Goal: Task Accomplishment & Management: Manage account settings

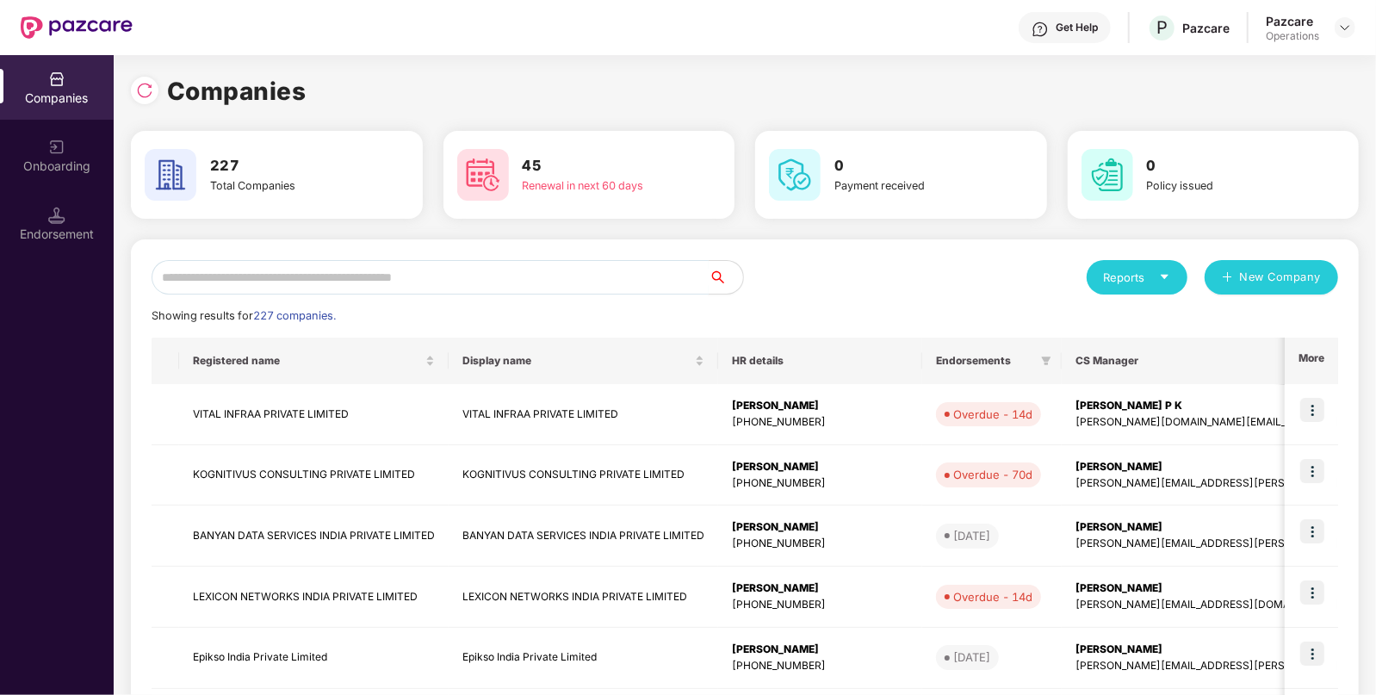
click at [428, 284] on input "text" at bounding box center [430, 277] width 557 height 34
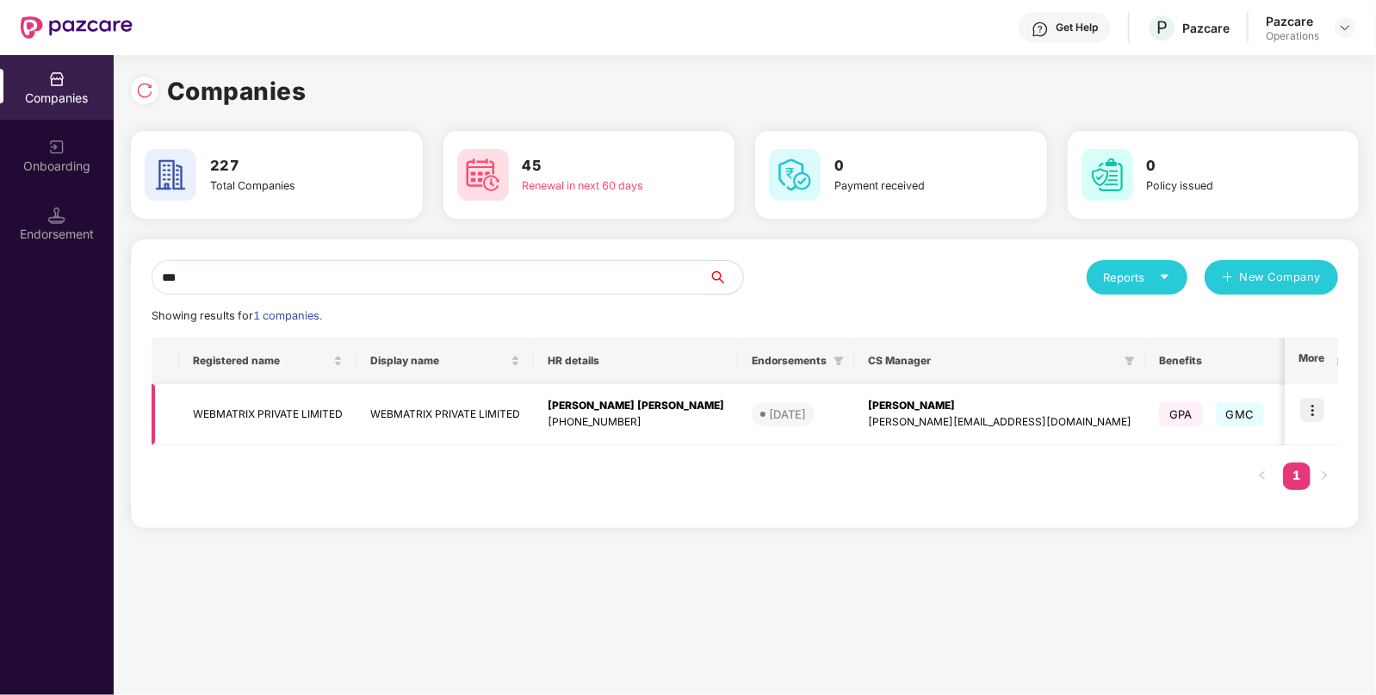
type input "***"
click at [1310, 398] on img at bounding box center [1312, 410] width 24 height 24
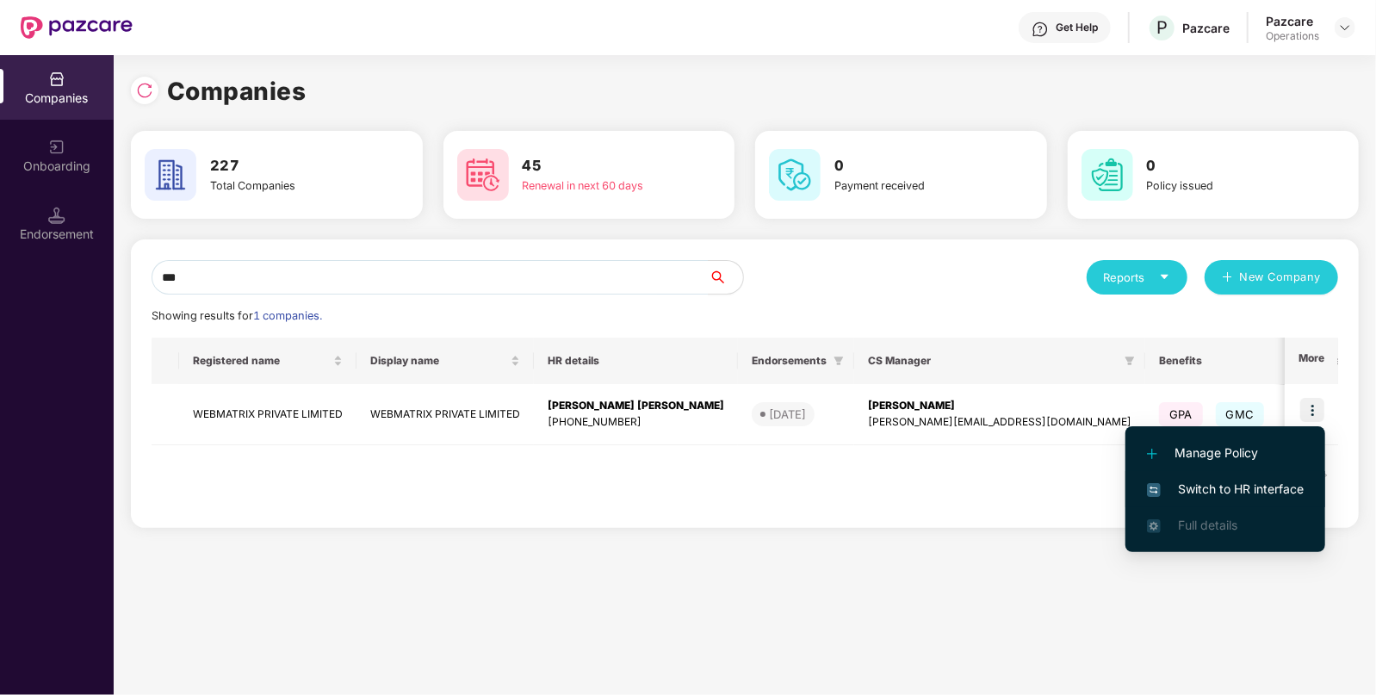
click at [1217, 485] on span "Switch to HR interface" at bounding box center [1225, 489] width 157 height 19
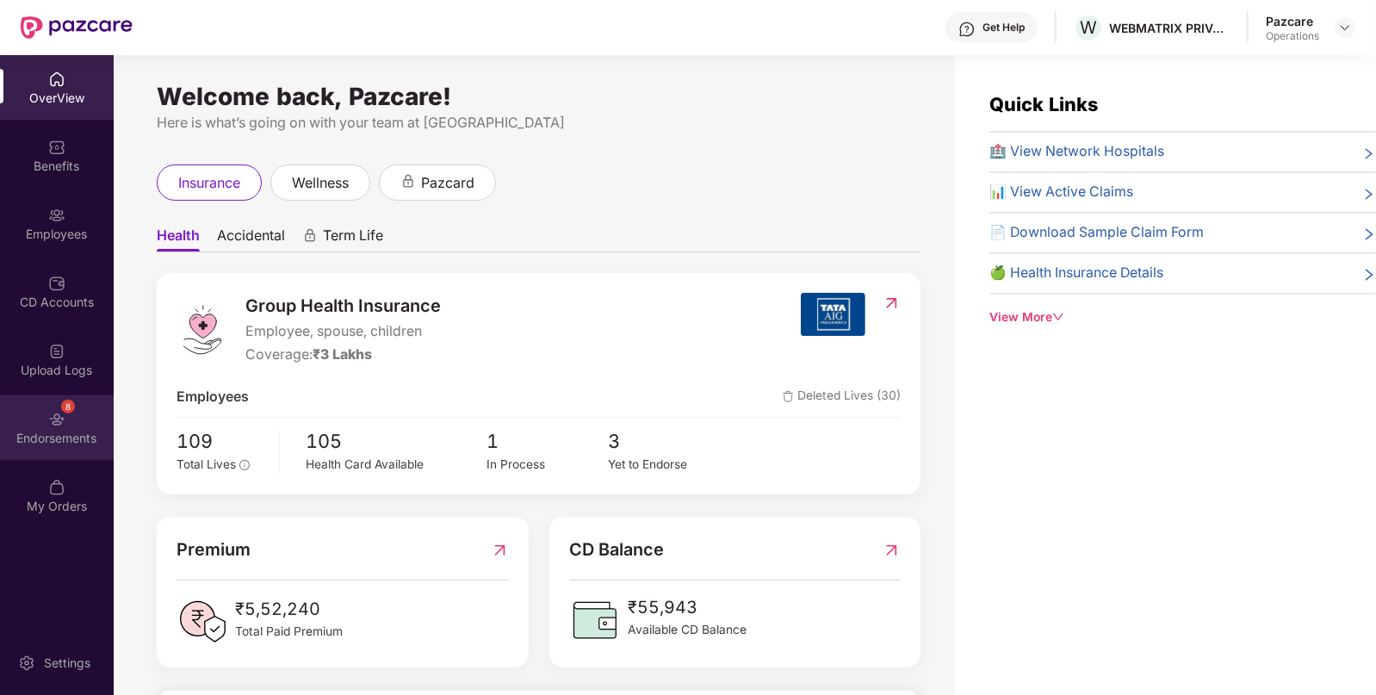
click at [50, 419] on img at bounding box center [56, 419] width 17 height 17
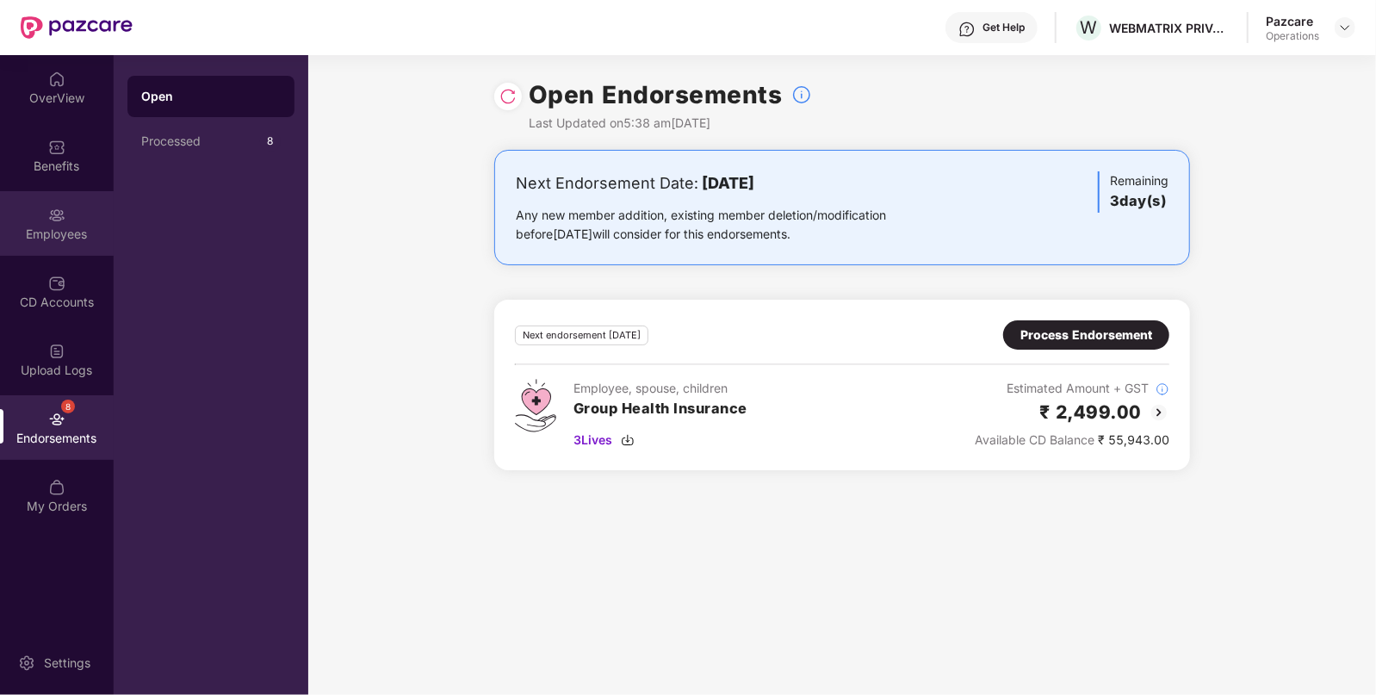
click at [44, 229] on div "Employees" at bounding box center [57, 234] width 114 height 17
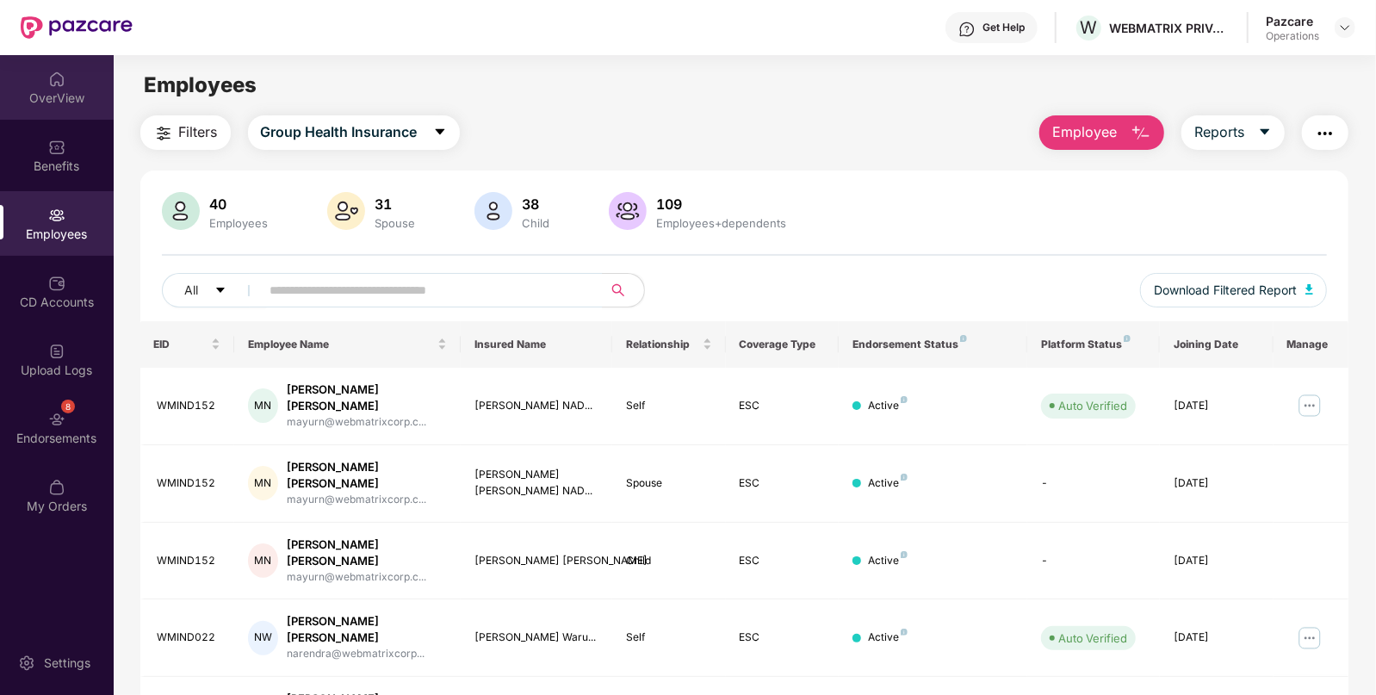
click at [79, 95] on div "OverView" at bounding box center [57, 98] width 114 height 17
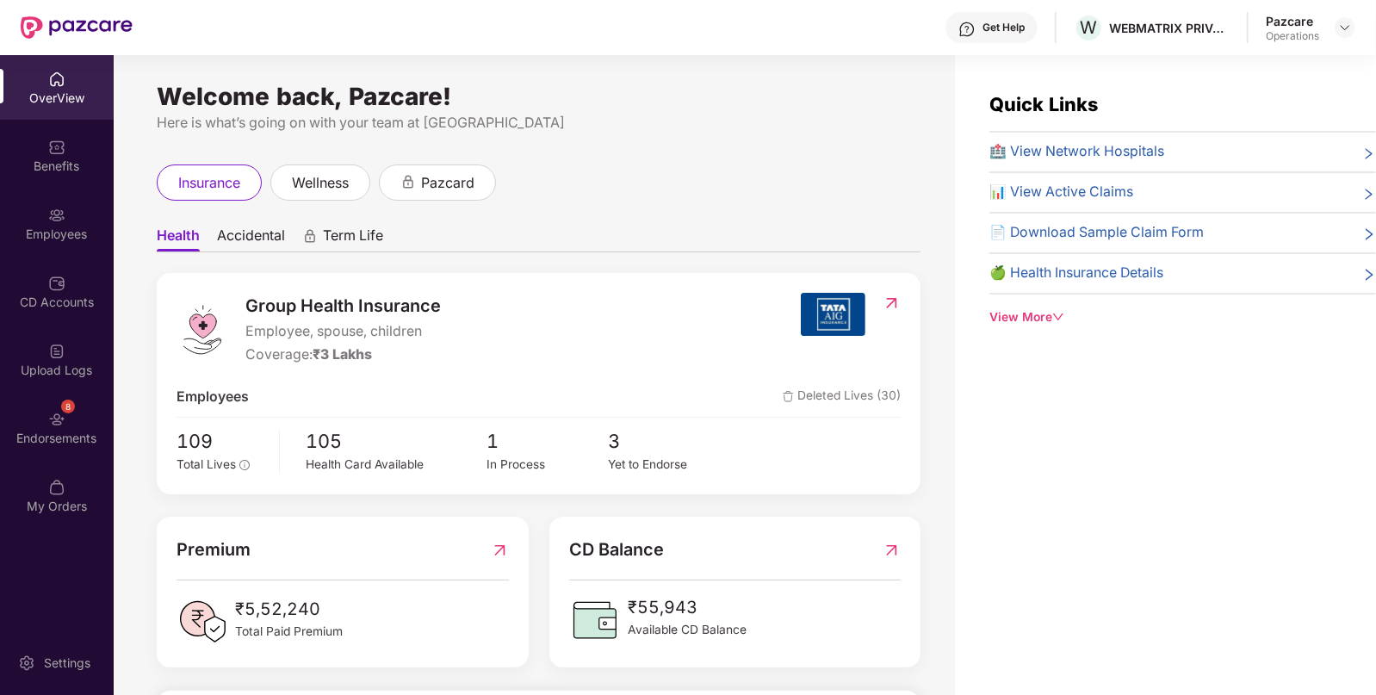
click at [53, 159] on div "Benefits" at bounding box center [57, 166] width 114 height 17
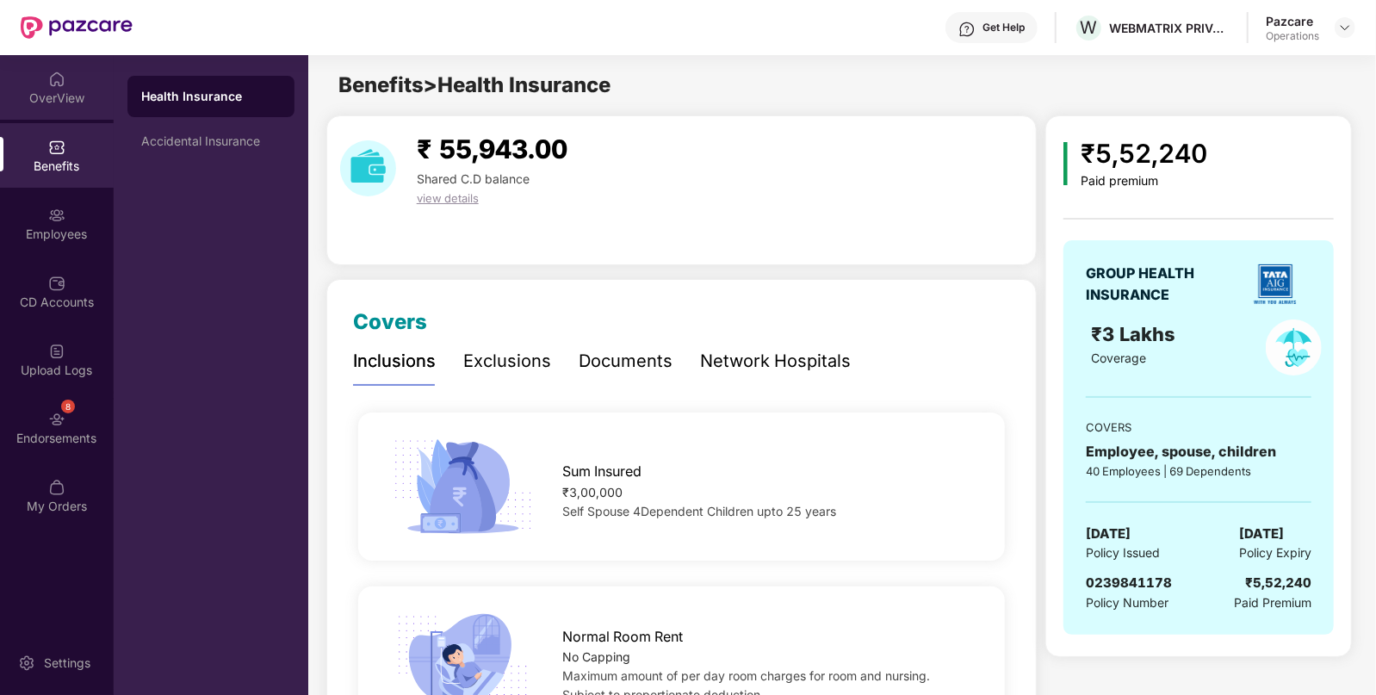
click at [41, 86] on div "OverView" at bounding box center [57, 87] width 114 height 65
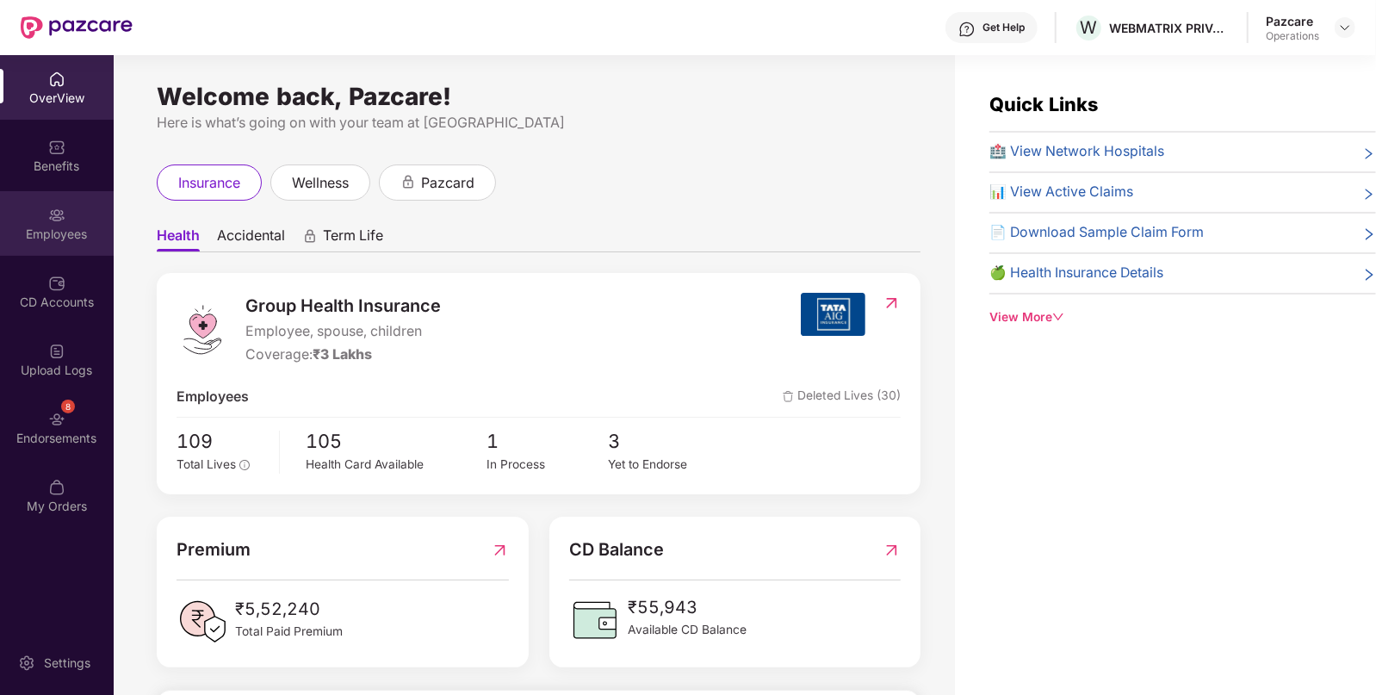
click at [69, 220] on div "Employees" at bounding box center [57, 223] width 114 height 65
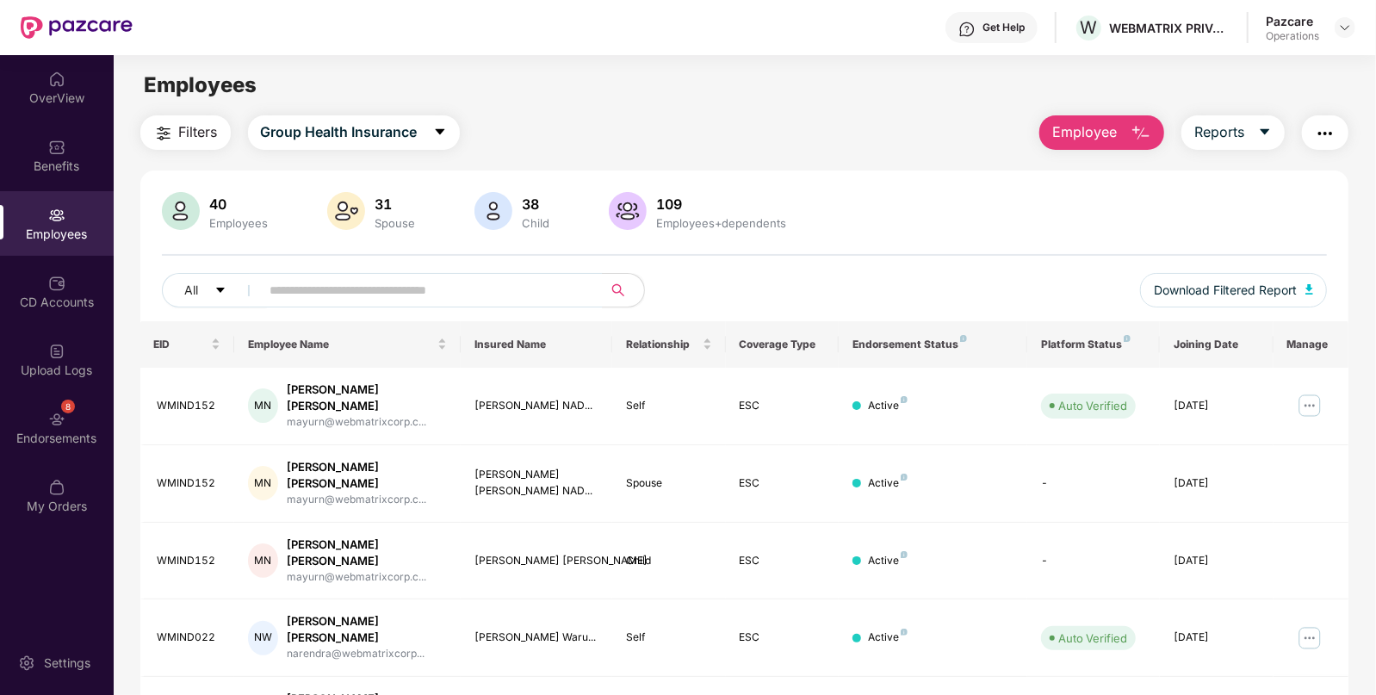
click at [195, 129] on span "Filters" at bounding box center [198, 132] width 39 height 22
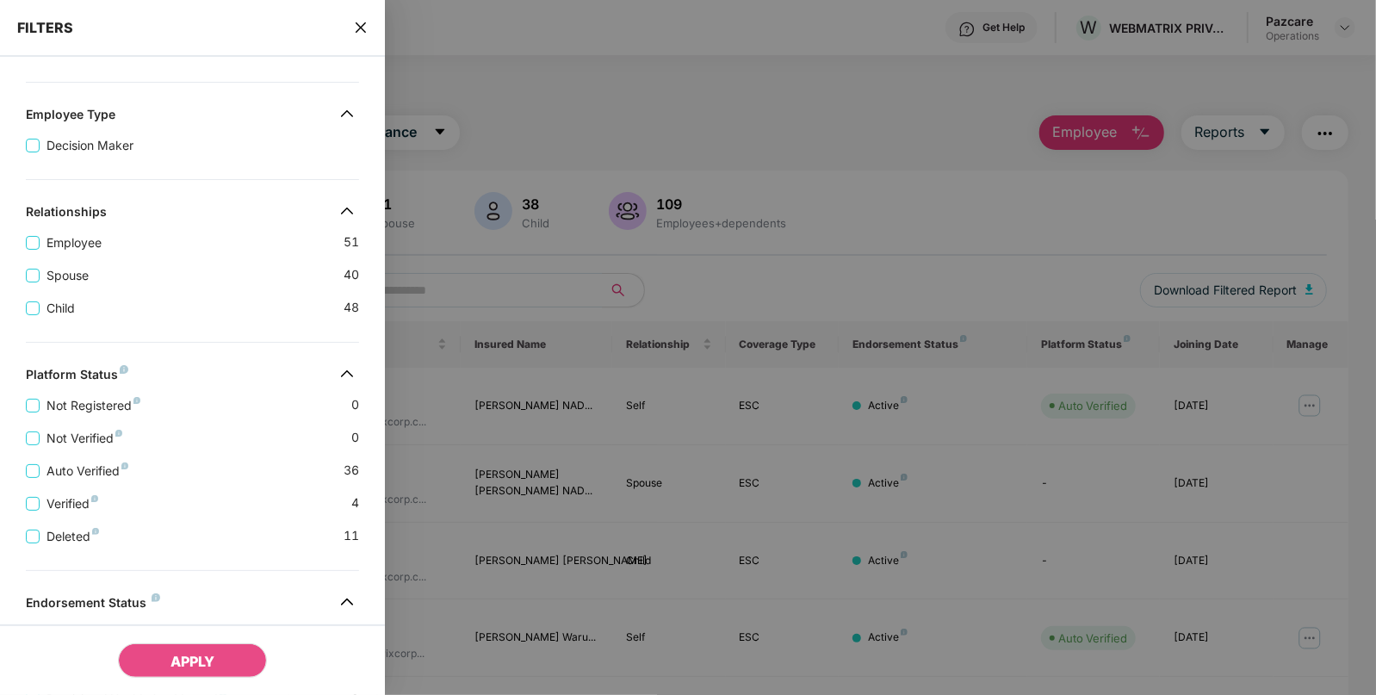
scroll to position [421, 0]
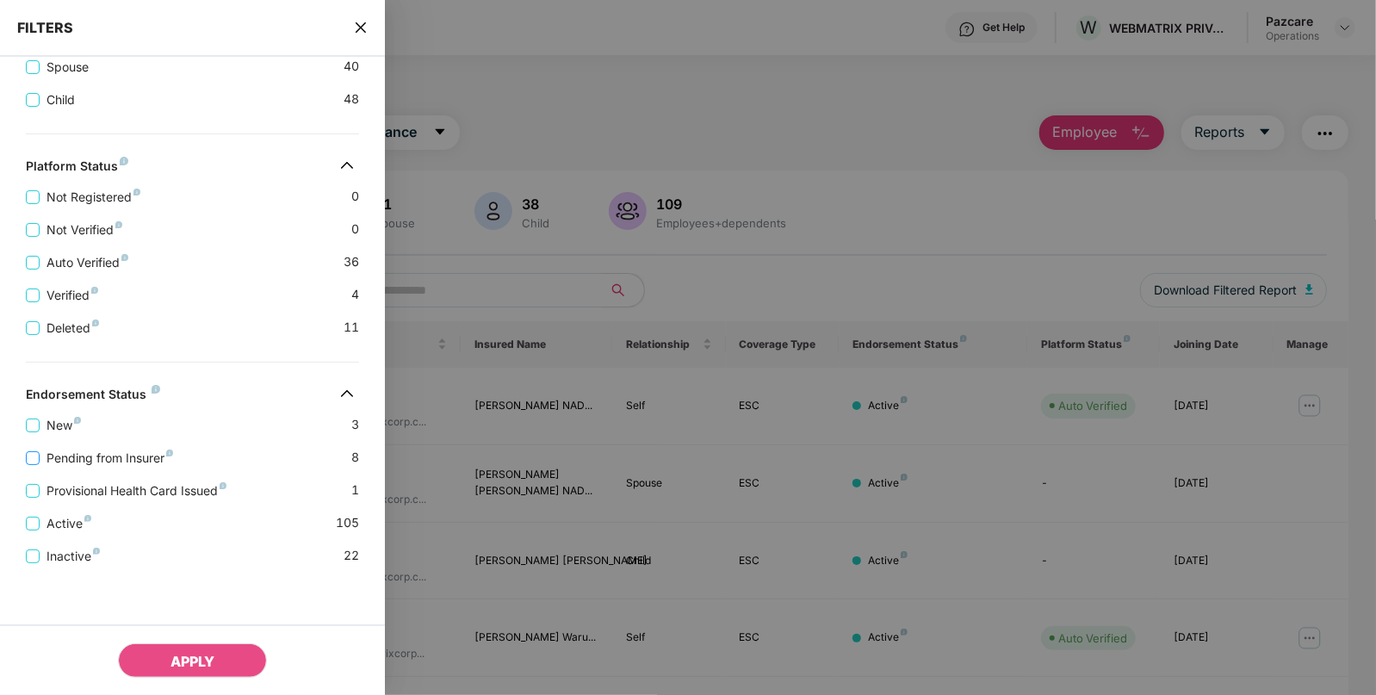
click at [107, 463] on span "Pending from Insurer" at bounding box center [110, 458] width 140 height 19
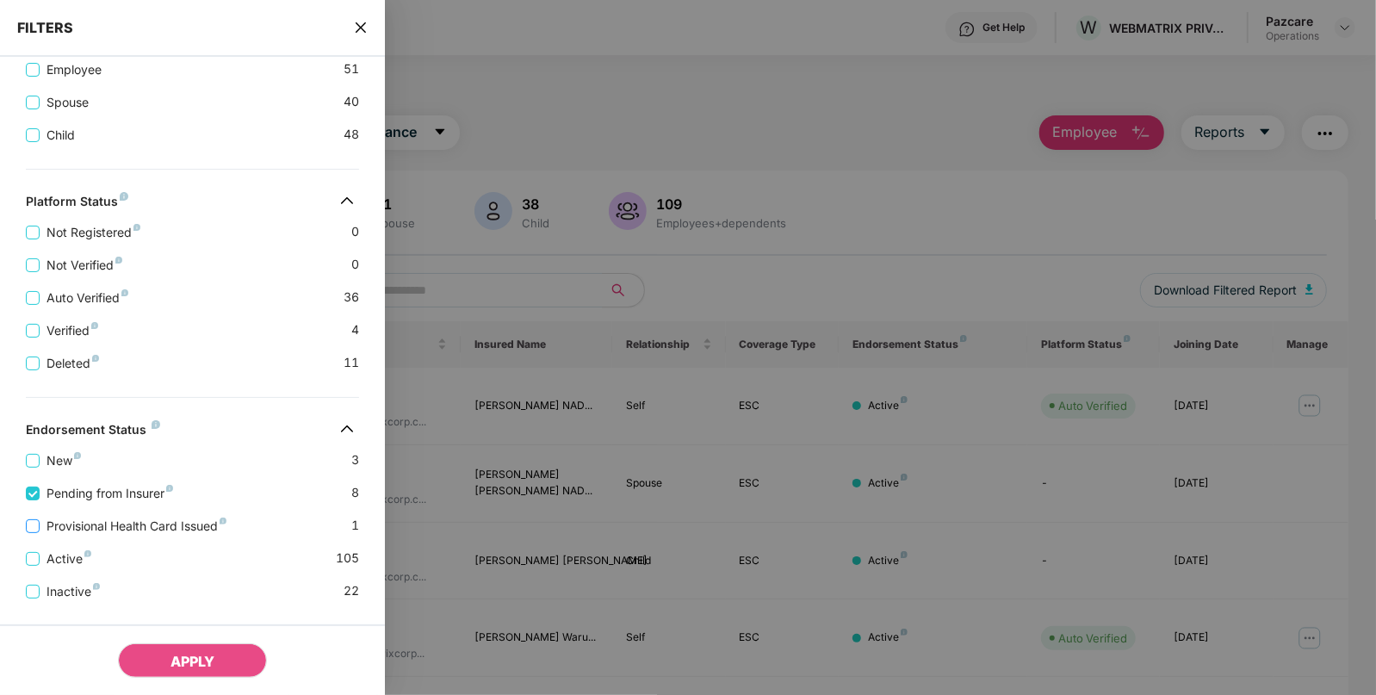
click at [95, 521] on span "Provisional Health Card Issued" at bounding box center [137, 526] width 194 height 19
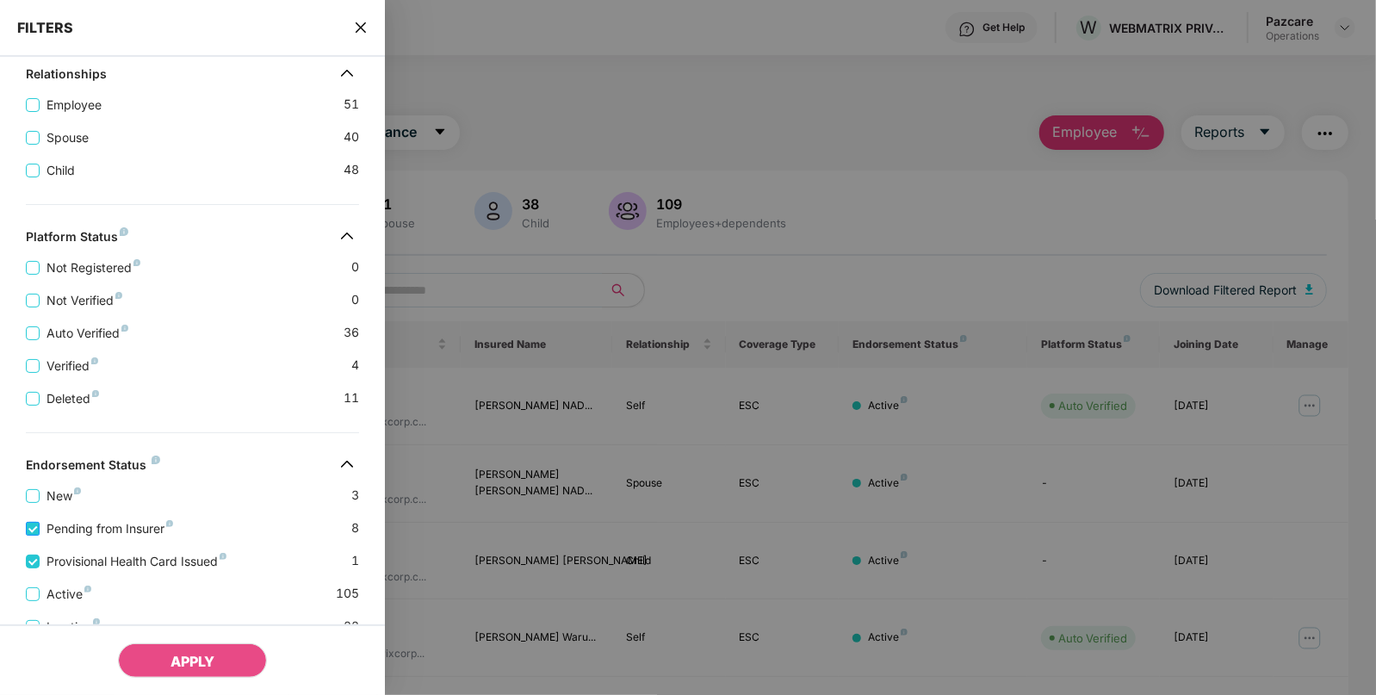
click at [77, 521] on span "Pending from Insurer" at bounding box center [110, 528] width 140 height 19
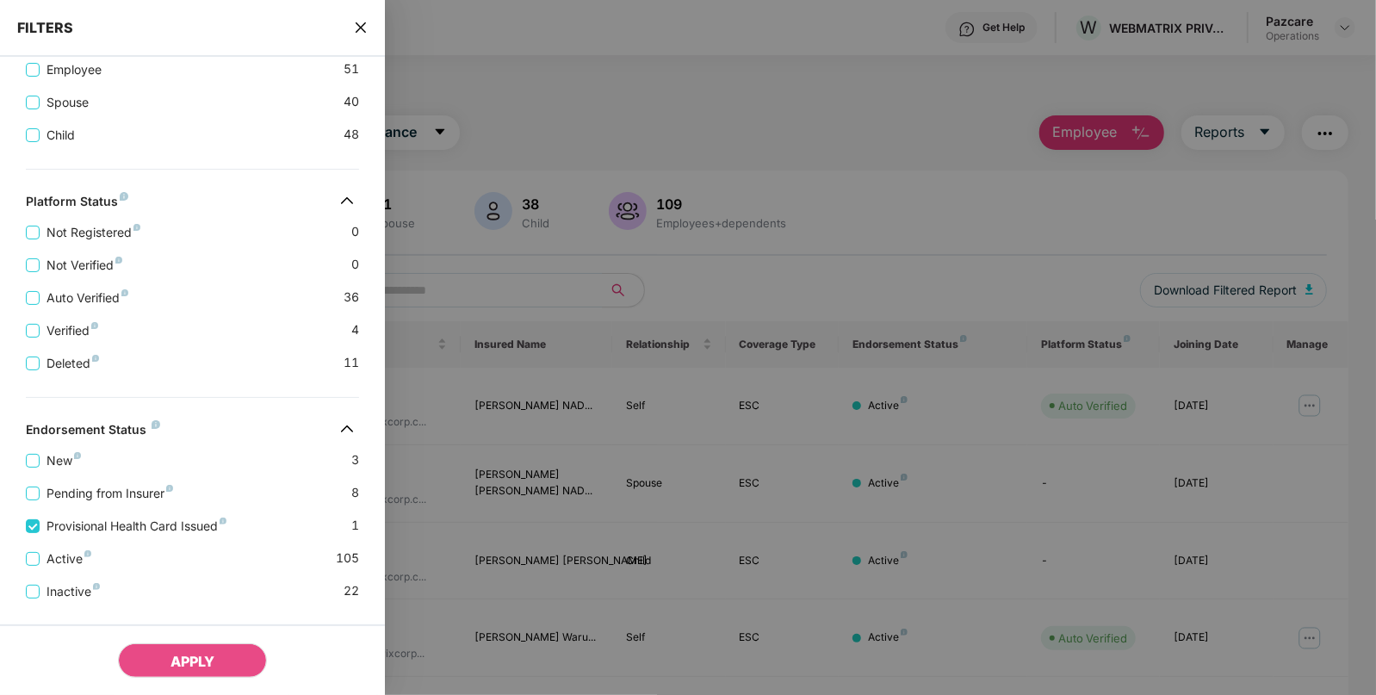
scroll to position [457, 0]
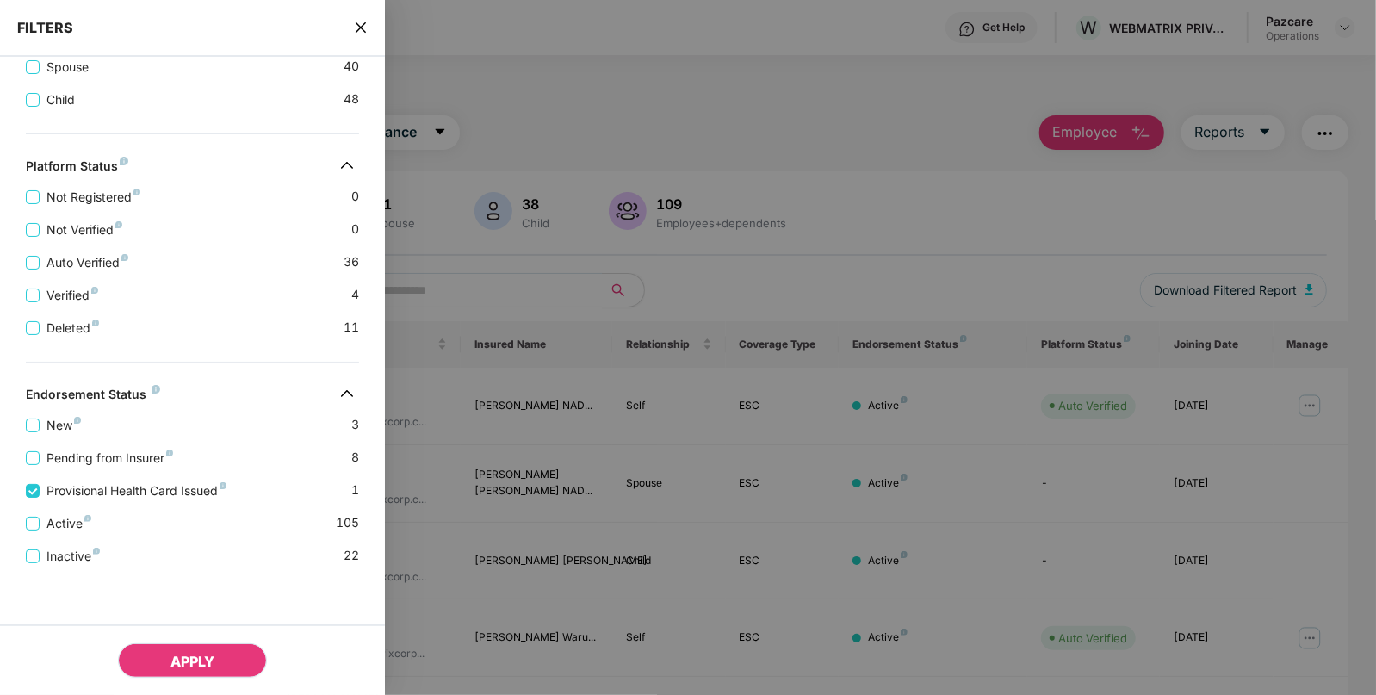
click at [198, 645] on button "APPLY" at bounding box center [192, 660] width 149 height 34
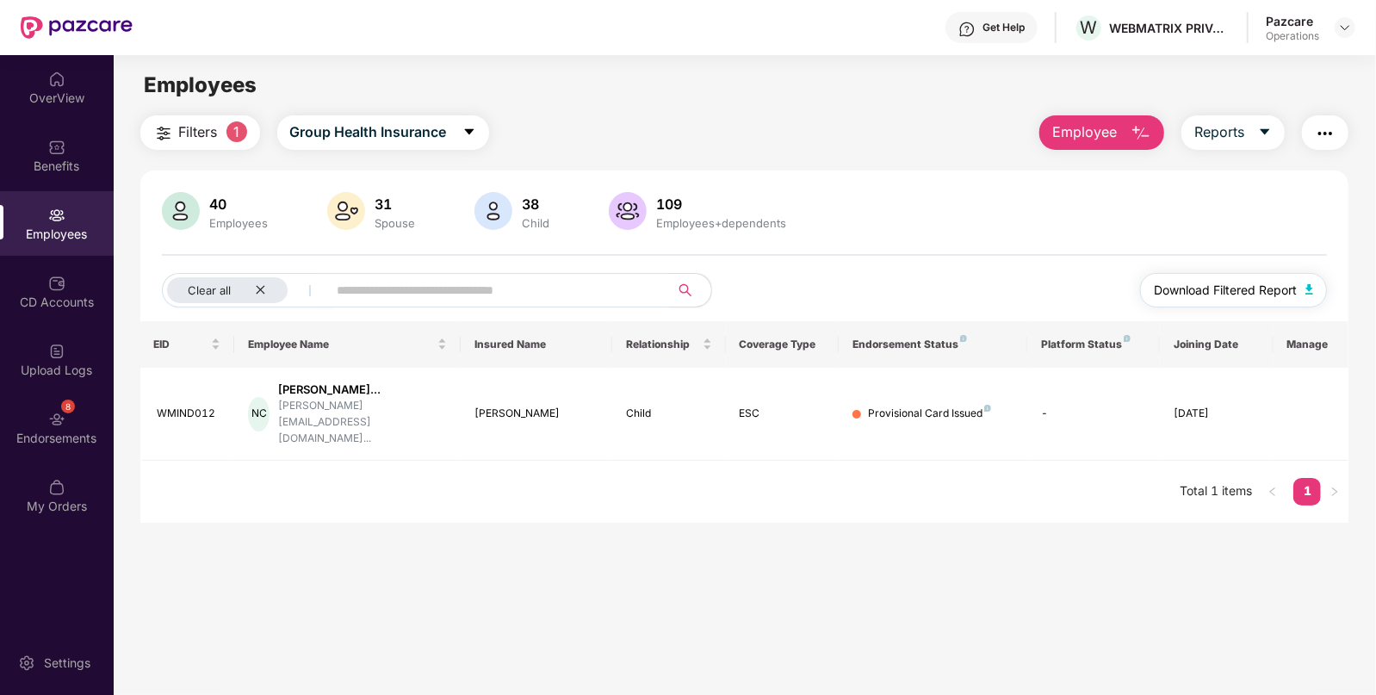
click at [1268, 288] on span "Download Filtered Report" at bounding box center [1225, 290] width 143 height 19
click at [172, 129] on img "button" at bounding box center [163, 133] width 21 height 21
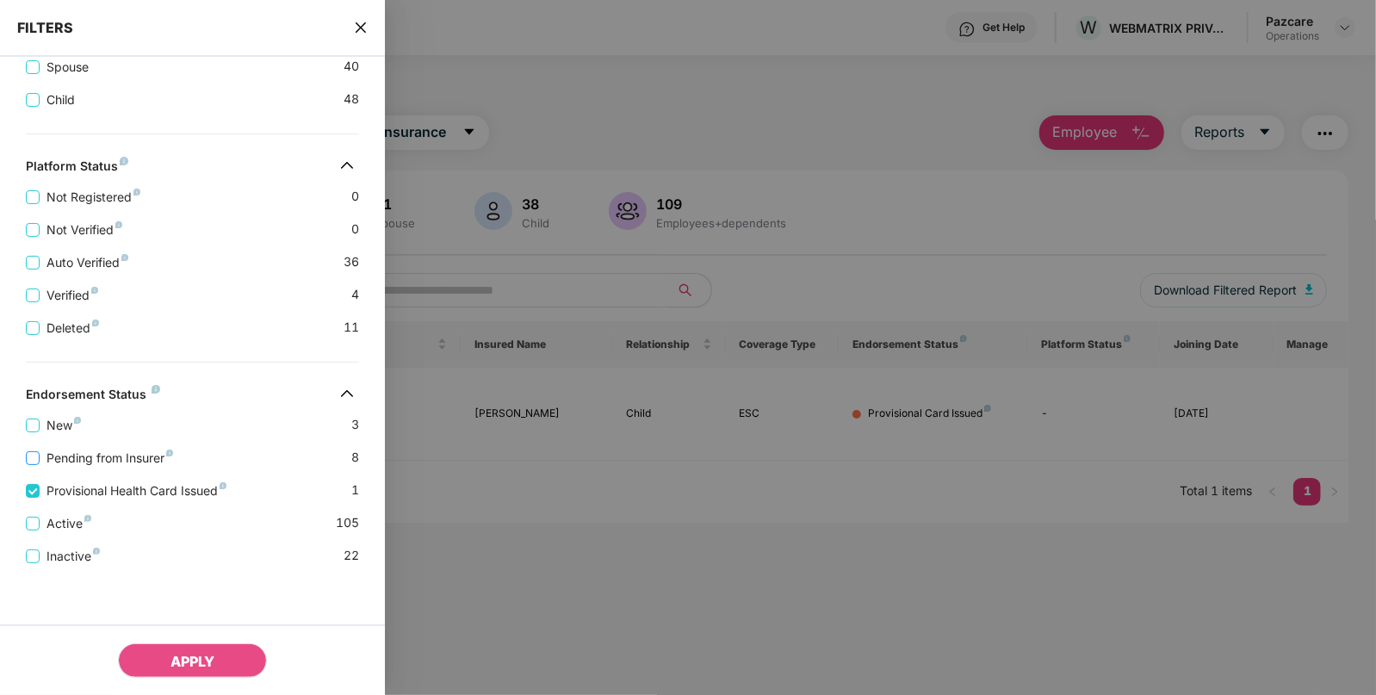
click at [127, 452] on span "Pending from Insurer" at bounding box center [110, 458] width 140 height 19
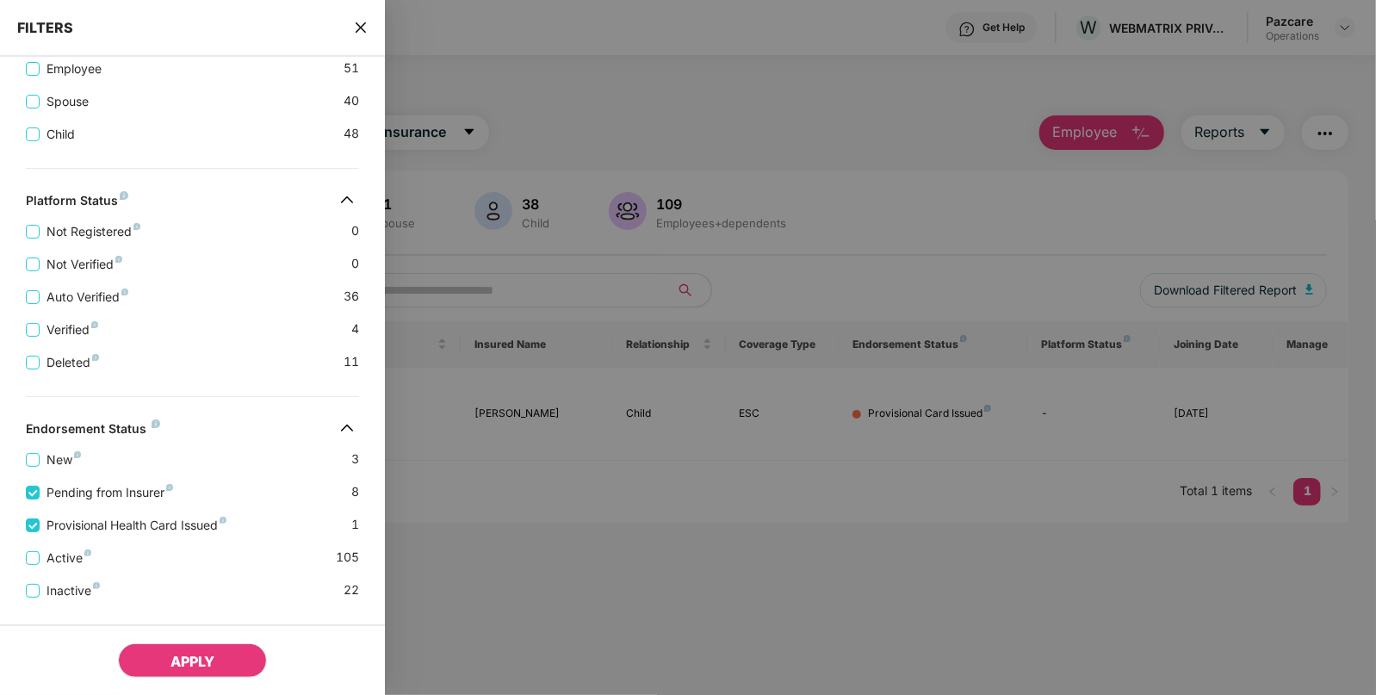
click at [169, 651] on button "APPLY" at bounding box center [192, 660] width 149 height 34
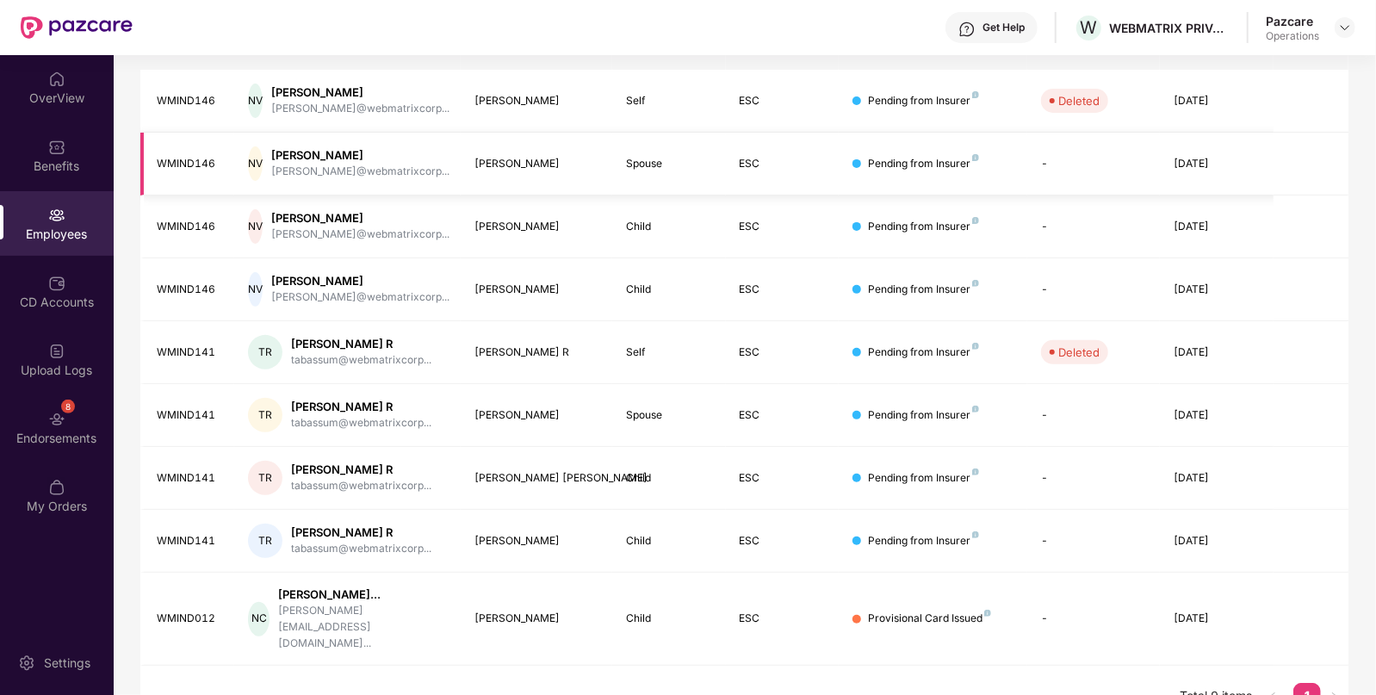
scroll to position [0, 0]
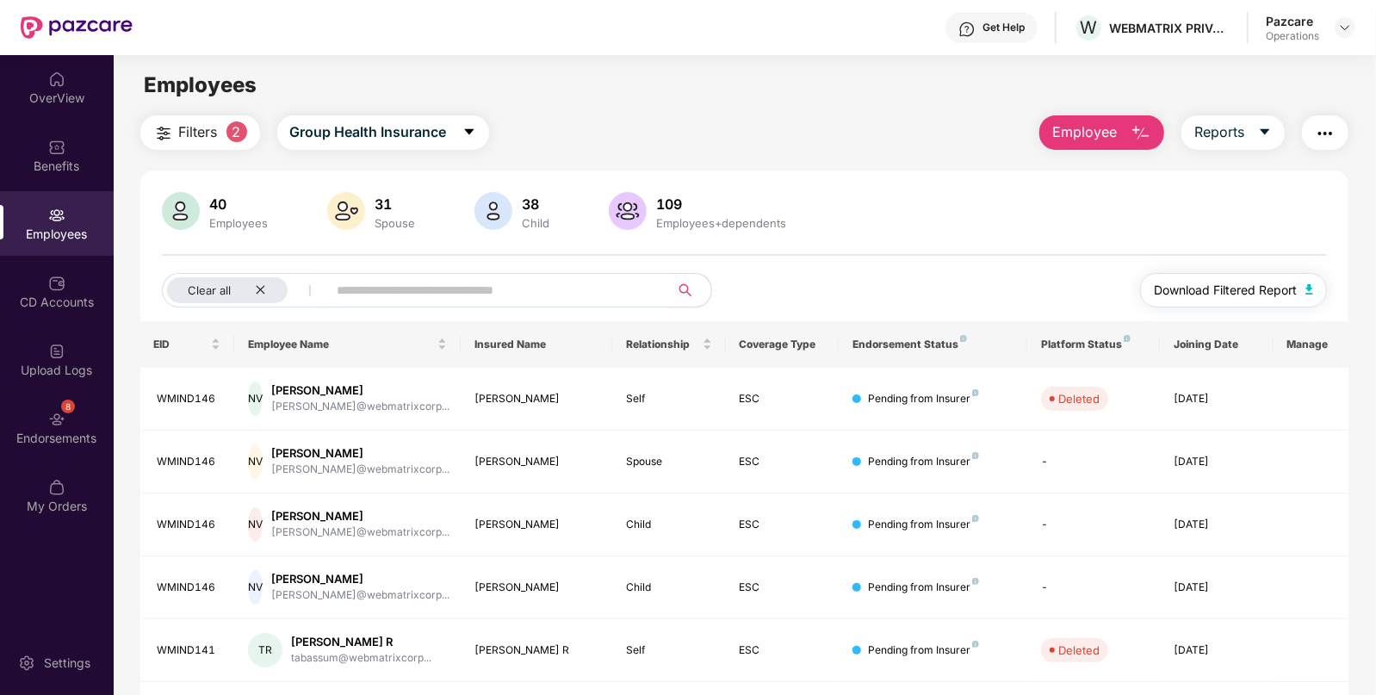
click at [1289, 285] on span "Download Filtered Report" at bounding box center [1225, 290] width 143 height 19
click at [1326, 133] on img "button" at bounding box center [1325, 133] width 21 height 21
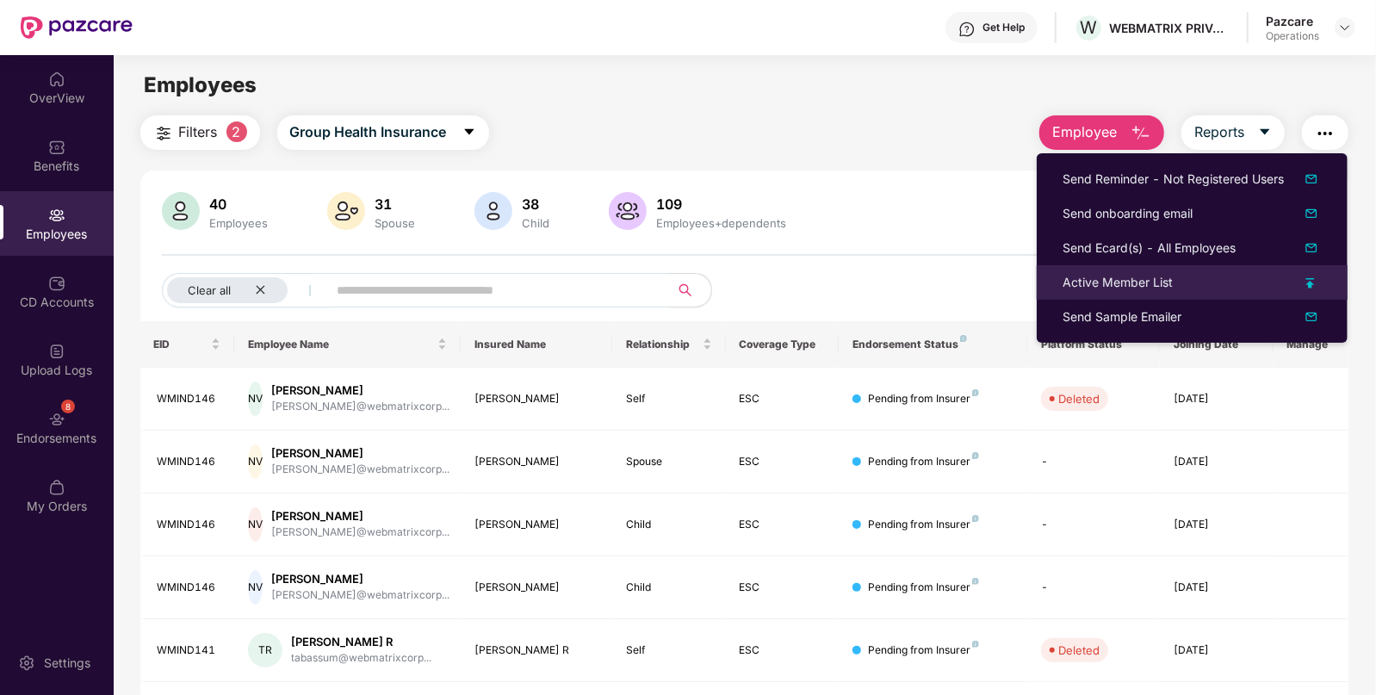
click at [1151, 274] on div "Active Member List" at bounding box center [1117, 282] width 110 height 19
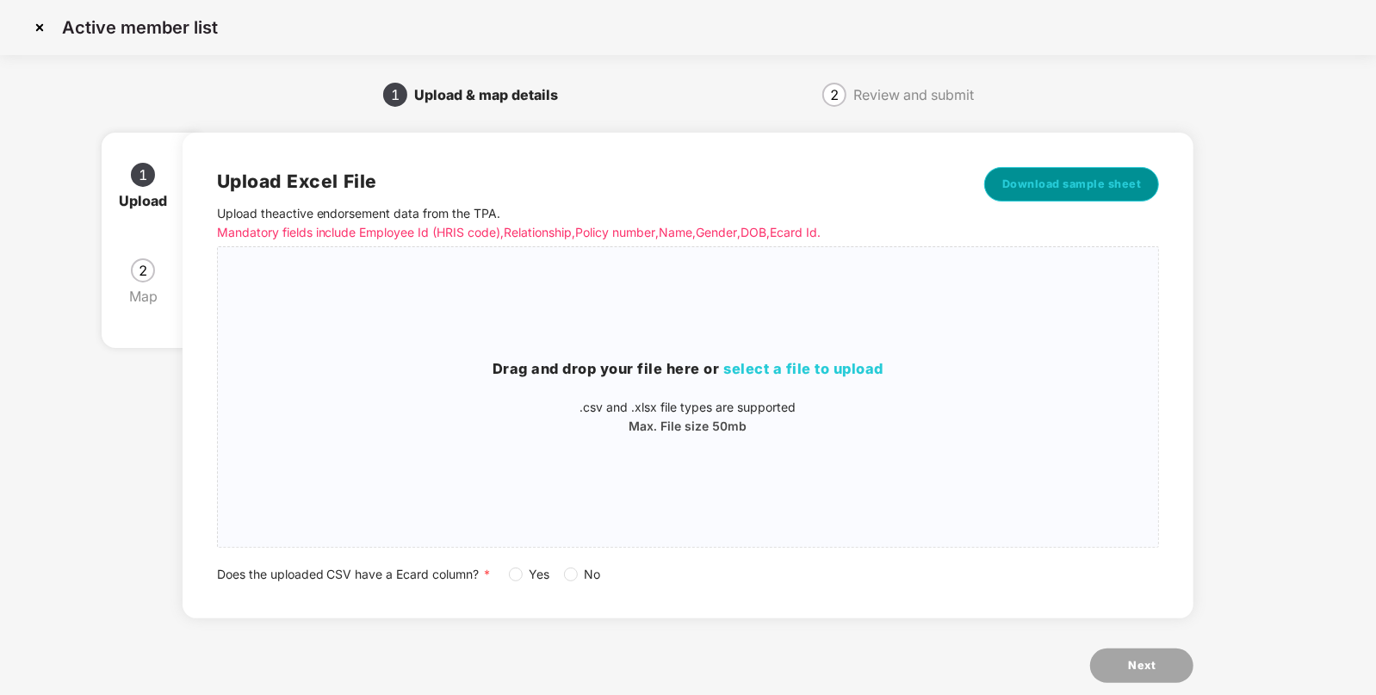
click at [1056, 183] on span "Download sample sheet" at bounding box center [1071, 184] width 139 height 17
click at [808, 365] on span "select a file to upload" at bounding box center [804, 368] width 160 height 17
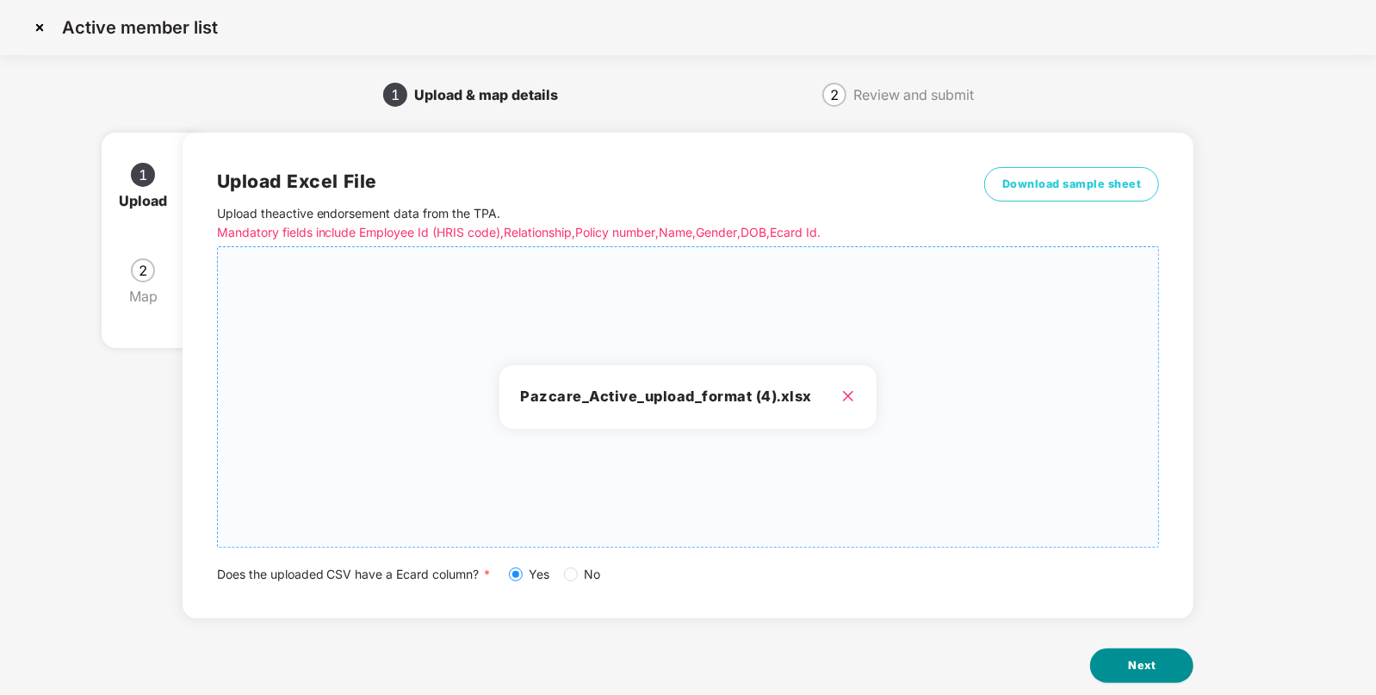
click at [1158, 659] on button "Next" at bounding box center [1141, 665] width 103 height 34
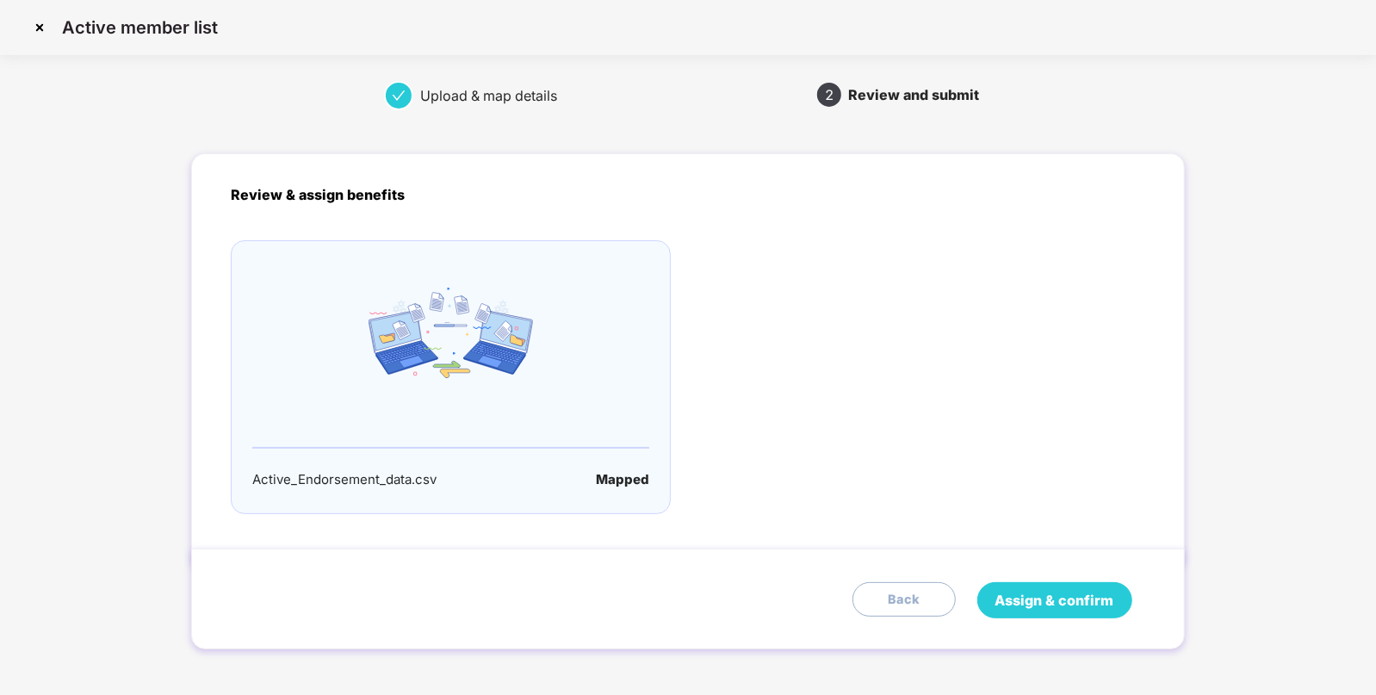
click at [1033, 603] on span "Assign & confirm" at bounding box center [1054, 601] width 119 height 22
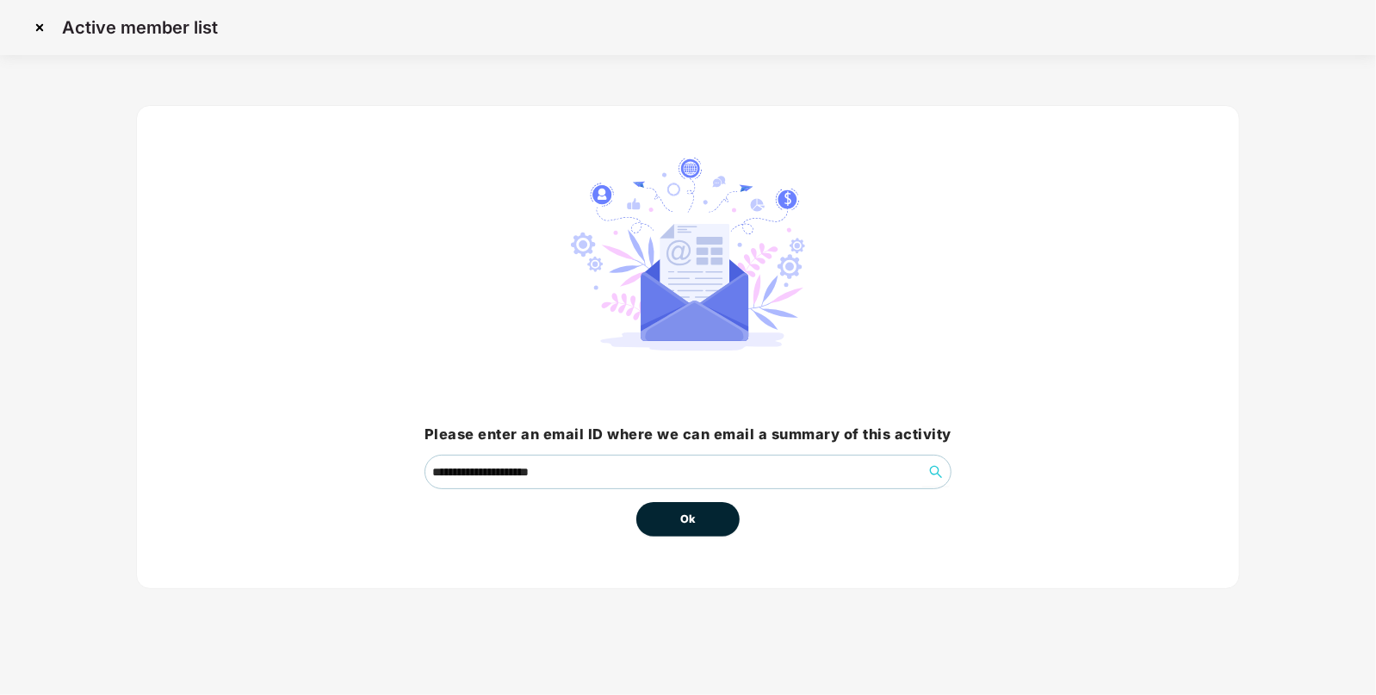
click at [663, 505] on button "Ok" at bounding box center [687, 519] width 103 height 34
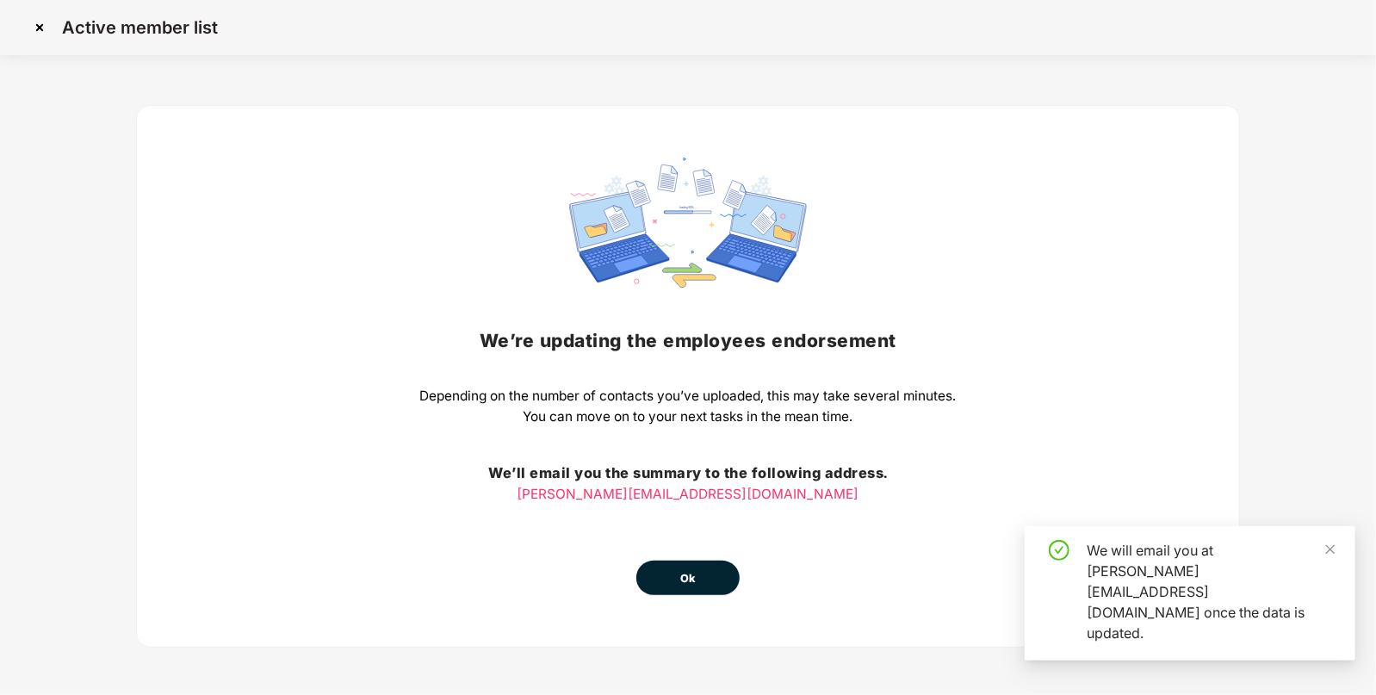
click at [678, 575] on button "Ok" at bounding box center [687, 577] width 103 height 34
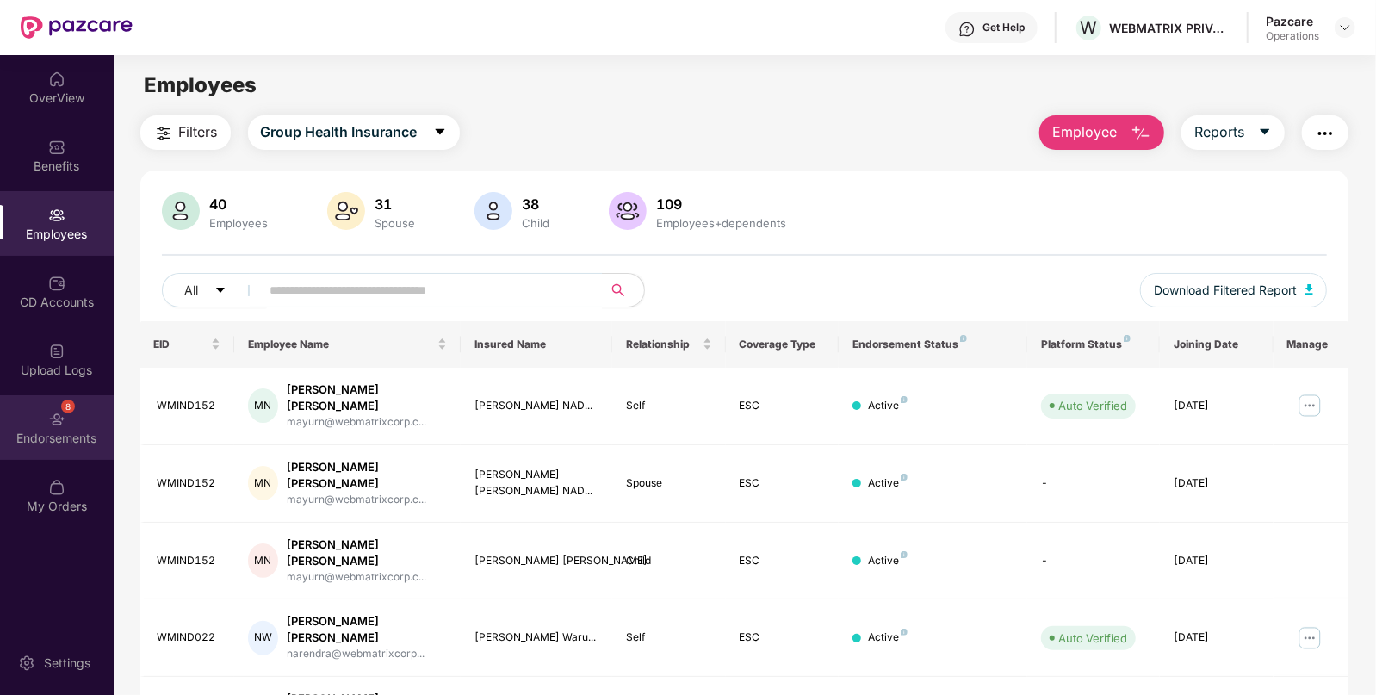
click at [46, 439] on div "Endorsements" at bounding box center [57, 438] width 114 height 17
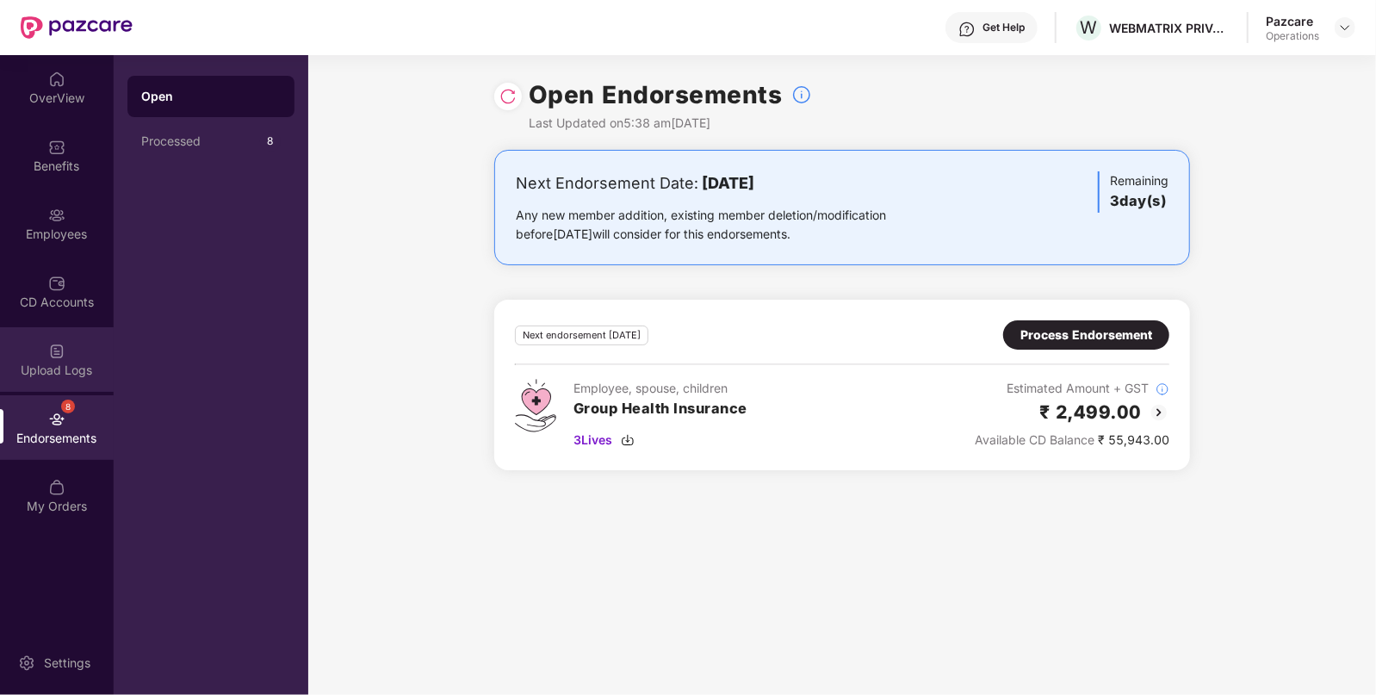
click at [54, 358] on img at bounding box center [56, 351] width 17 height 17
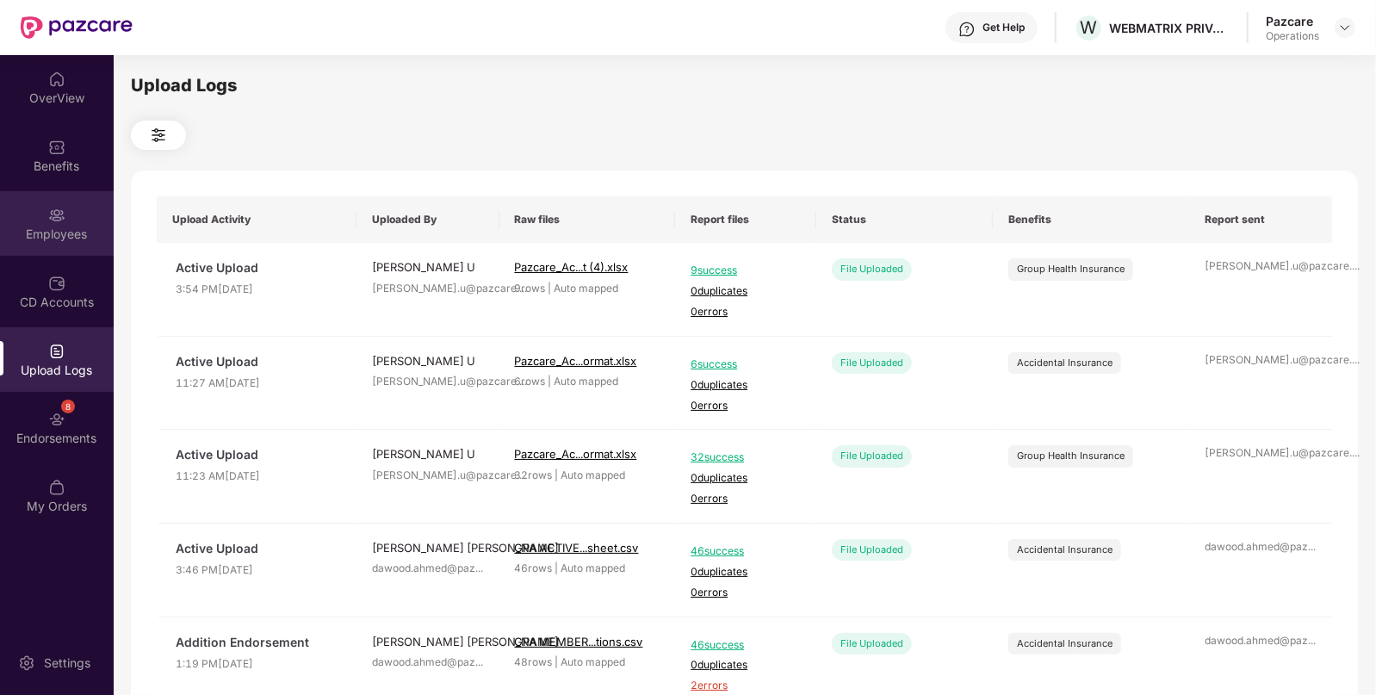
click at [41, 230] on div "Employees" at bounding box center [57, 234] width 114 height 17
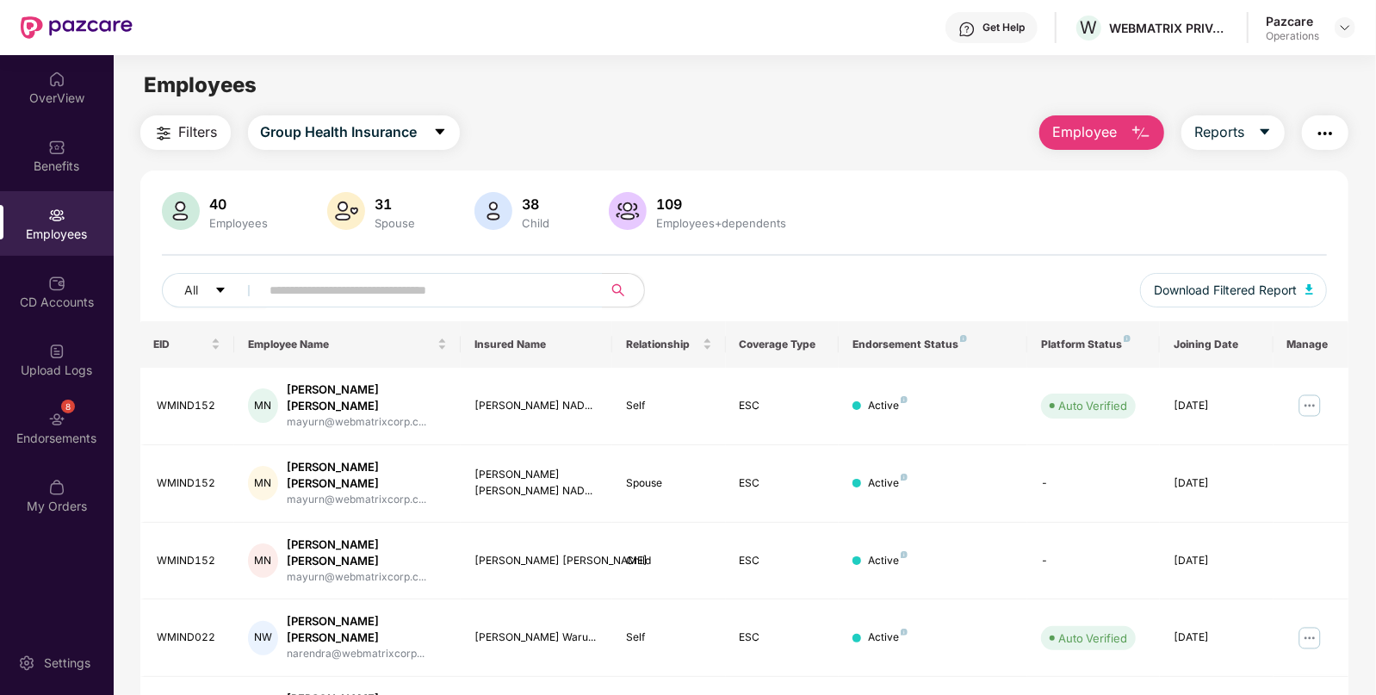
click at [201, 131] on span "Filters" at bounding box center [198, 132] width 39 height 22
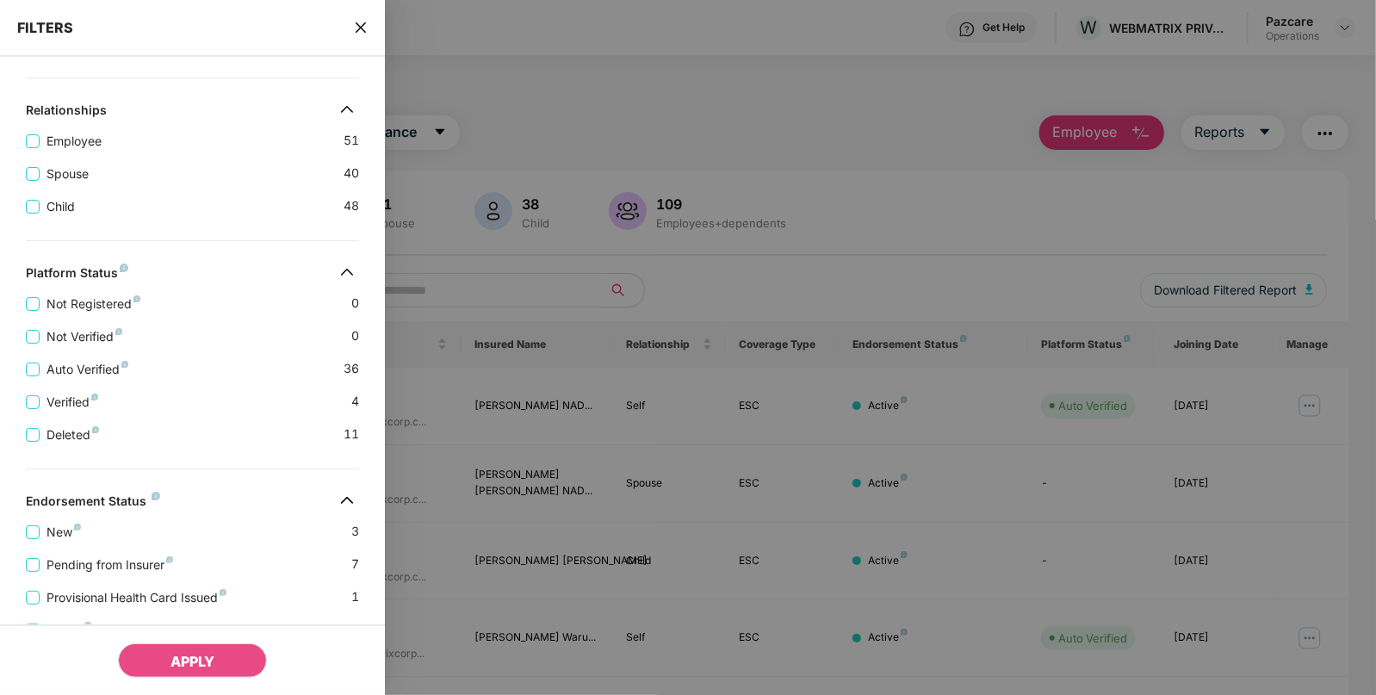
scroll to position [421, 0]
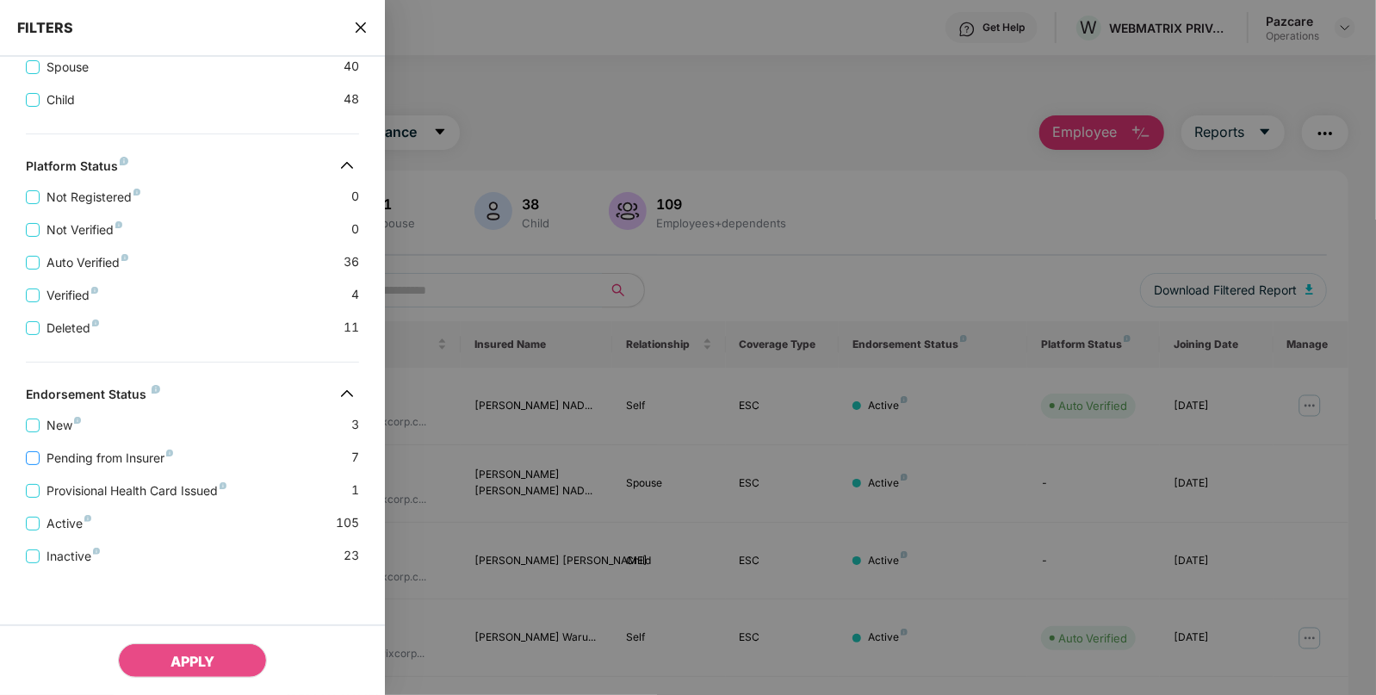
click at [108, 456] on span "Pending from Insurer" at bounding box center [110, 458] width 140 height 19
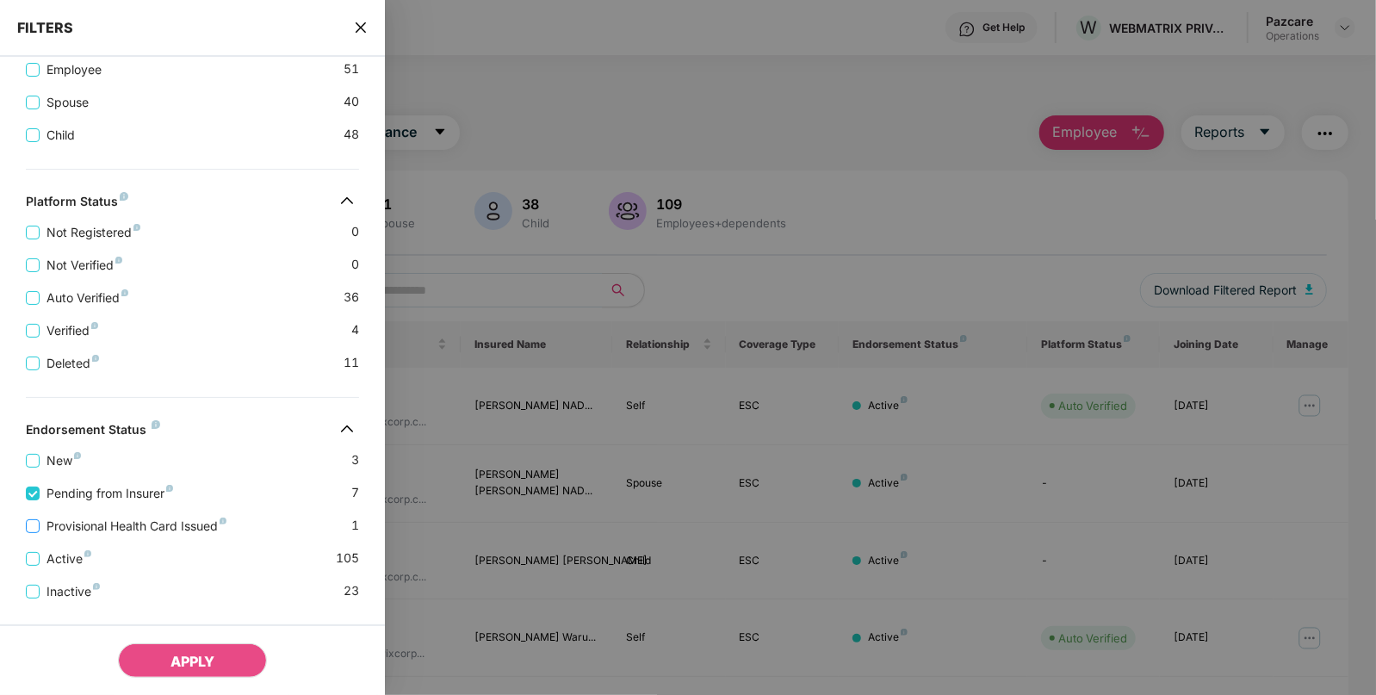
click at [80, 521] on span "Provisional Health Card Issued" at bounding box center [137, 526] width 194 height 19
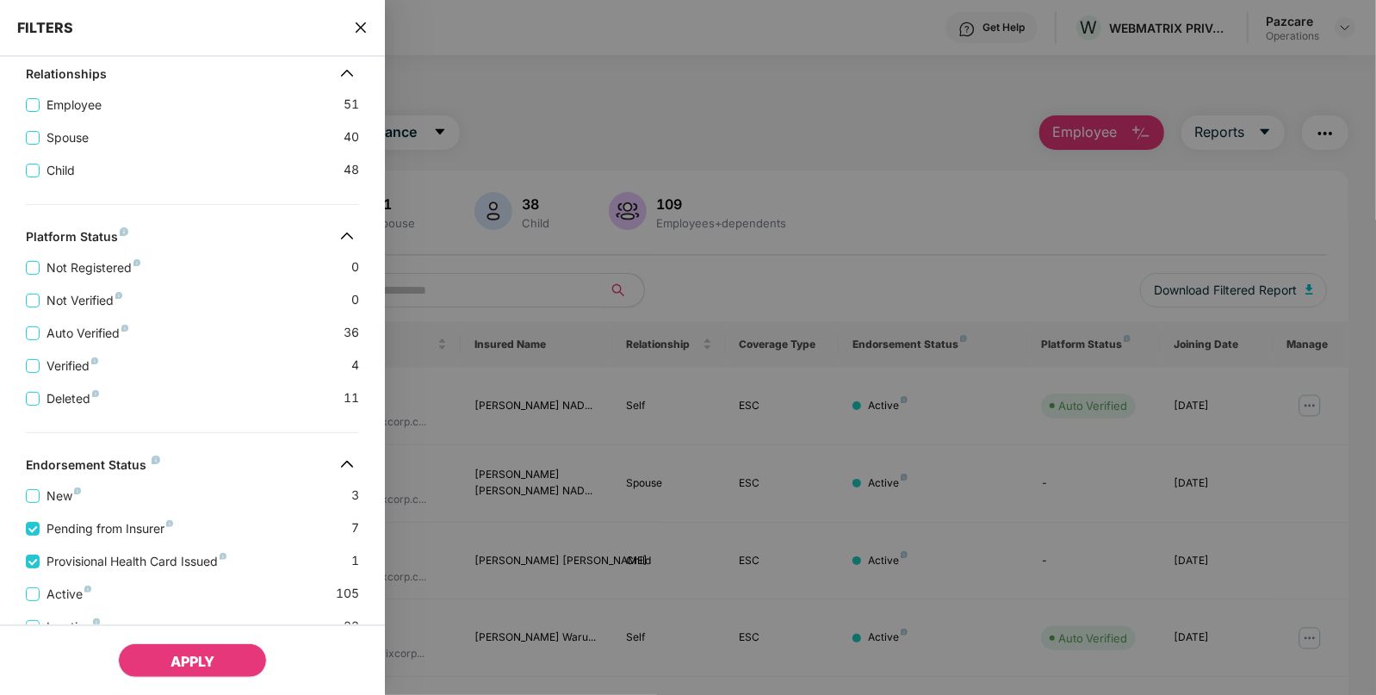
click at [162, 657] on button "APPLY" at bounding box center [192, 660] width 149 height 34
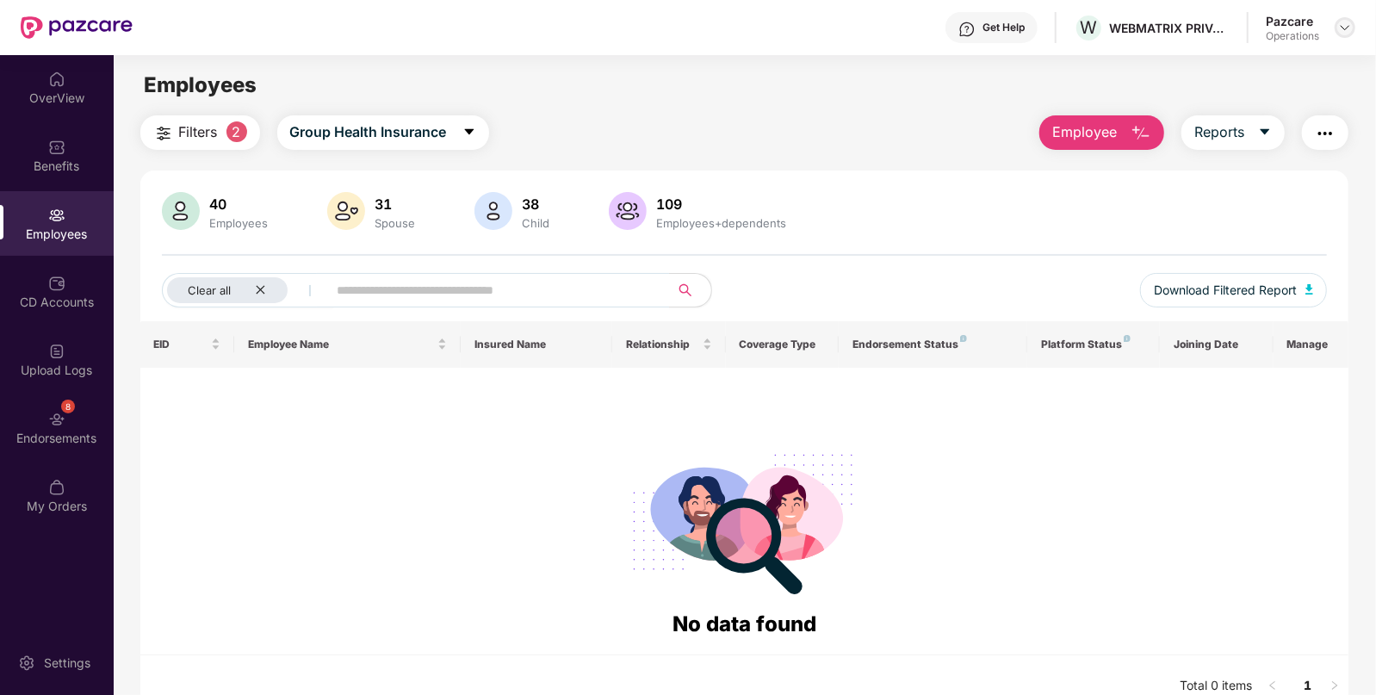
click at [1343, 33] on img at bounding box center [1345, 28] width 14 height 14
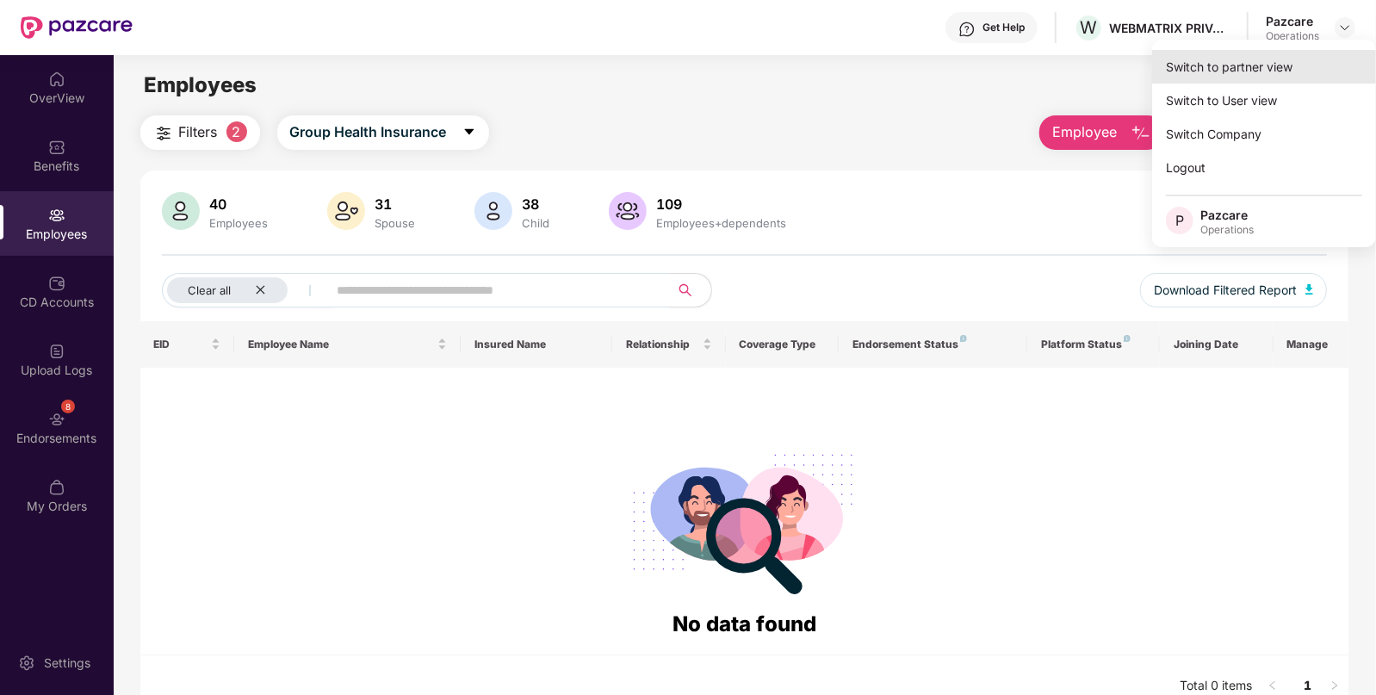
click at [1200, 61] on div "Switch to partner view" at bounding box center [1264, 67] width 224 height 34
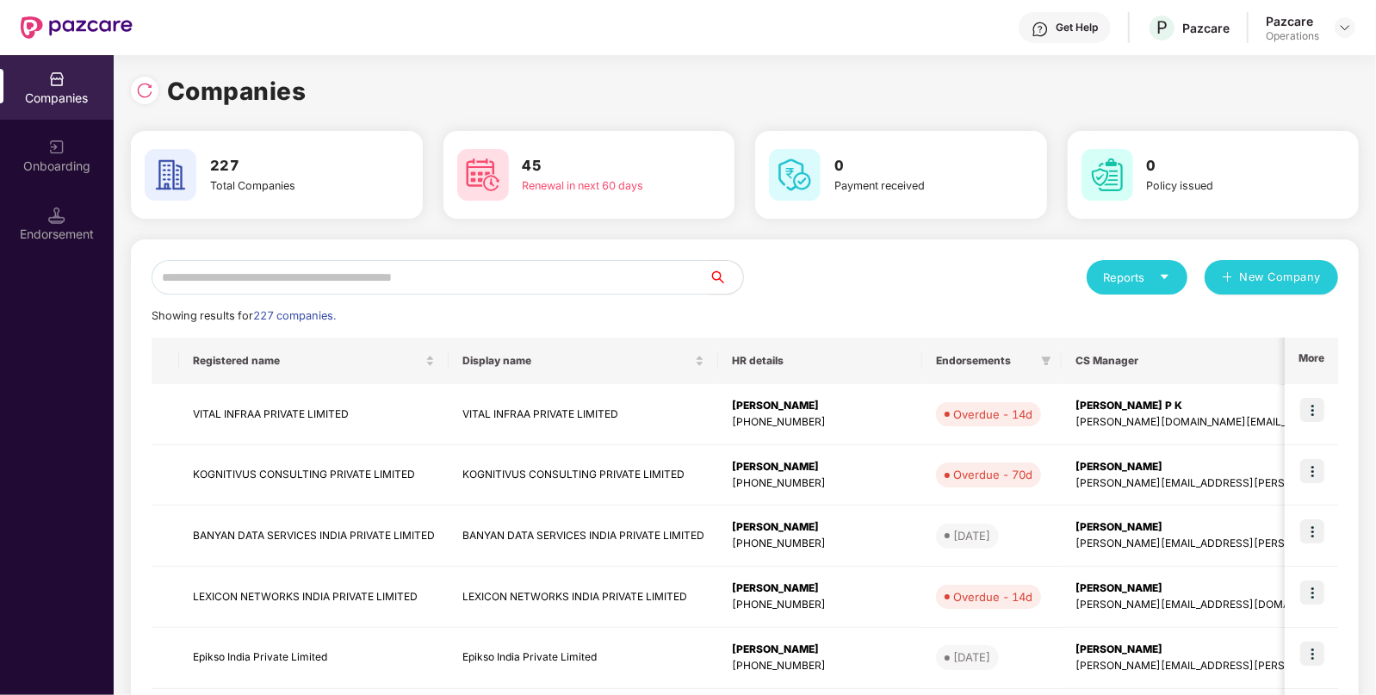
click at [381, 271] on input "text" at bounding box center [430, 277] width 557 height 34
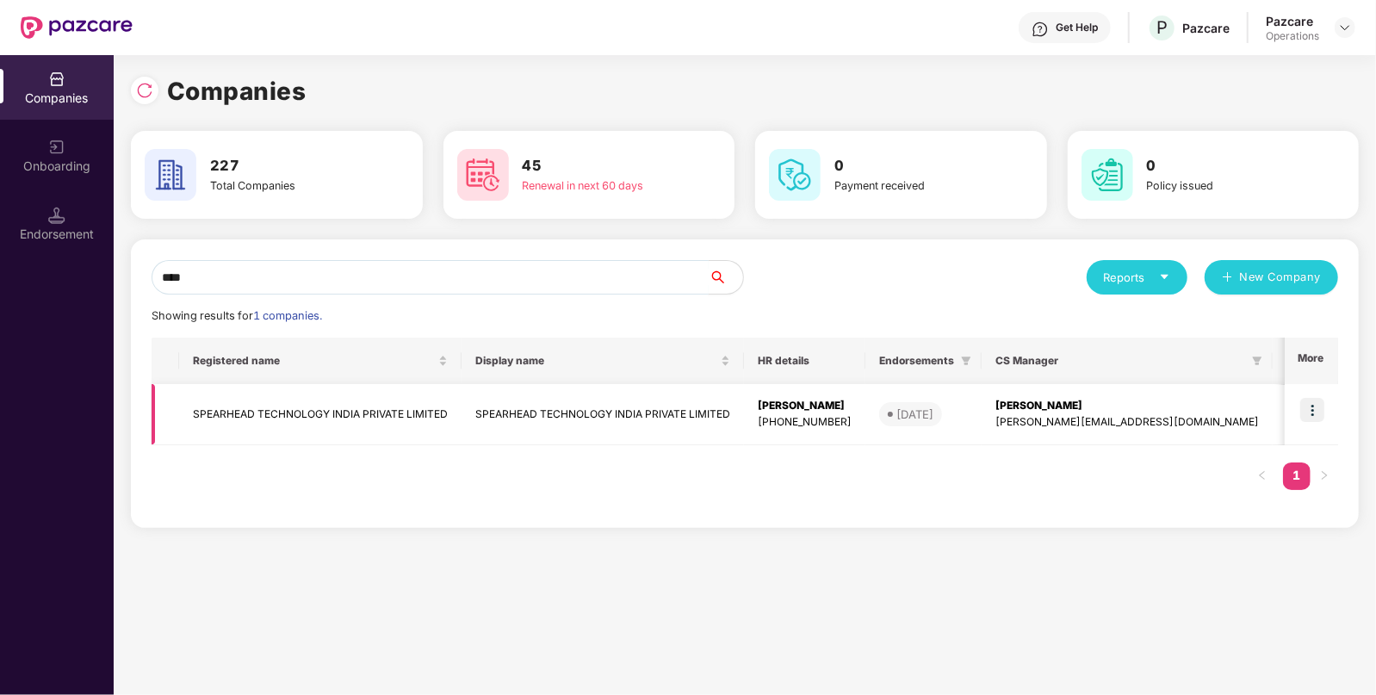
type input "****"
click at [250, 406] on td "SPEARHEAD TECHNOLOGY INDIA PRIVATE LIMITED" at bounding box center [320, 414] width 282 height 61
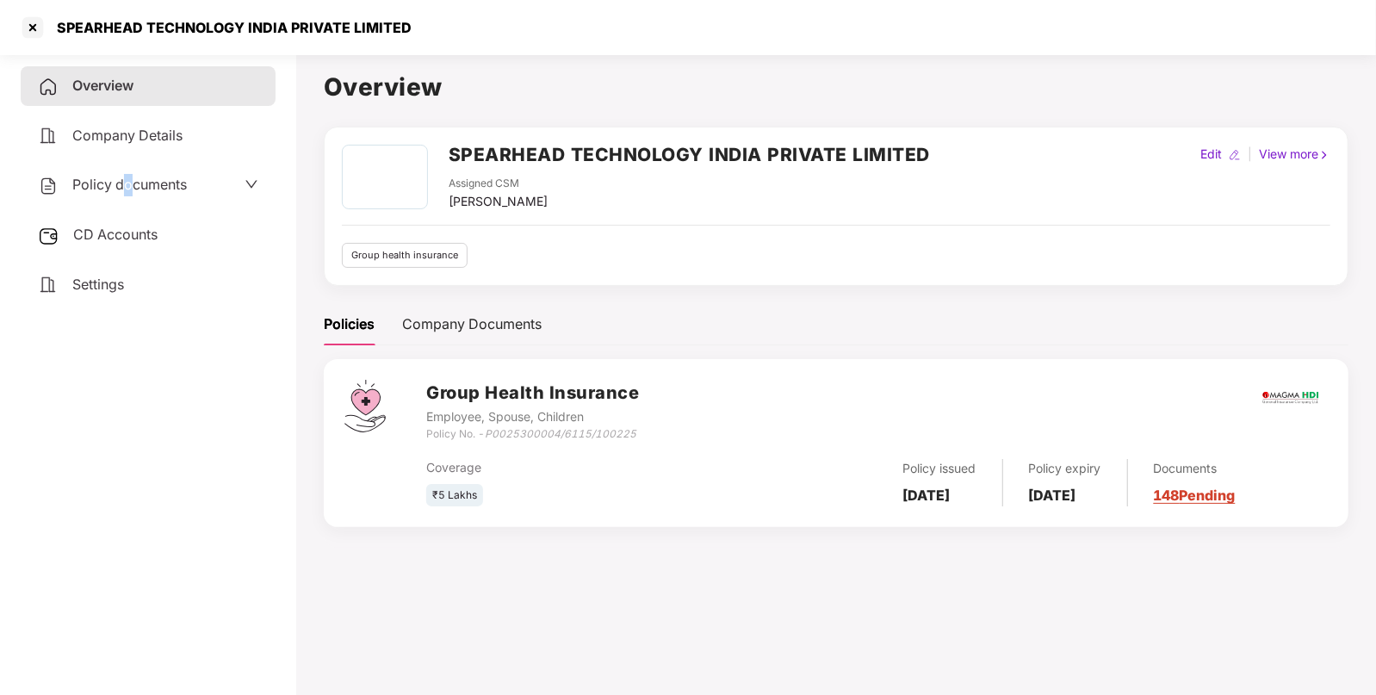
drag, startPoint x: 132, startPoint y: 196, endPoint x: 127, endPoint y: 176, distance: 20.3
click at [127, 176] on div "Policy documents" at bounding box center [112, 185] width 149 height 22
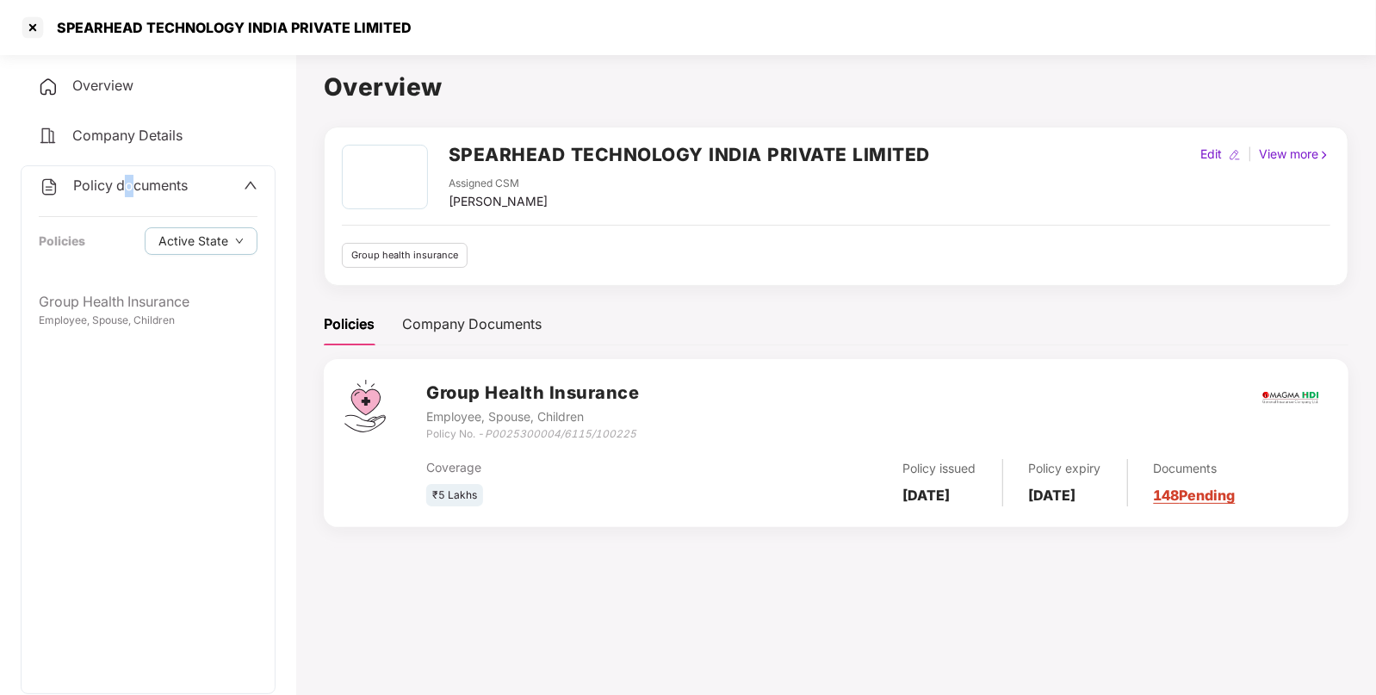
click at [127, 176] on div "Policy documents" at bounding box center [113, 186] width 149 height 22
click at [127, 178] on span "Policy documents" at bounding box center [129, 184] width 115 height 17
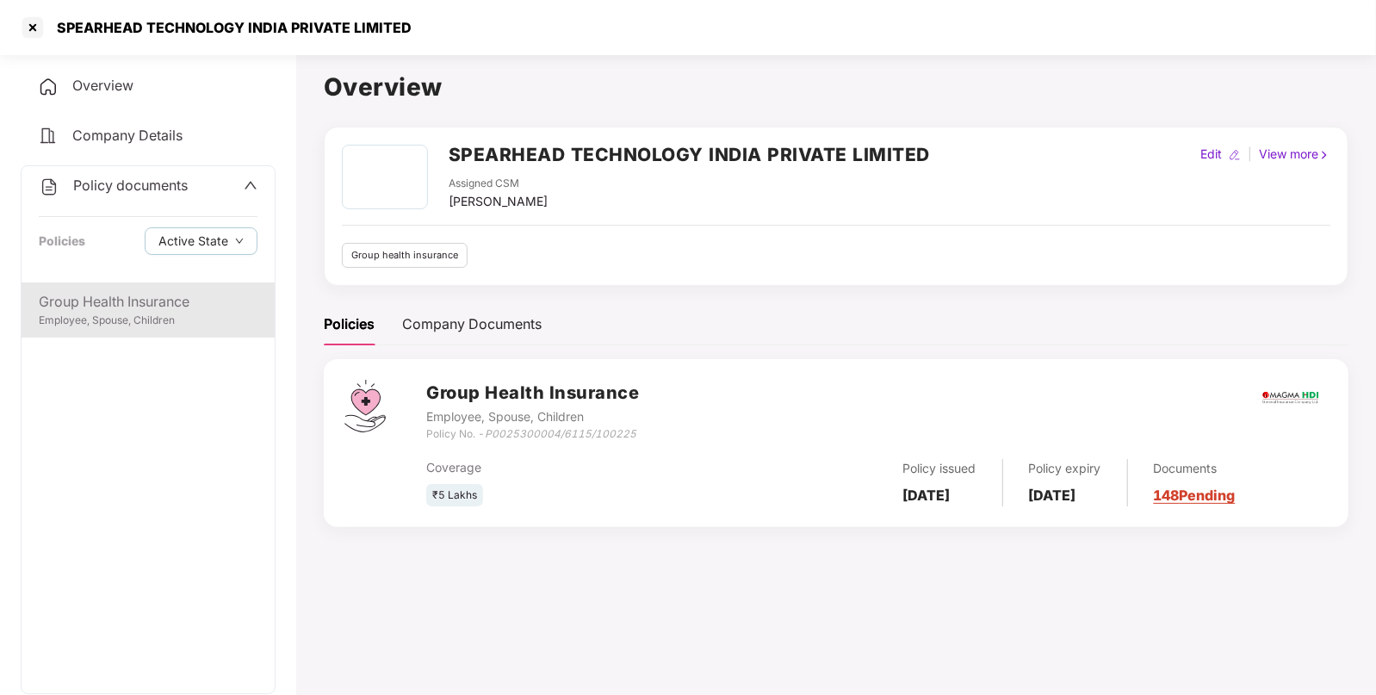
click at [89, 298] on div "Group Health Insurance" at bounding box center [148, 302] width 219 height 22
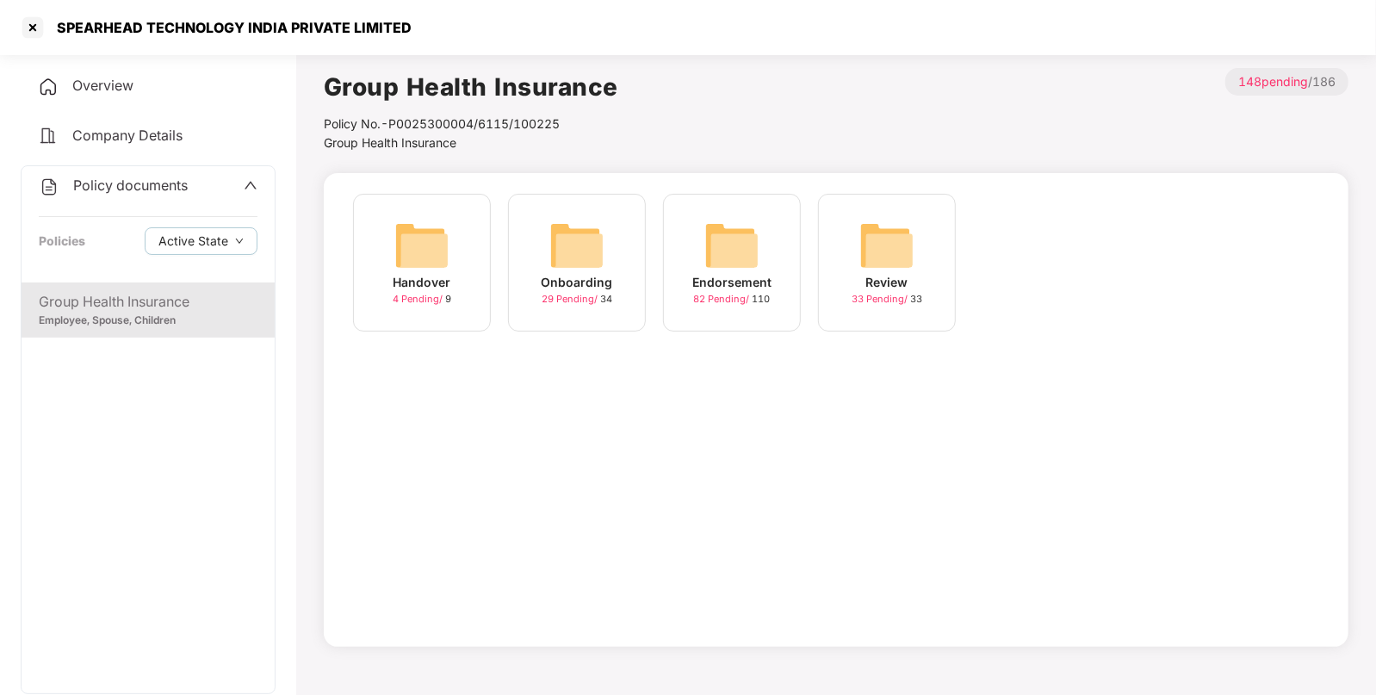
click at [758, 264] on img at bounding box center [731, 245] width 55 height 55
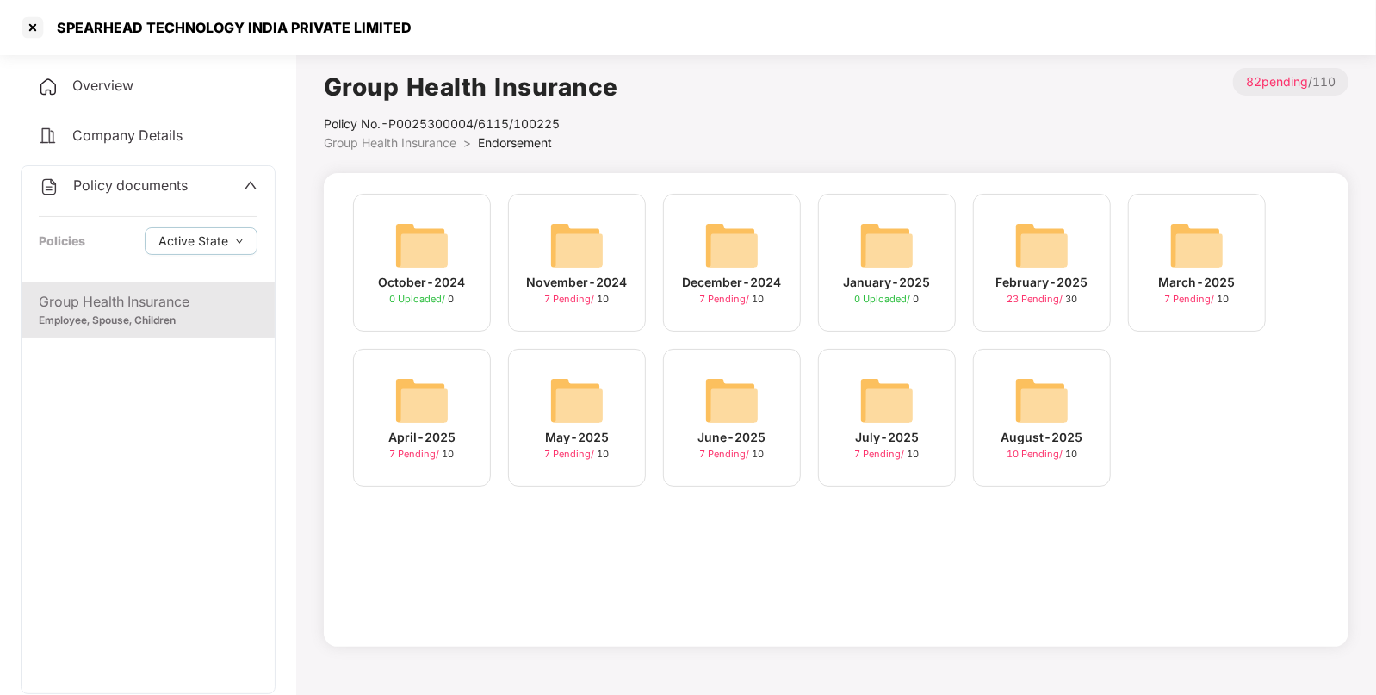
click at [1068, 428] on div "August-2025" at bounding box center [1042, 437] width 82 height 19
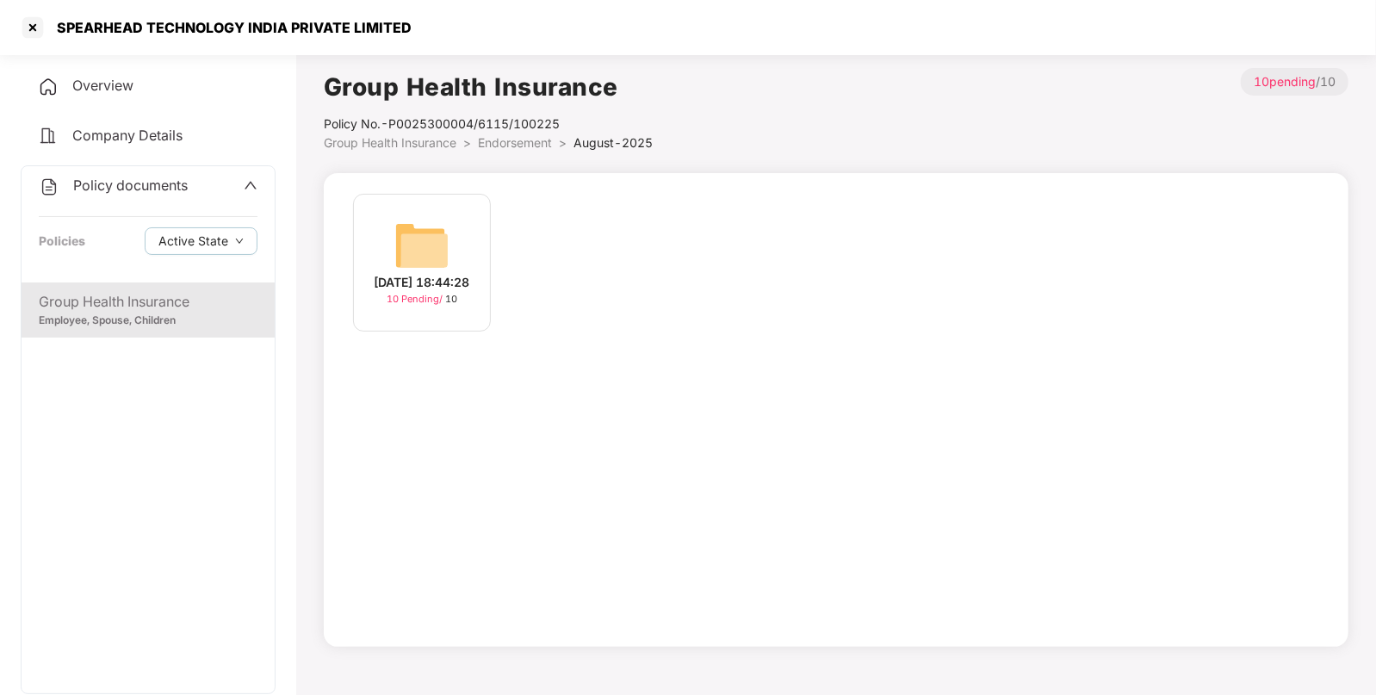
click at [439, 242] on img at bounding box center [421, 245] width 55 height 55
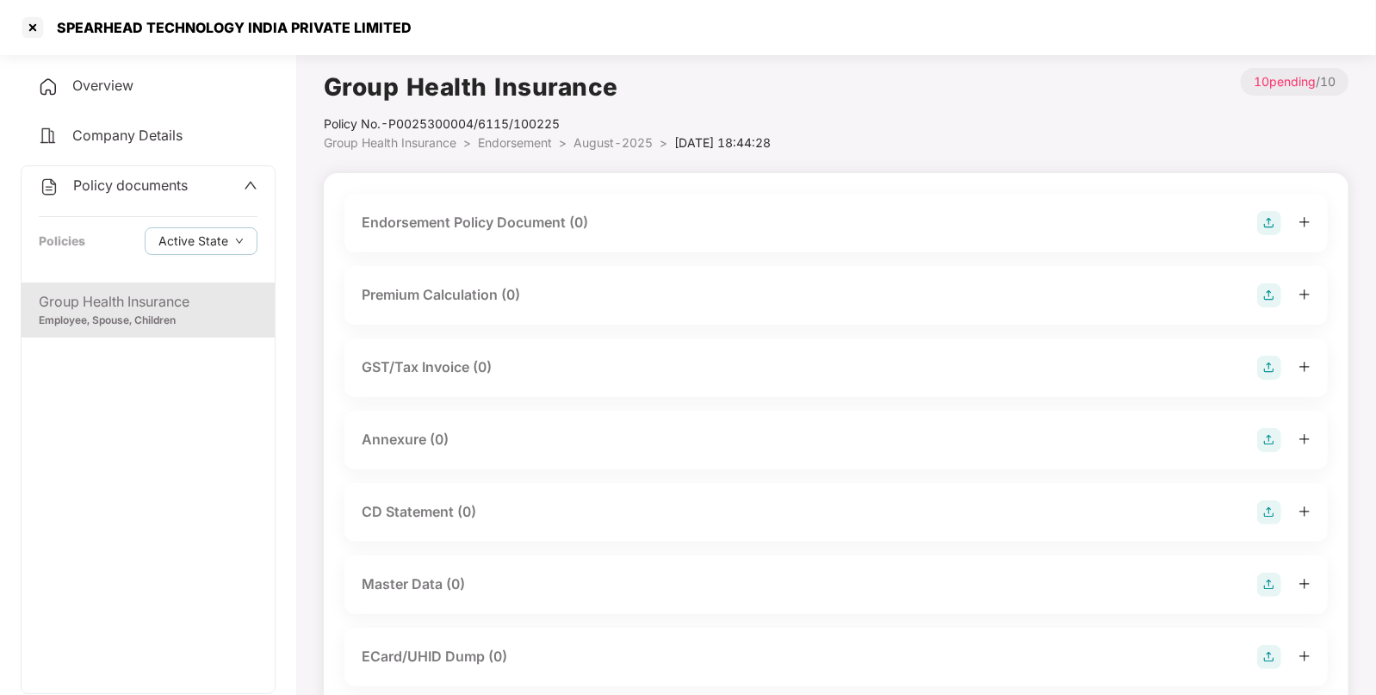
click at [1267, 221] on img at bounding box center [1269, 223] width 24 height 24
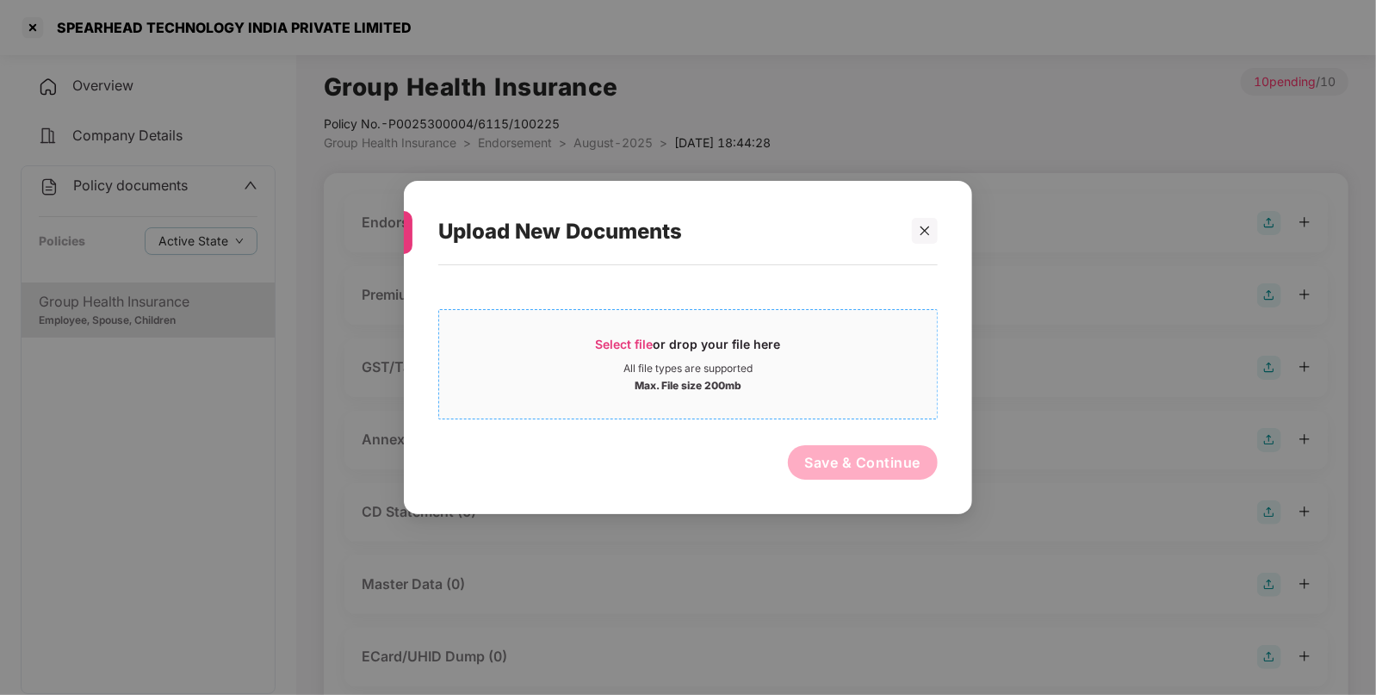
click at [635, 341] on span "Select file" at bounding box center [625, 344] width 58 height 15
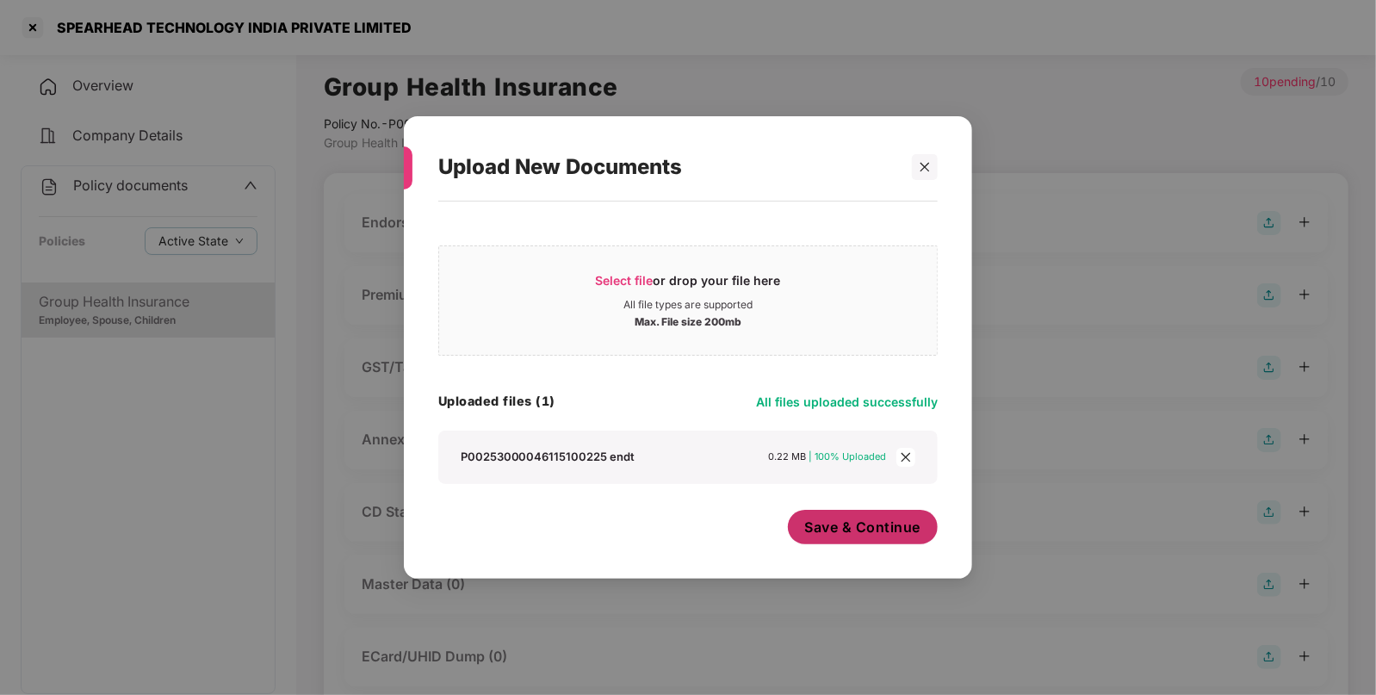
click at [851, 534] on span "Save & Continue" at bounding box center [863, 526] width 116 height 19
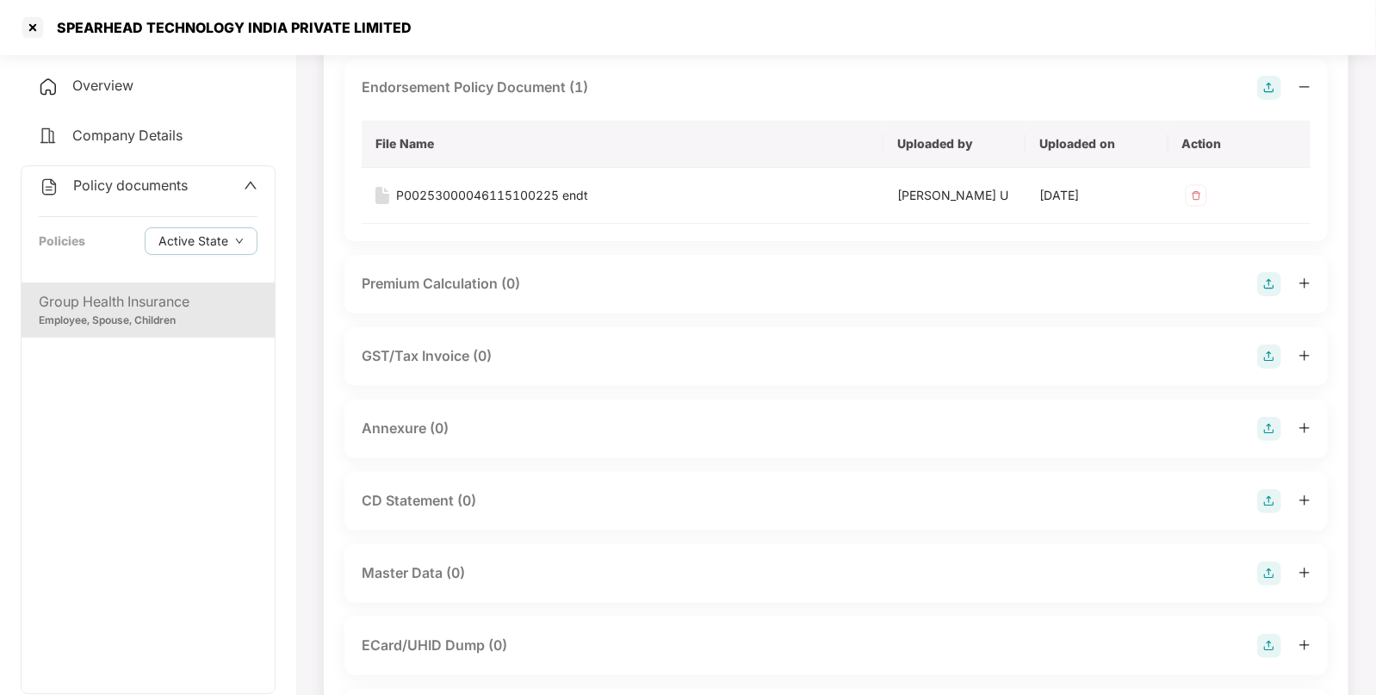
scroll to position [134, 0]
click at [1267, 431] on img at bounding box center [1269, 430] width 24 height 24
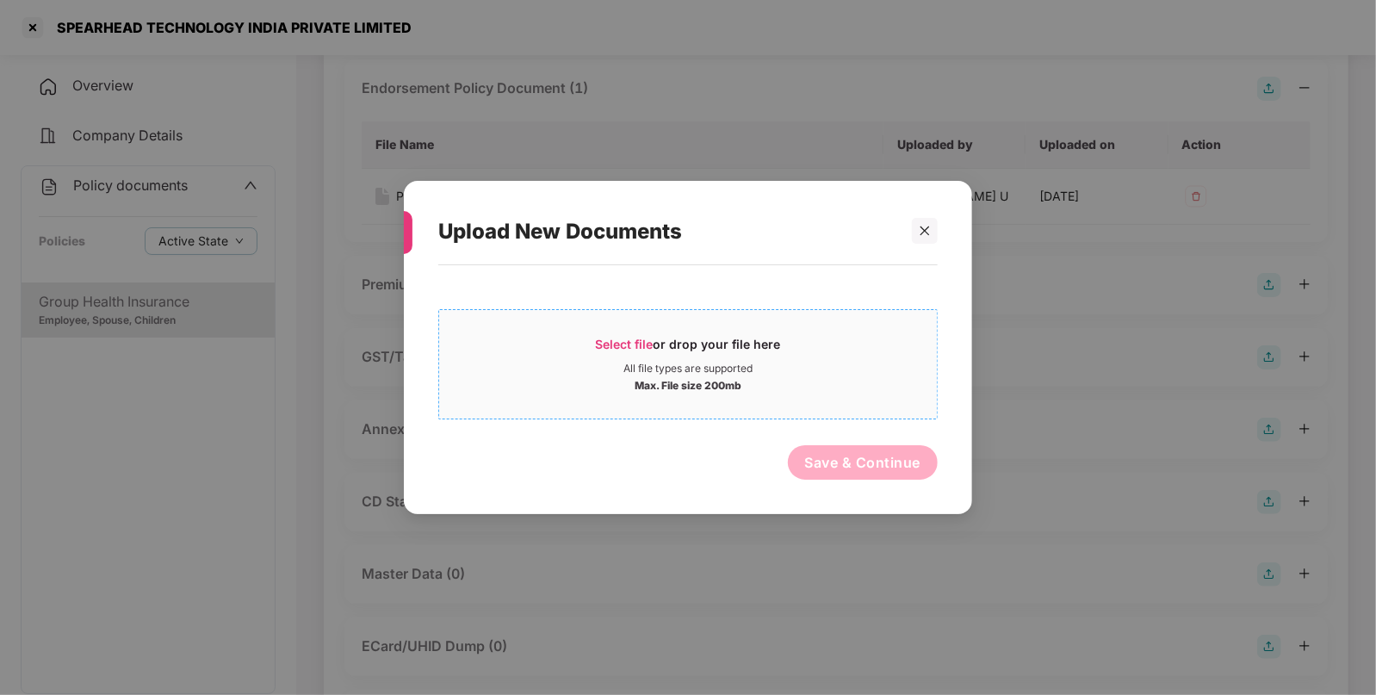
click at [603, 345] on span "Select file" at bounding box center [625, 344] width 58 height 15
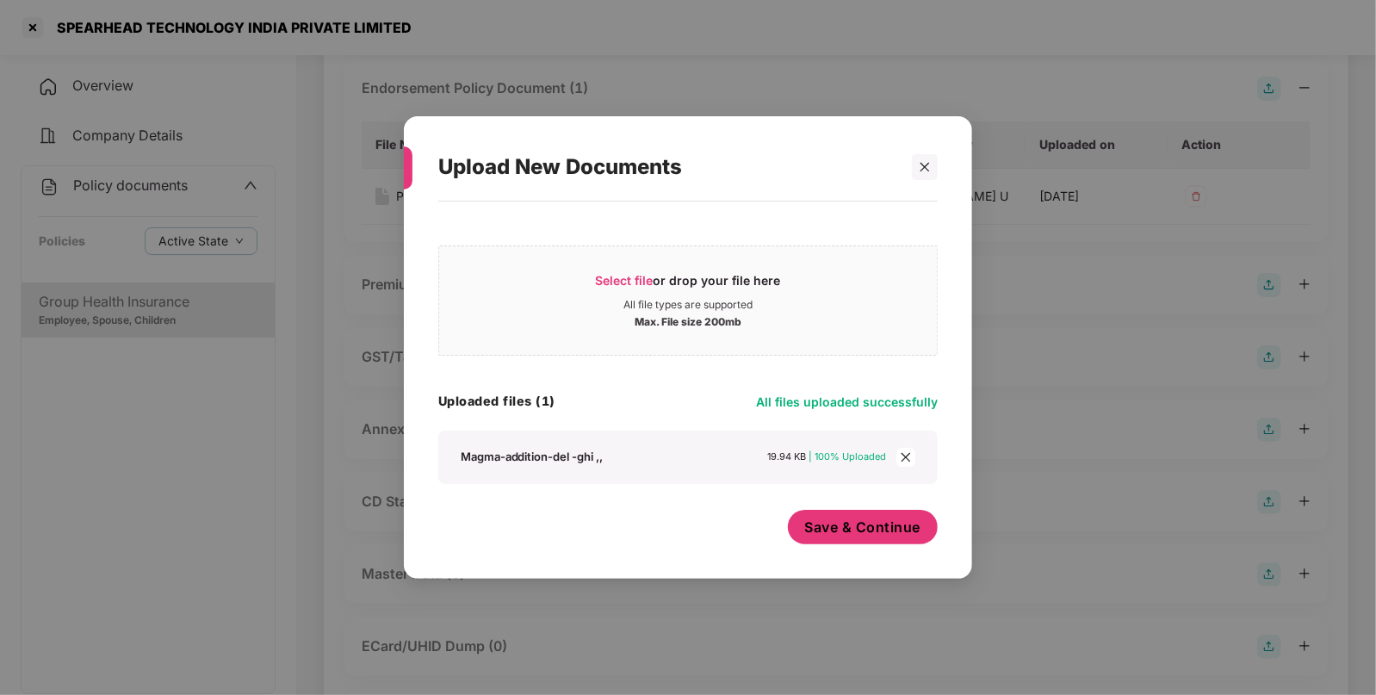
click at [828, 515] on button "Save & Continue" at bounding box center [863, 527] width 151 height 34
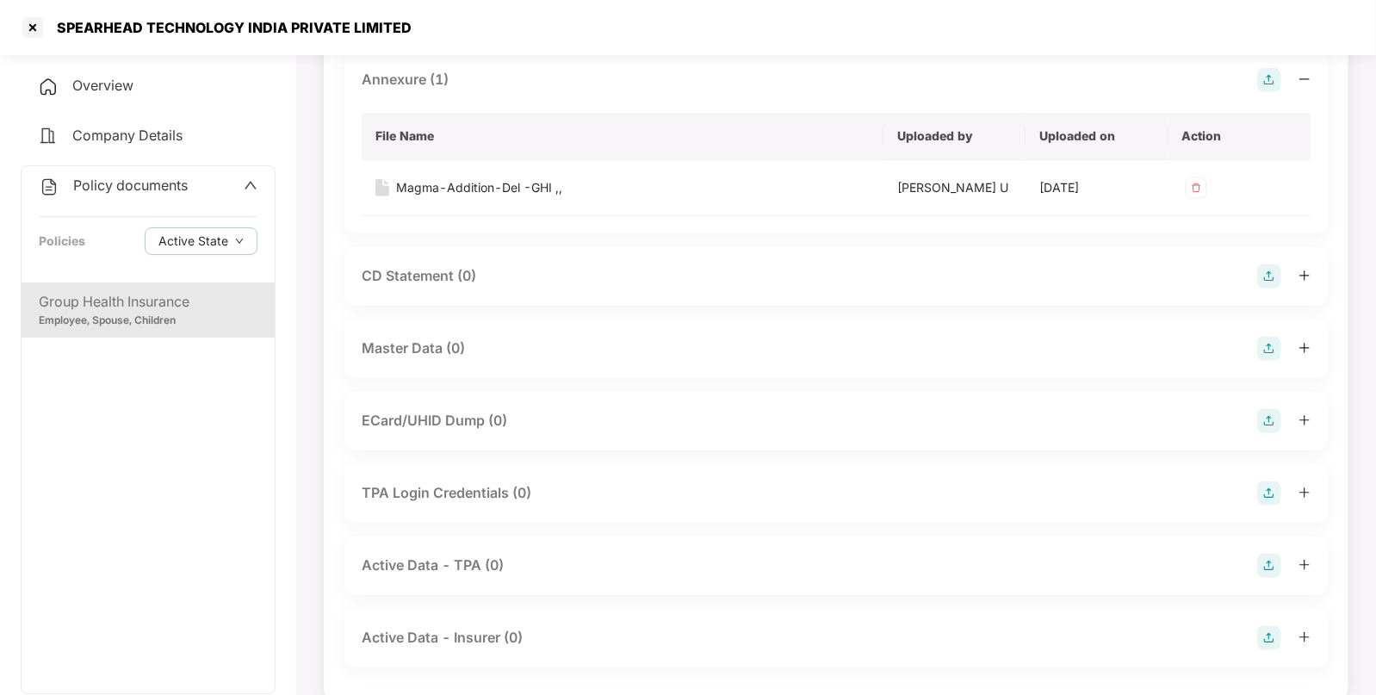
scroll to position [510, 0]
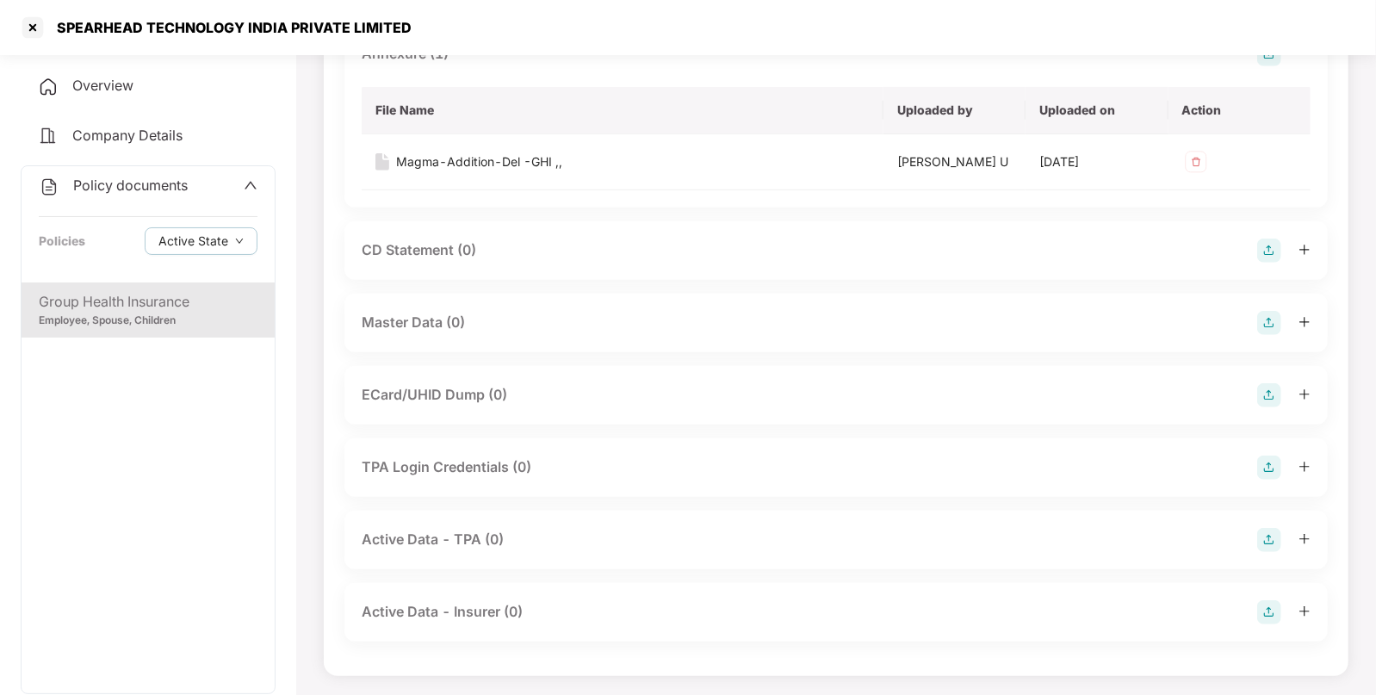
click at [1266, 319] on img at bounding box center [1269, 323] width 24 height 24
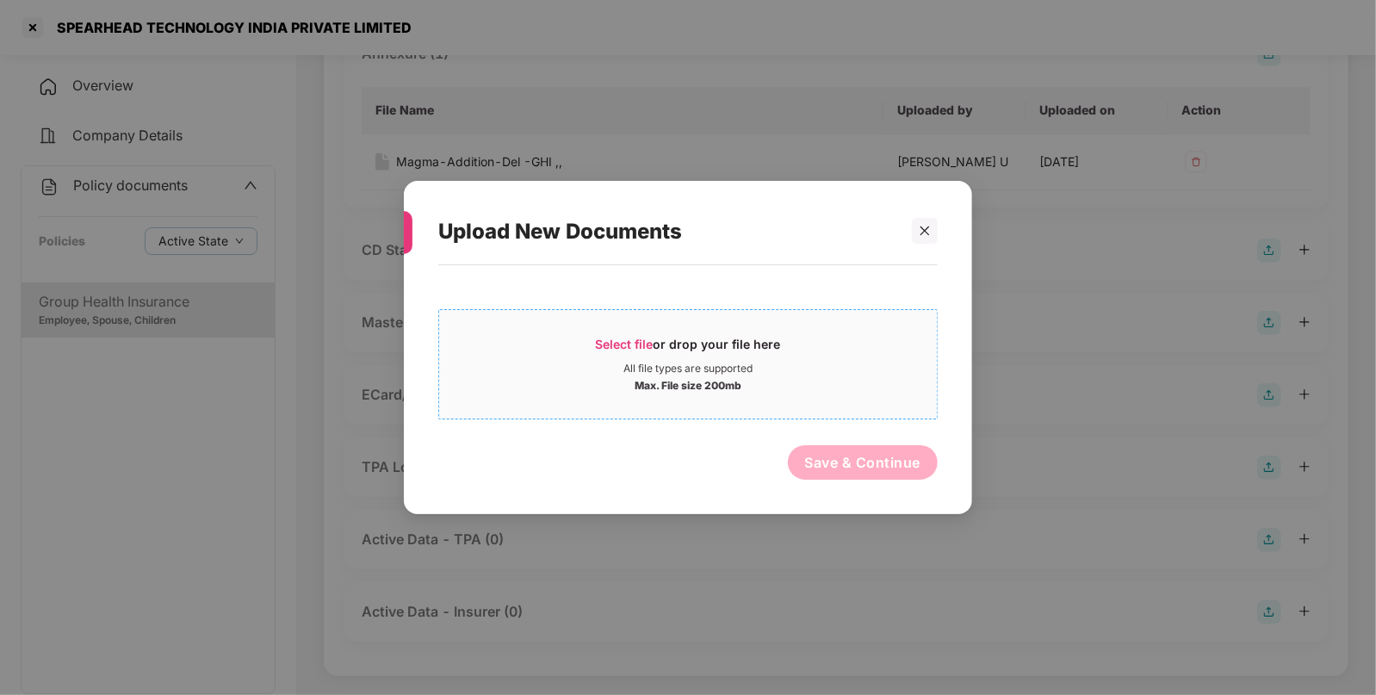
click at [635, 341] on span "Select file" at bounding box center [625, 344] width 58 height 15
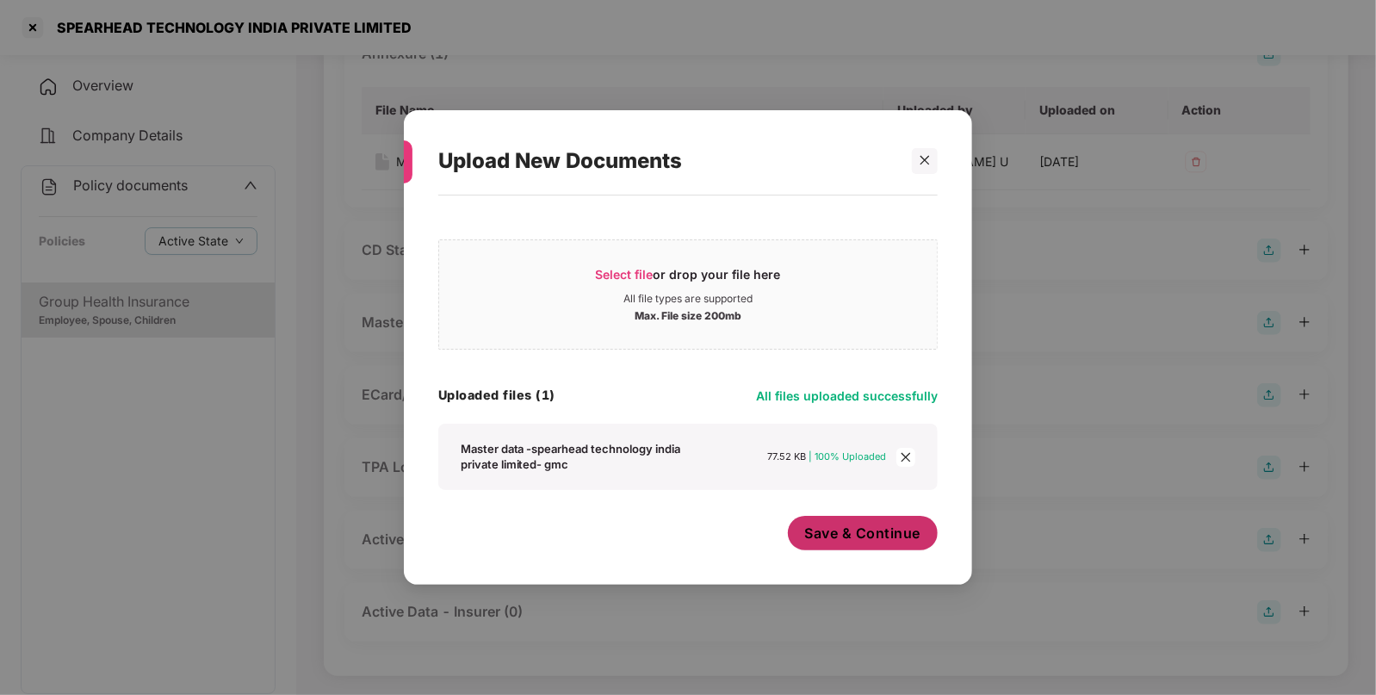
click at [856, 537] on span "Save & Continue" at bounding box center [863, 532] width 116 height 19
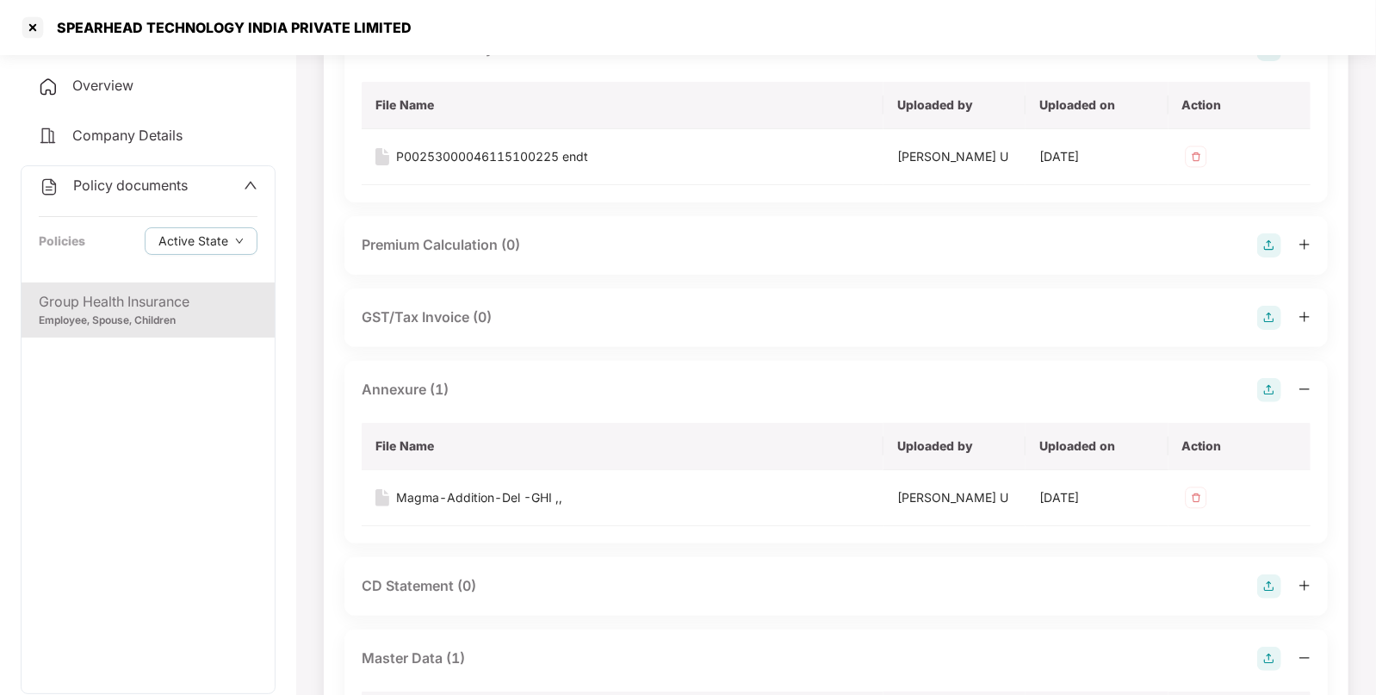
scroll to position [172, 0]
click at [31, 29] on div at bounding box center [33, 28] width 28 height 28
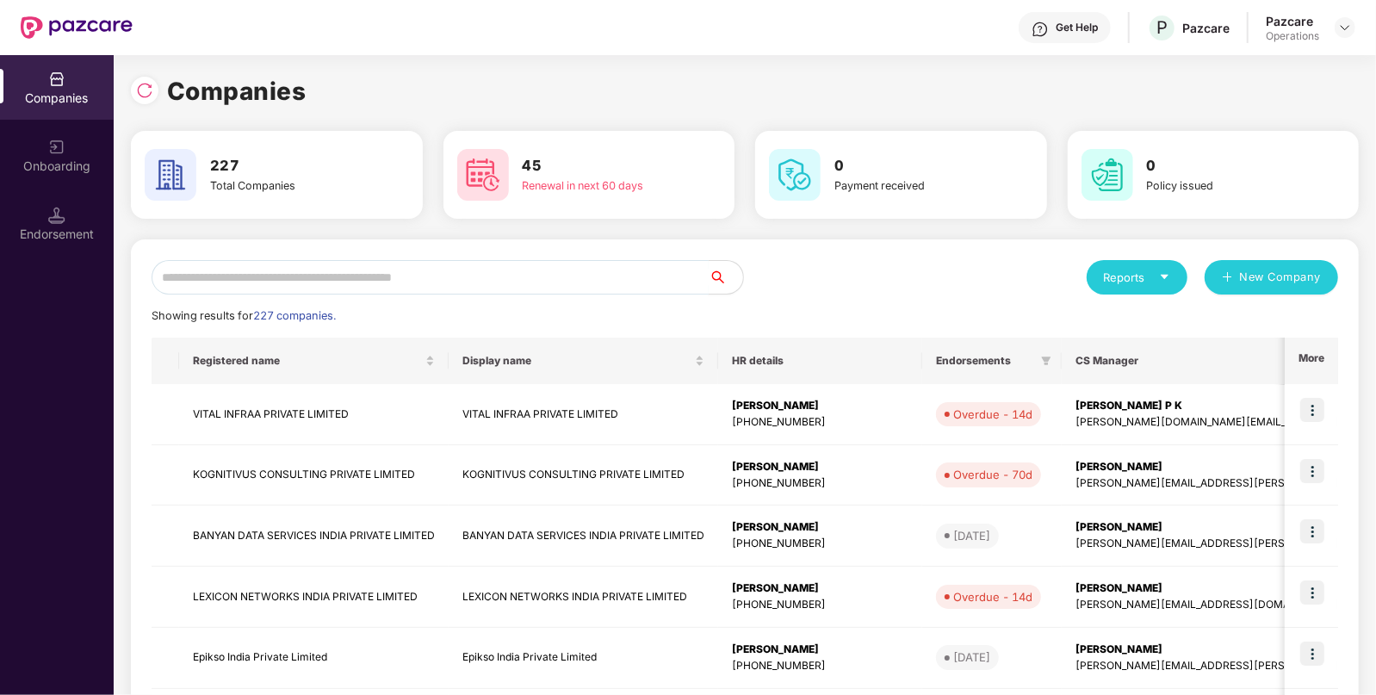
click at [454, 288] on input "text" at bounding box center [430, 277] width 557 height 34
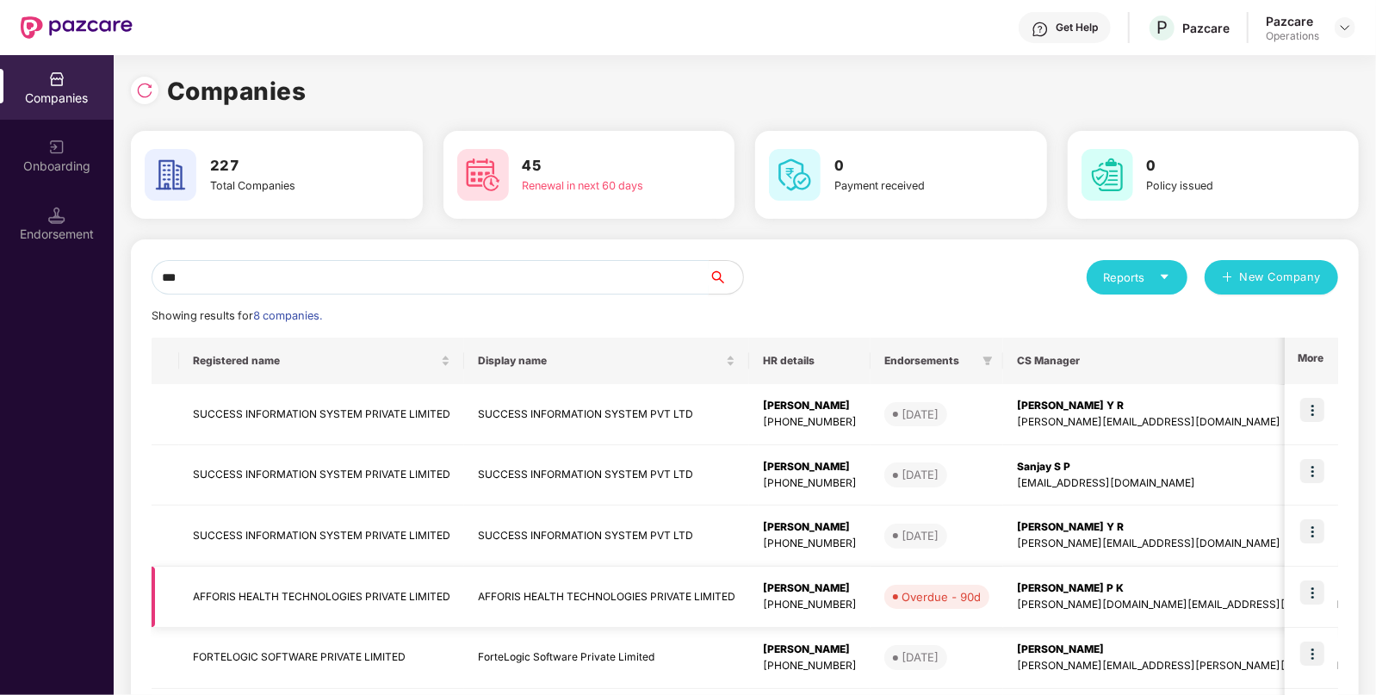
scroll to position [102, 0]
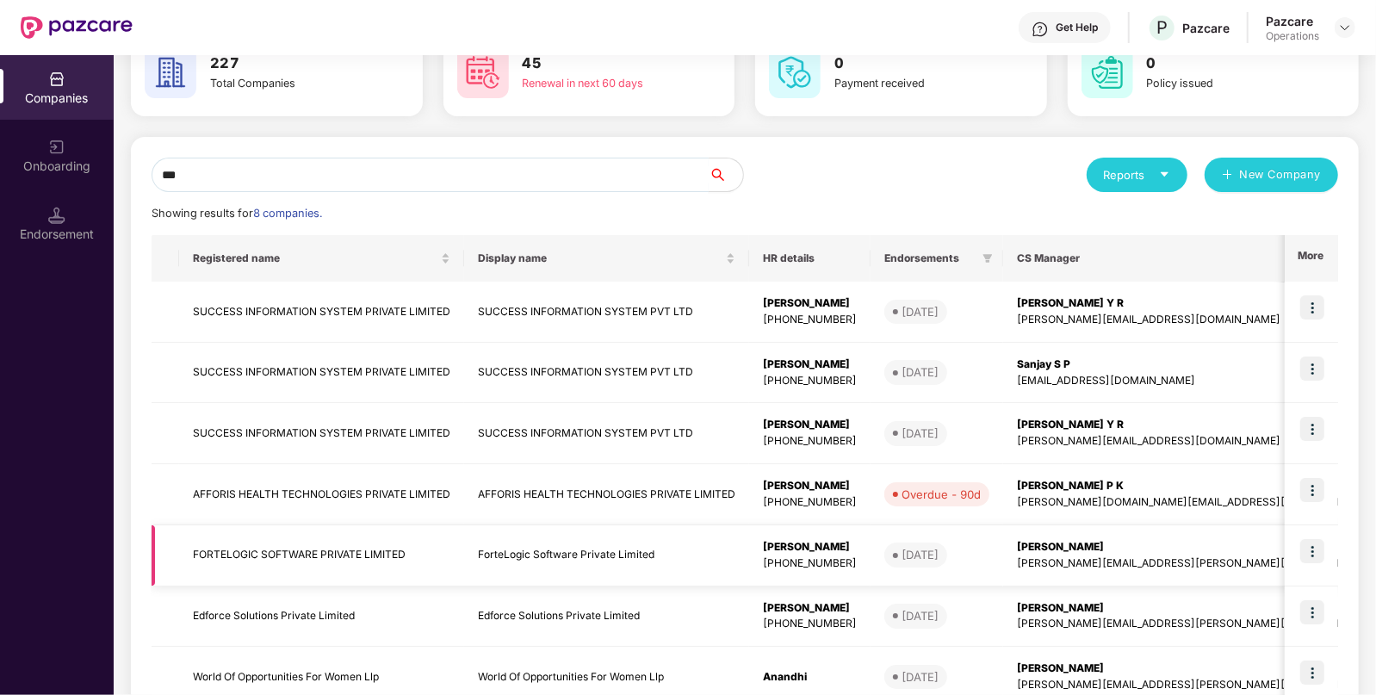
type input "***"
click at [307, 562] on td "FORTELOGIC SOFTWARE PRIVATE LIMITED" at bounding box center [321, 555] width 285 height 61
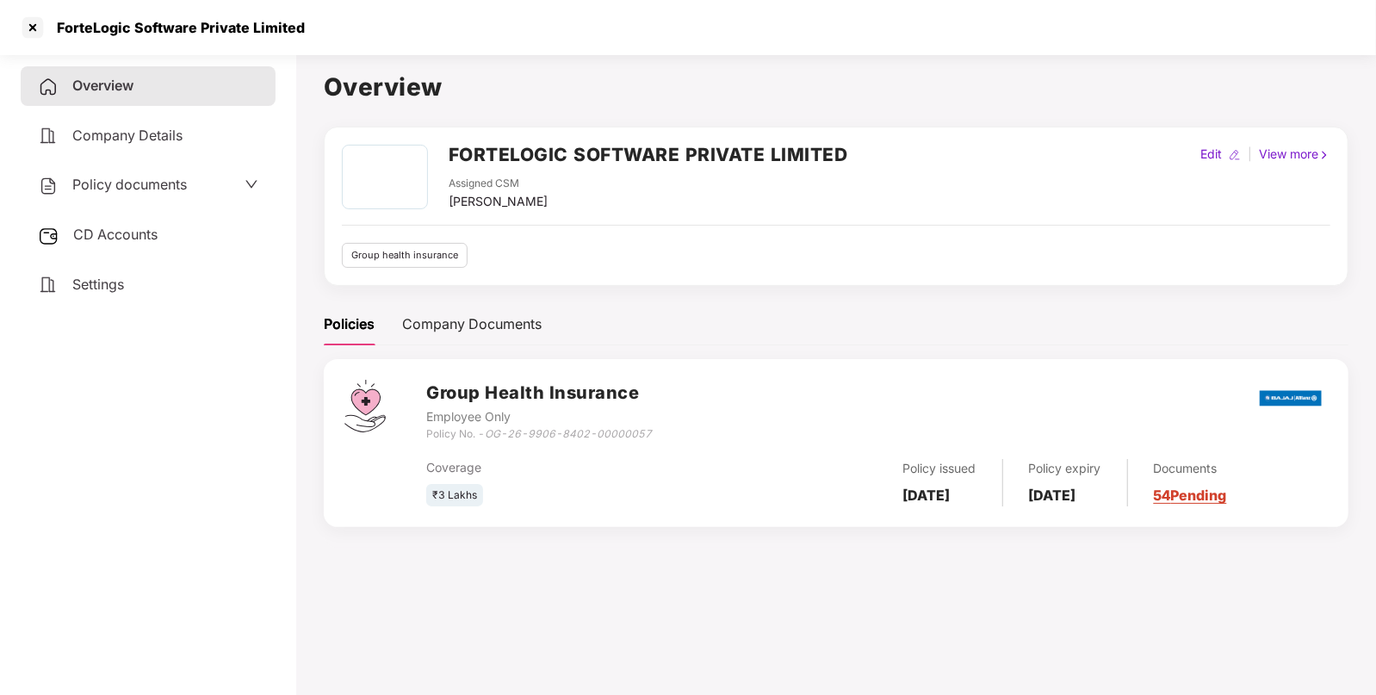
click at [145, 181] on span "Policy documents" at bounding box center [129, 184] width 115 height 17
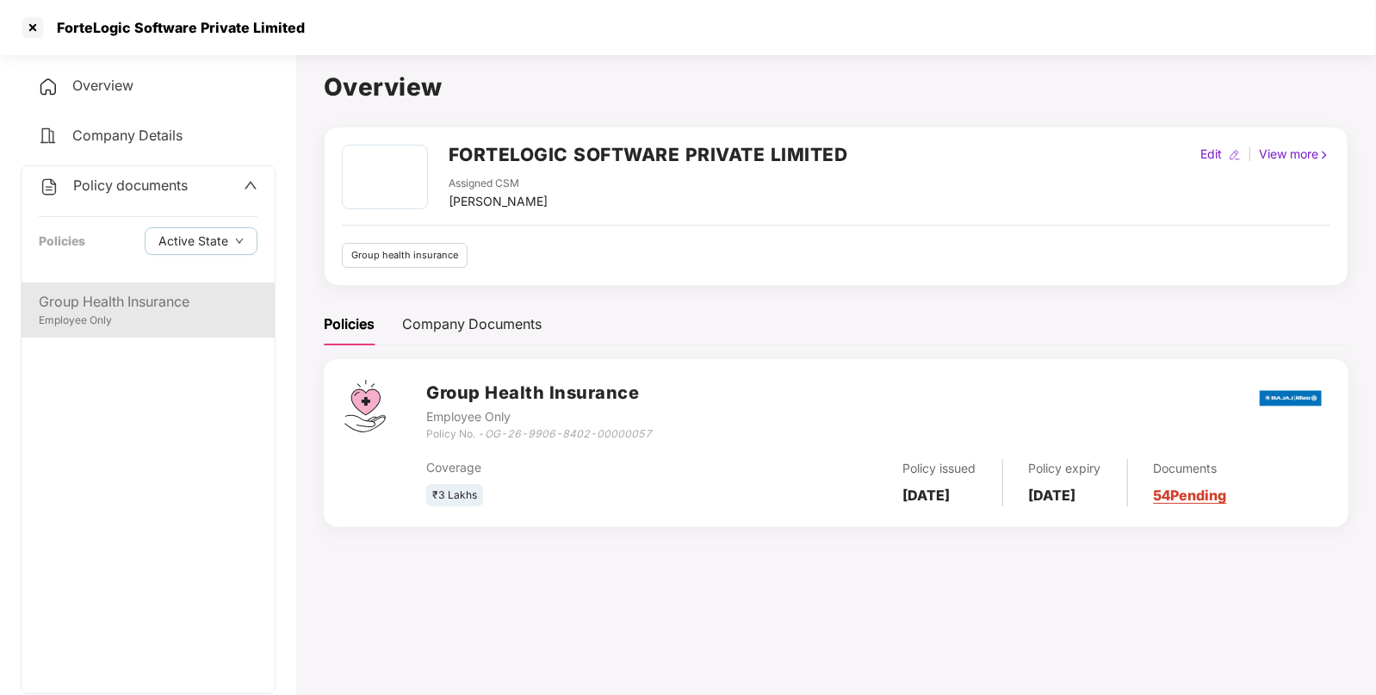
click at [77, 300] on div "Group Health Insurance" at bounding box center [148, 302] width 219 height 22
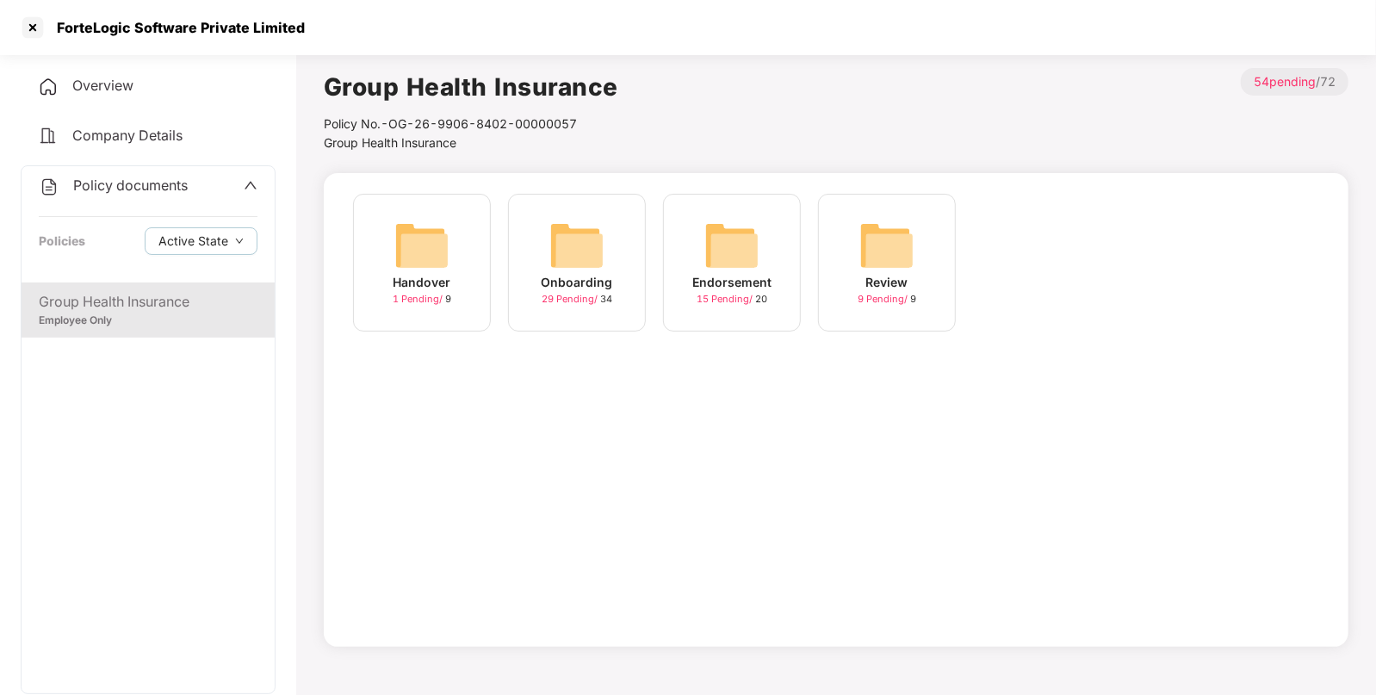
click at [132, 176] on span "Policy documents" at bounding box center [130, 184] width 115 height 17
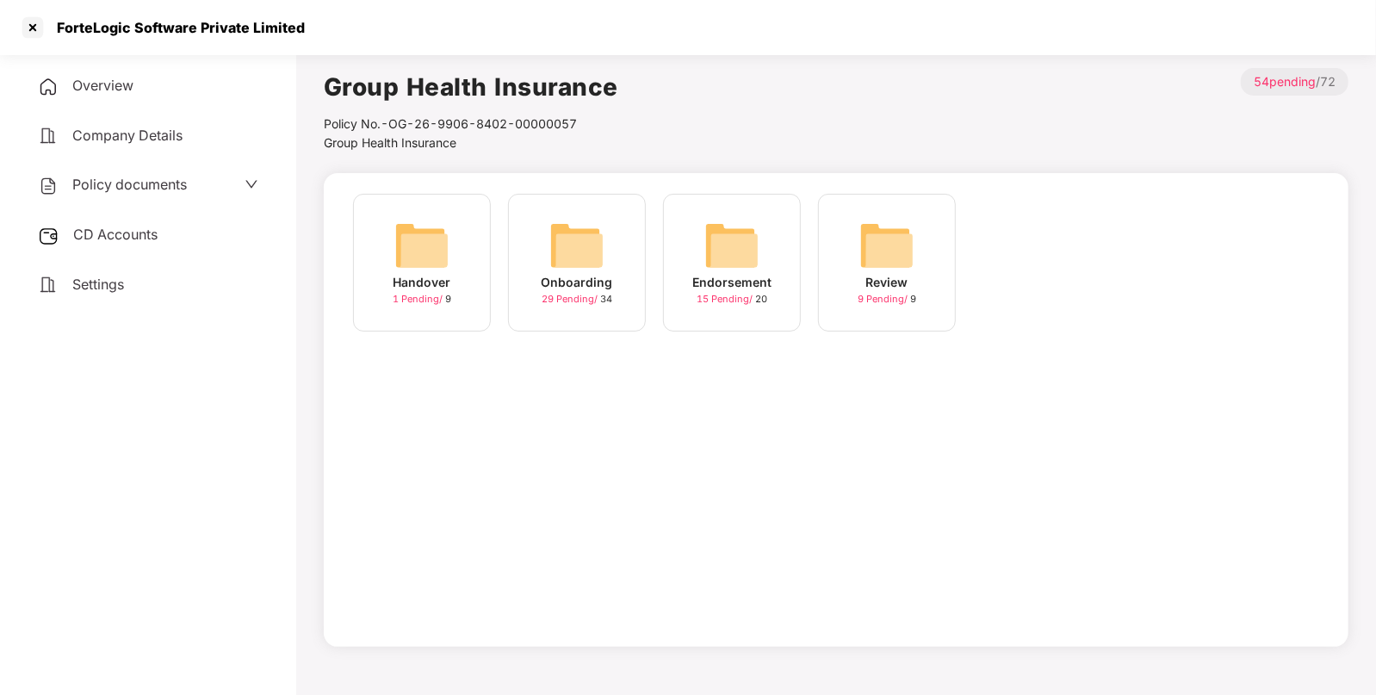
click at [127, 240] on span "CD Accounts" at bounding box center [115, 234] width 84 height 17
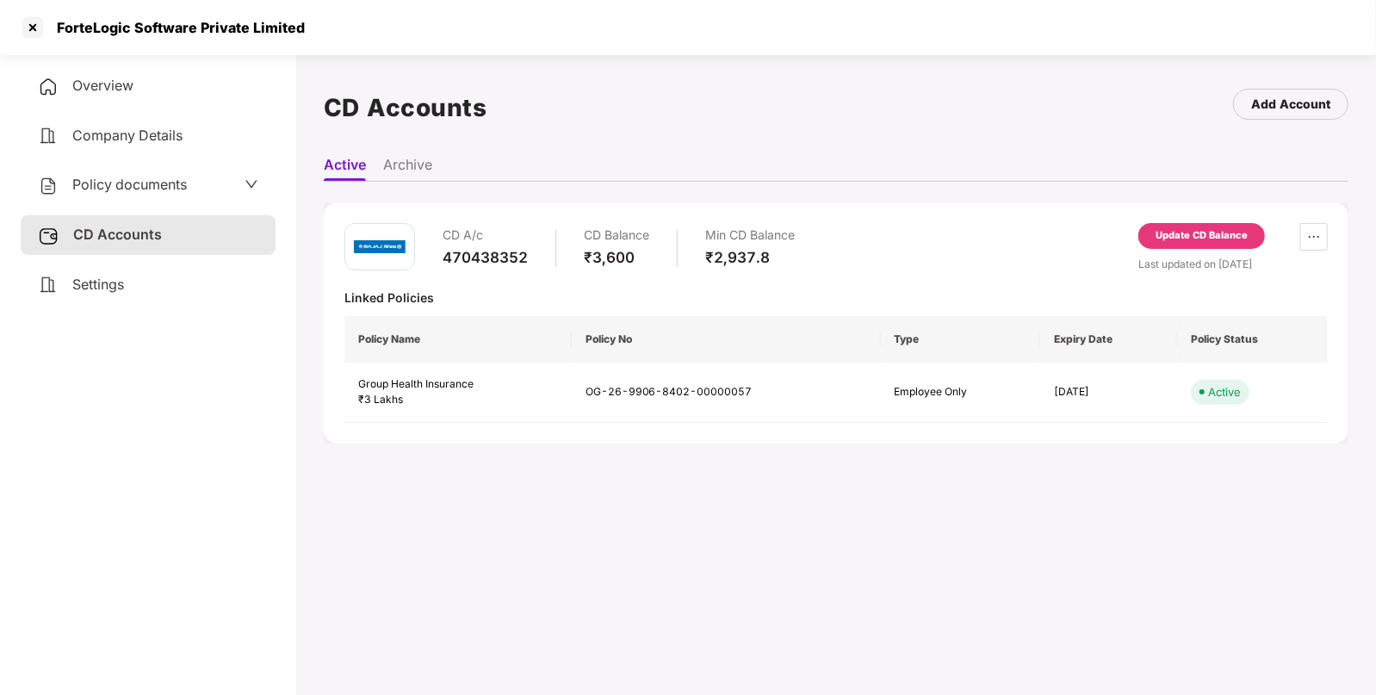
click at [117, 182] on span "Policy documents" at bounding box center [129, 184] width 115 height 17
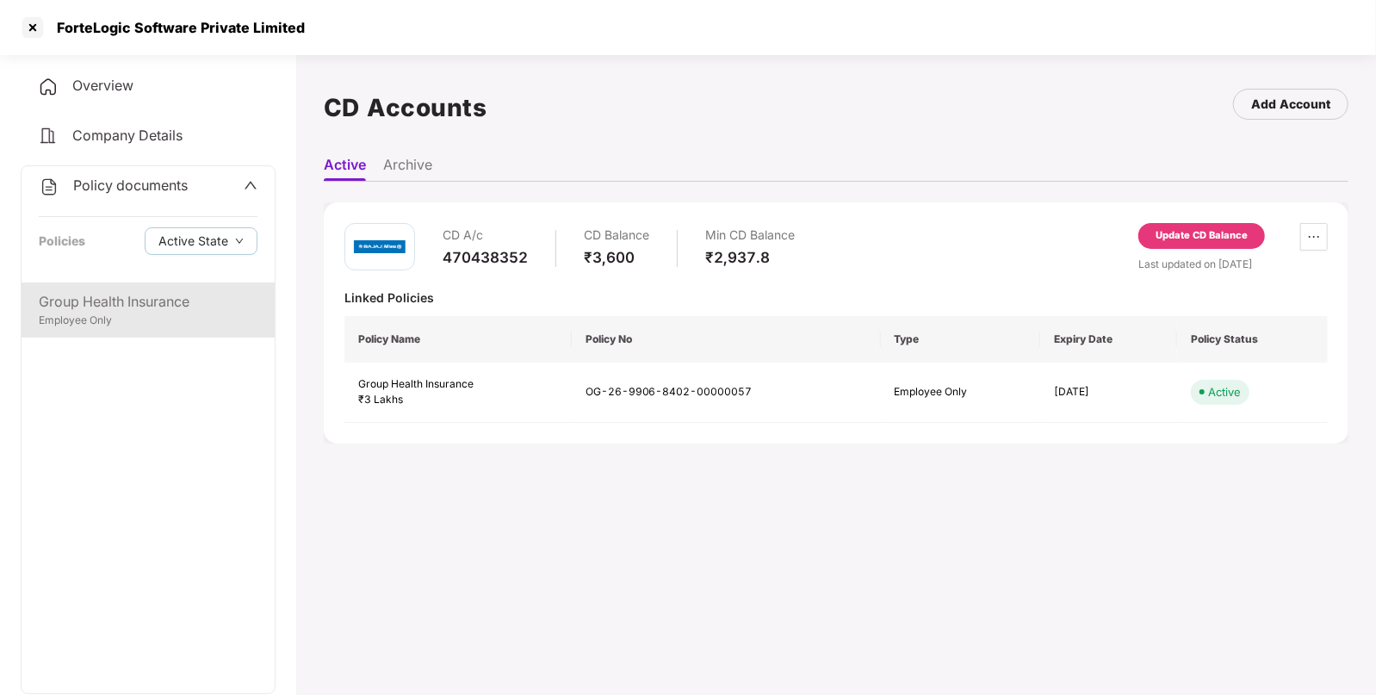
click at [121, 285] on div "Group Health Insurance Employee Only" at bounding box center [148, 309] width 253 height 55
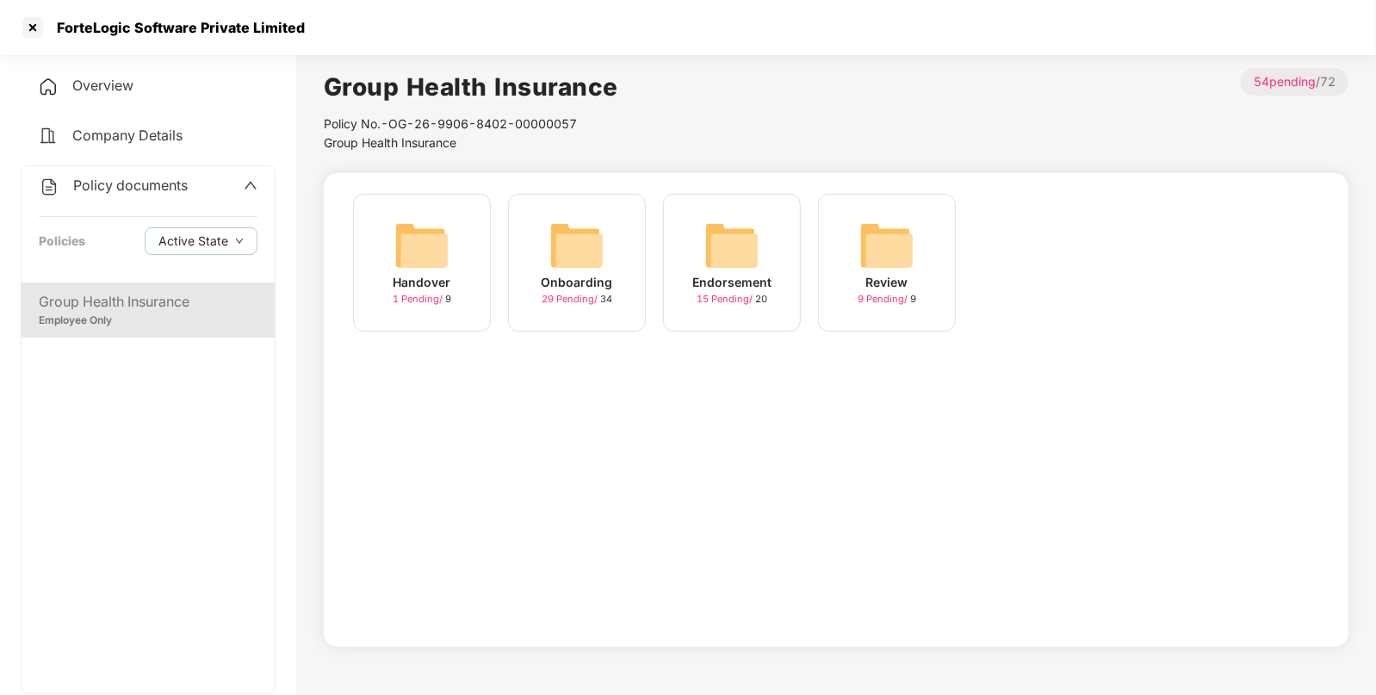
click at [734, 237] on img at bounding box center [731, 245] width 55 height 55
click at [749, 263] on img at bounding box center [731, 245] width 55 height 55
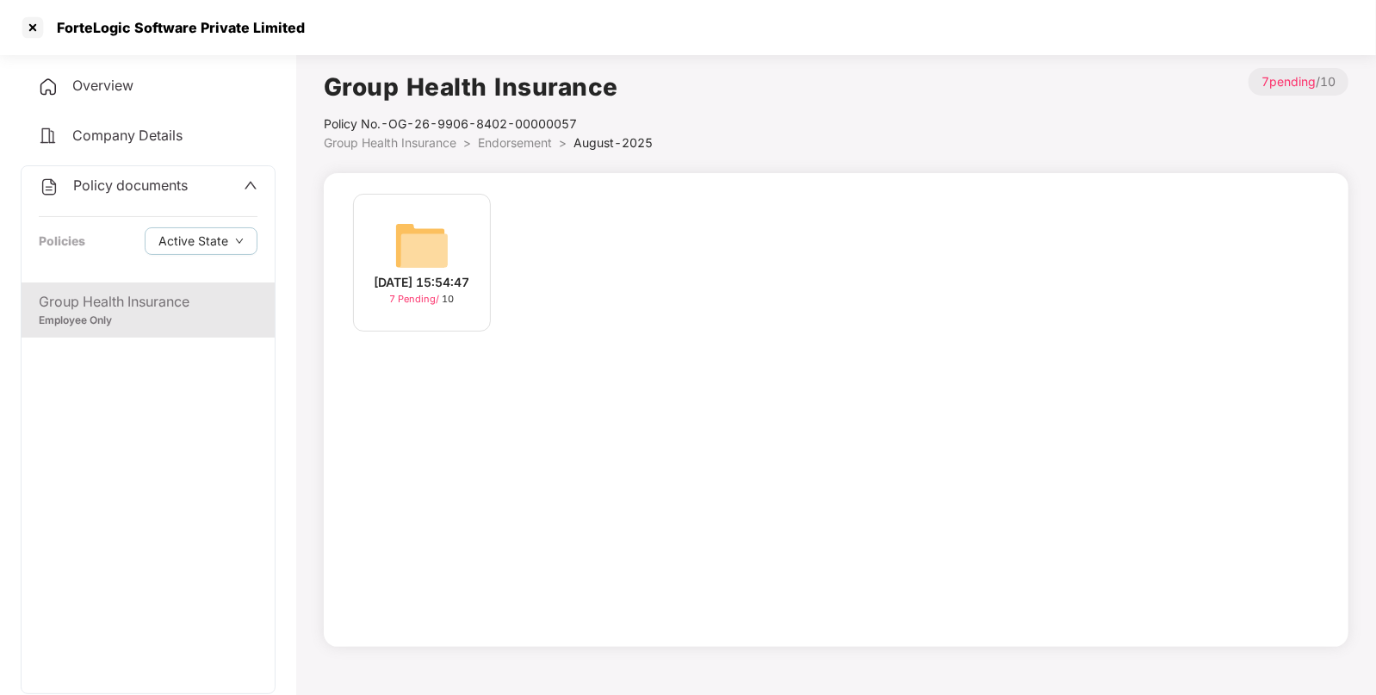
click at [451, 217] on div "[DATE] 15:54:47 7 Pending / 10" at bounding box center [422, 263] width 138 height 138
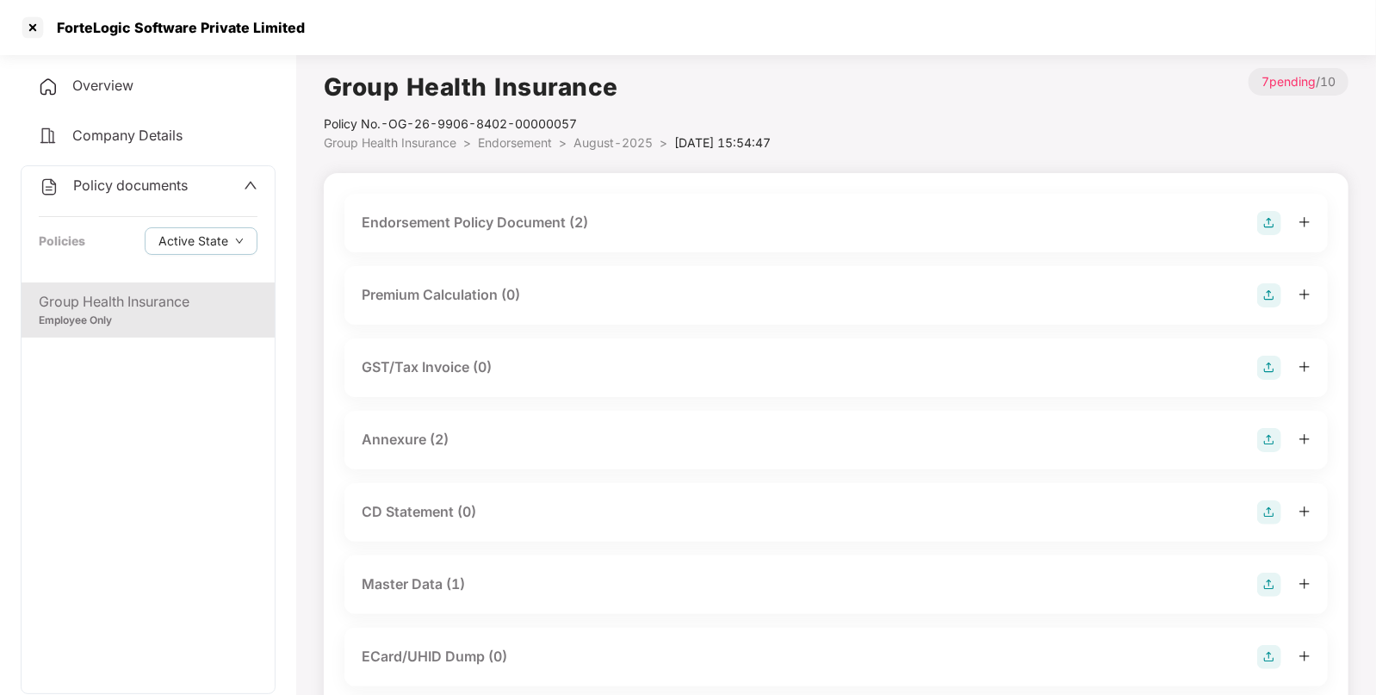
click at [1273, 216] on img at bounding box center [1269, 223] width 24 height 24
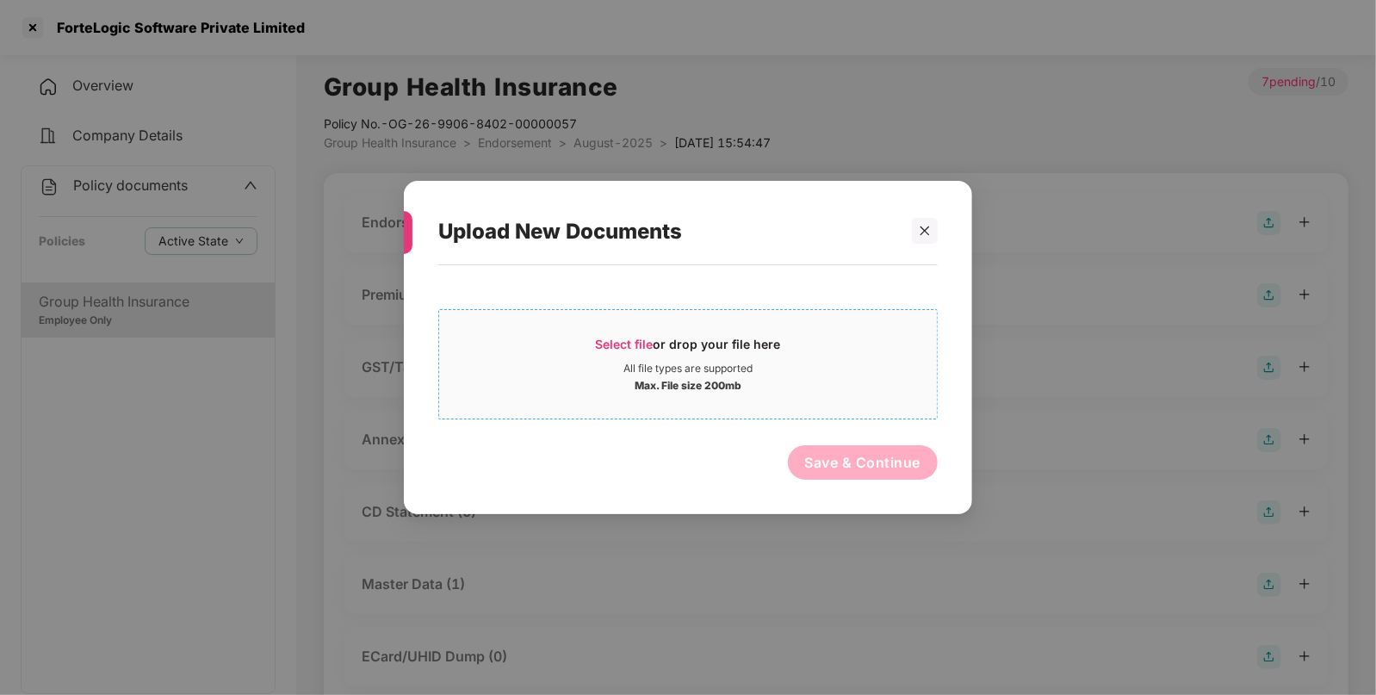
click at [620, 341] on span "Select file" at bounding box center [625, 344] width 58 height 15
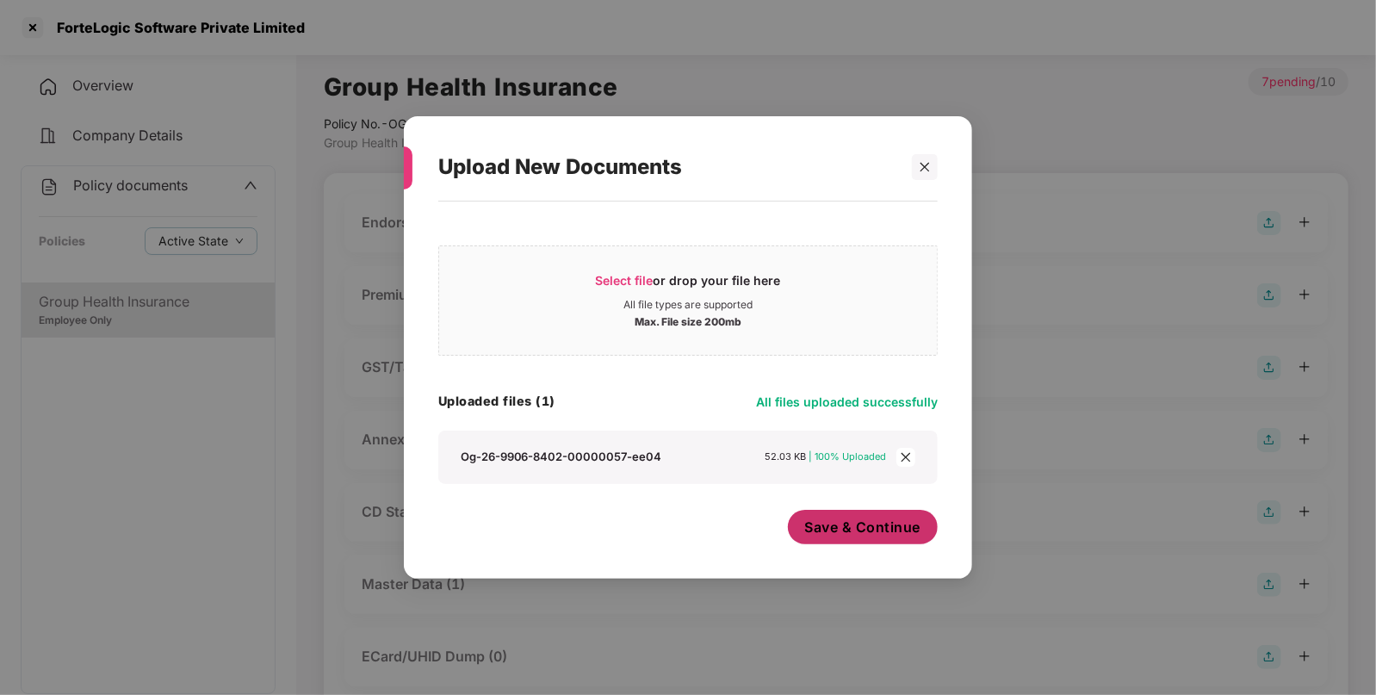
click at [808, 524] on span "Save & Continue" at bounding box center [863, 526] width 116 height 19
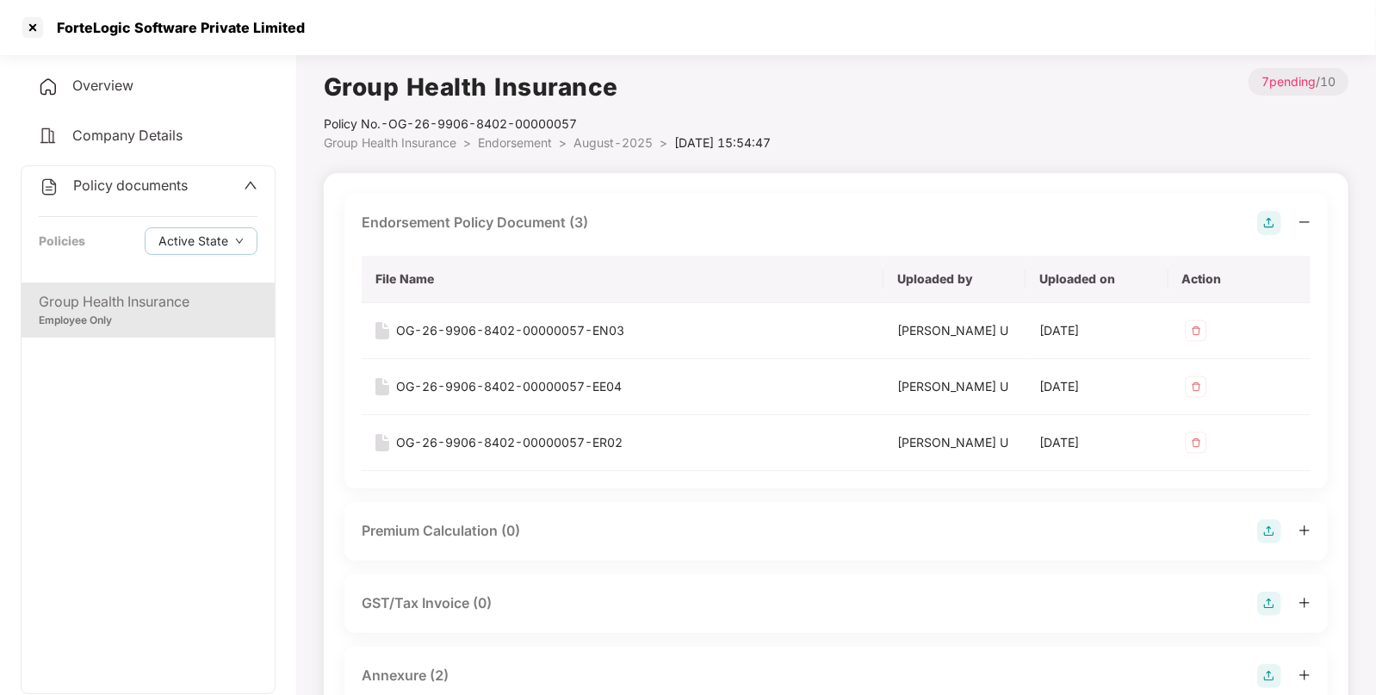
scroll to position [498, 0]
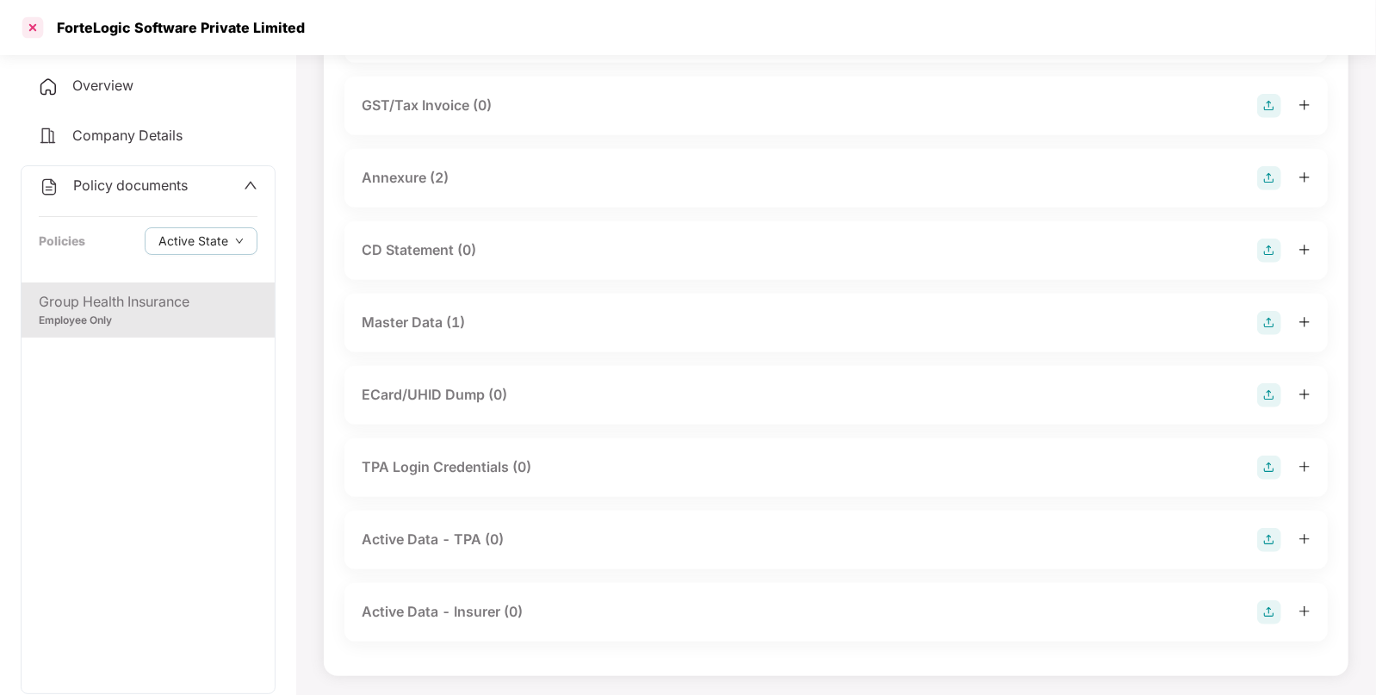
click at [34, 30] on div at bounding box center [33, 28] width 28 height 28
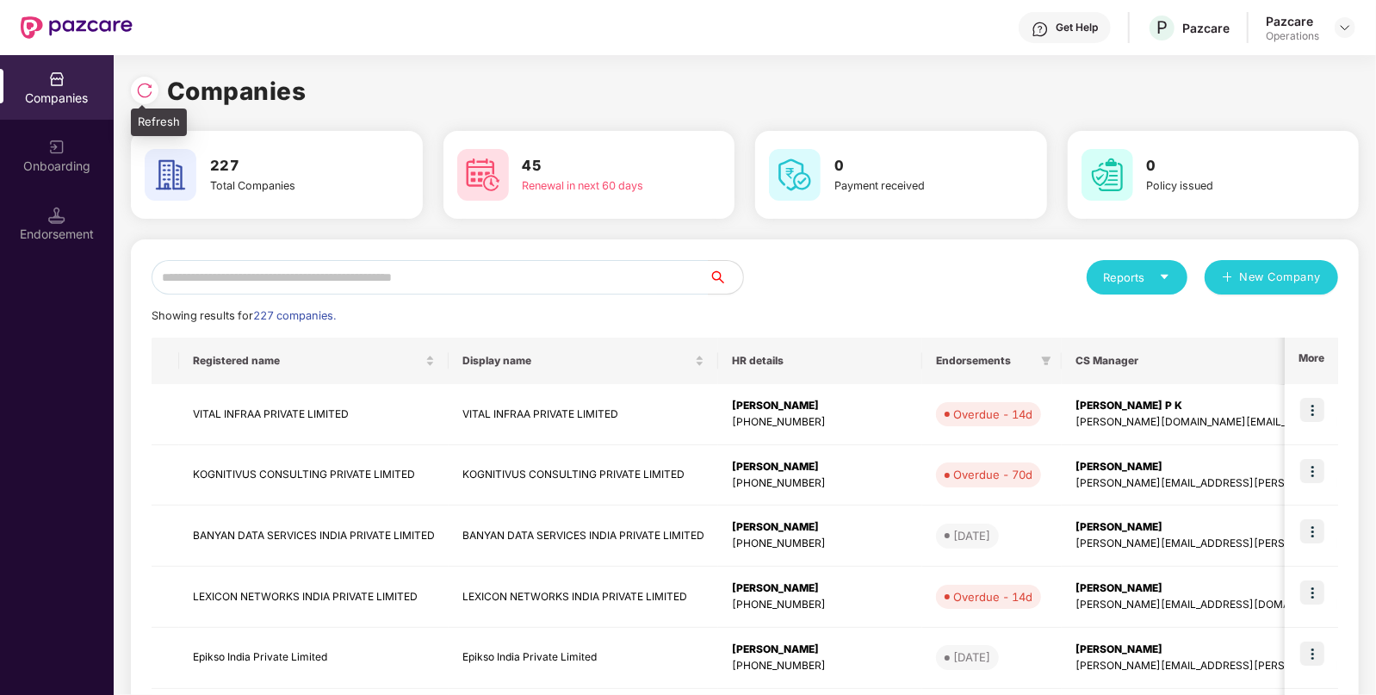
click at [146, 90] on img at bounding box center [144, 90] width 17 height 17
paste input "**********"
click at [225, 280] on input "text" at bounding box center [430, 277] width 557 height 34
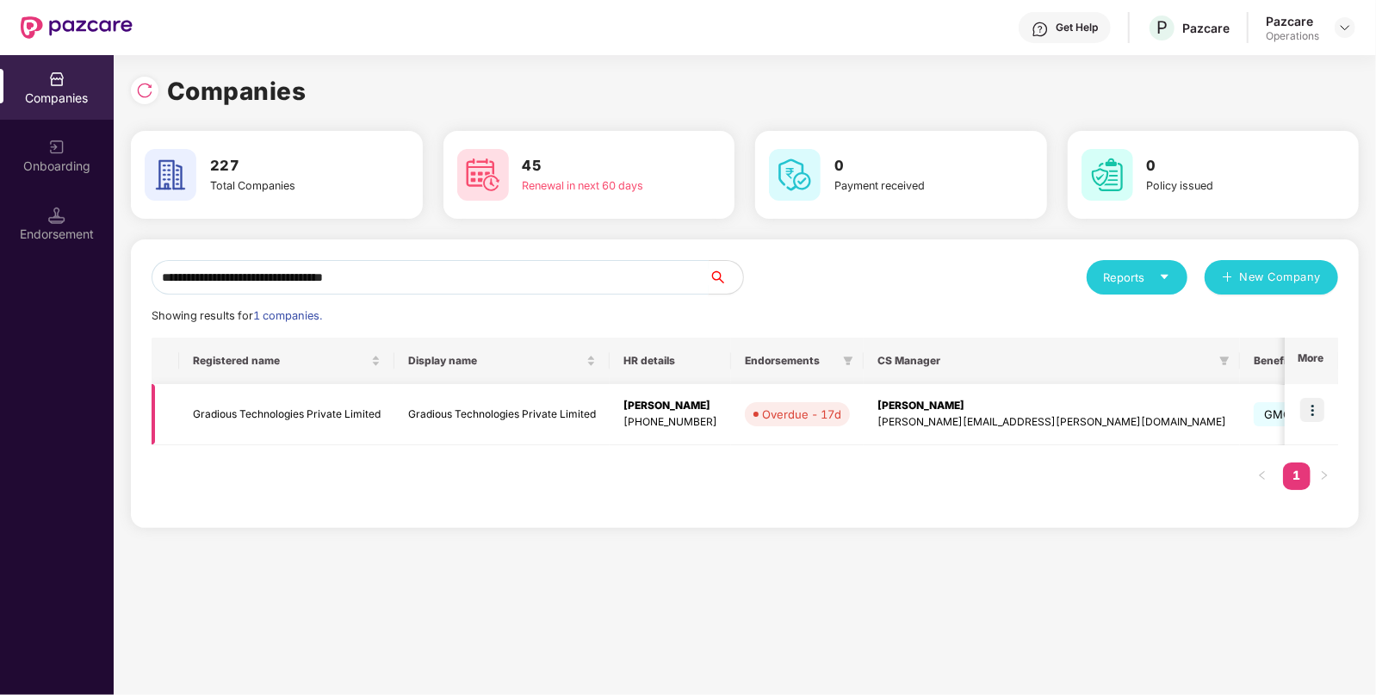
type input "**********"
click at [241, 419] on td "Gradious Technologies Private Limited" at bounding box center [286, 414] width 215 height 61
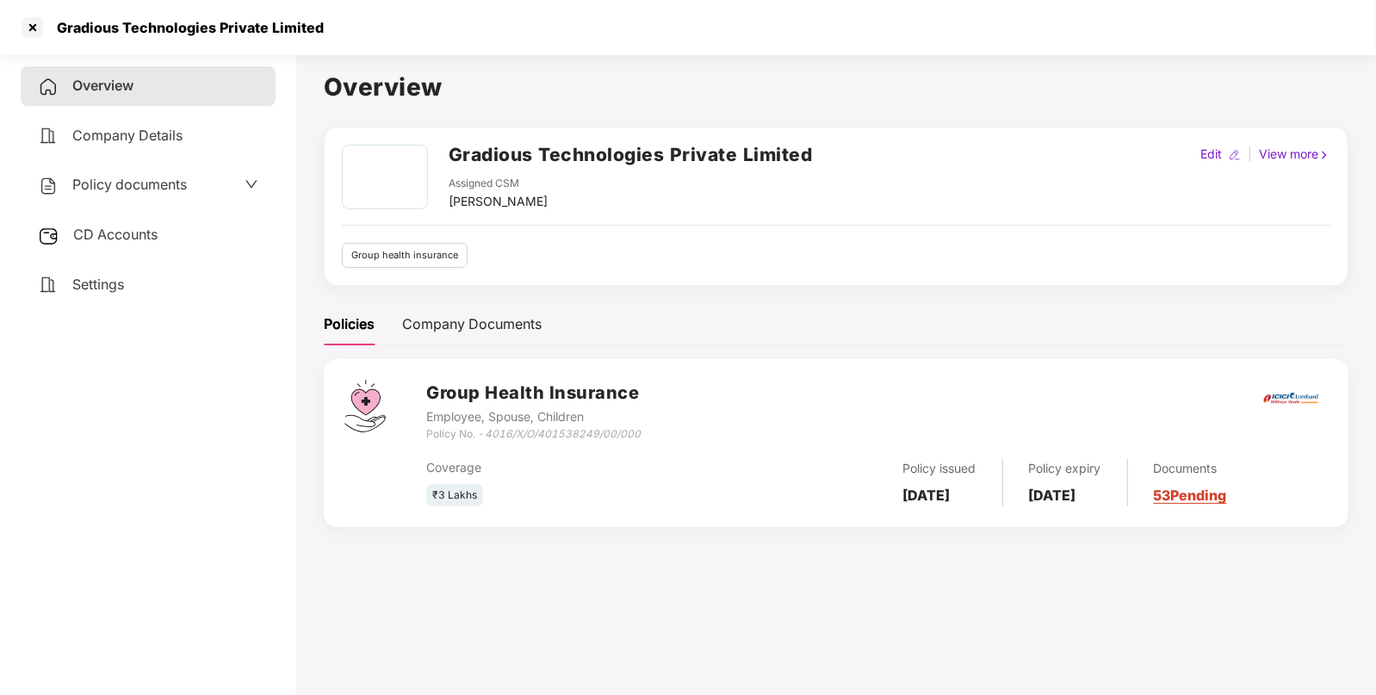
click at [125, 194] on div "Policy documents" at bounding box center [112, 185] width 149 height 22
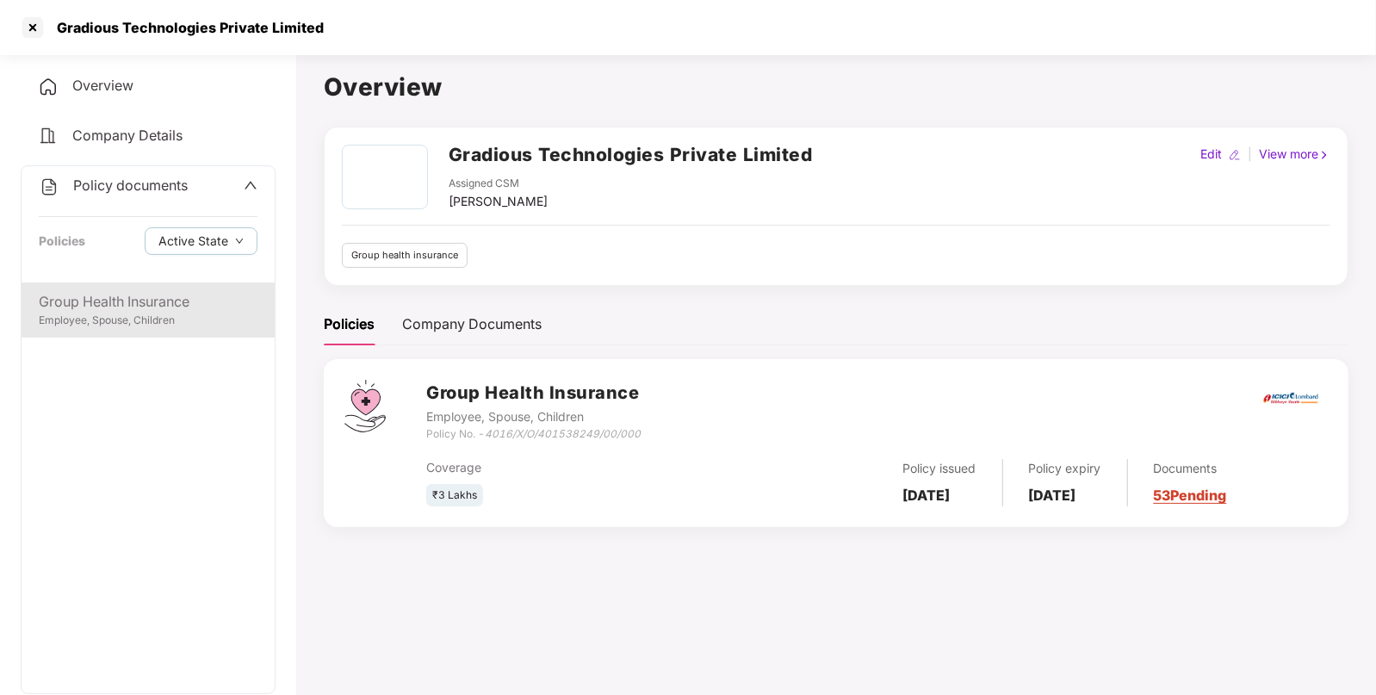
click at [95, 325] on div "Employee, Spouse, Children" at bounding box center [148, 321] width 219 height 16
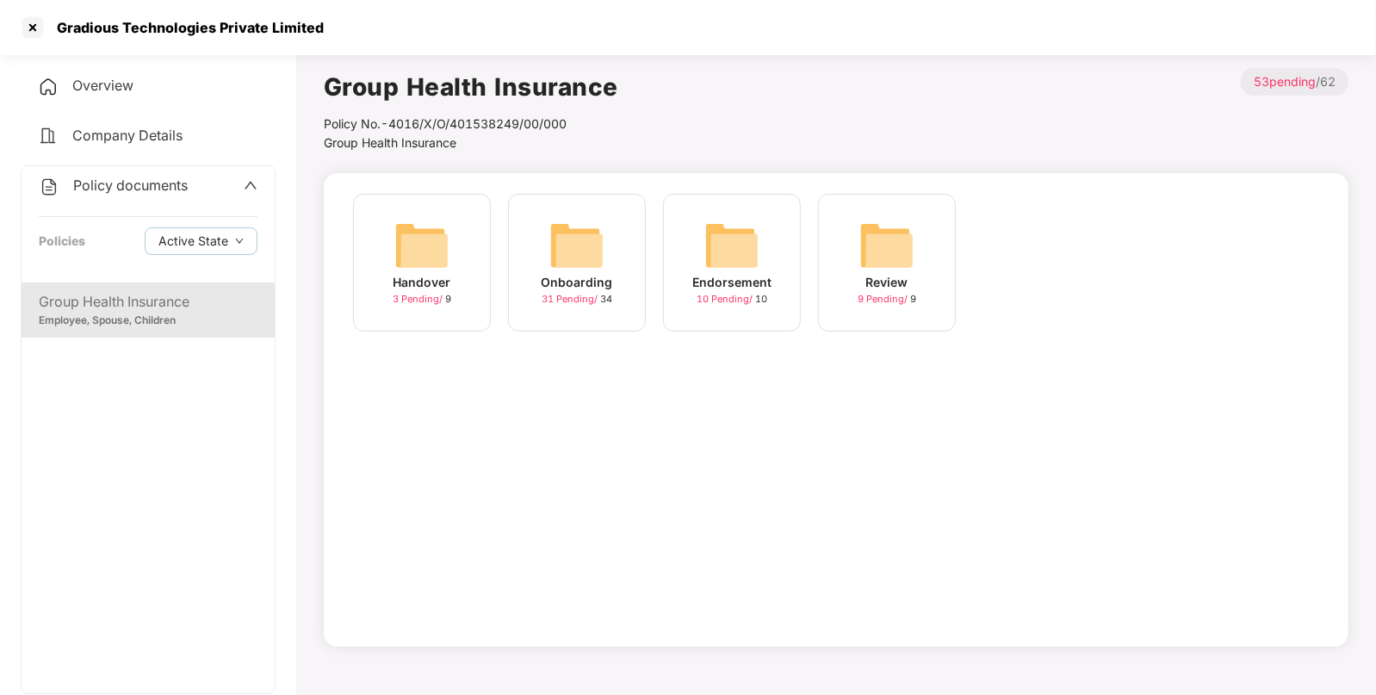
click at [752, 246] on img at bounding box center [731, 245] width 55 height 55
click at [736, 245] on img at bounding box center [731, 245] width 55 height 55
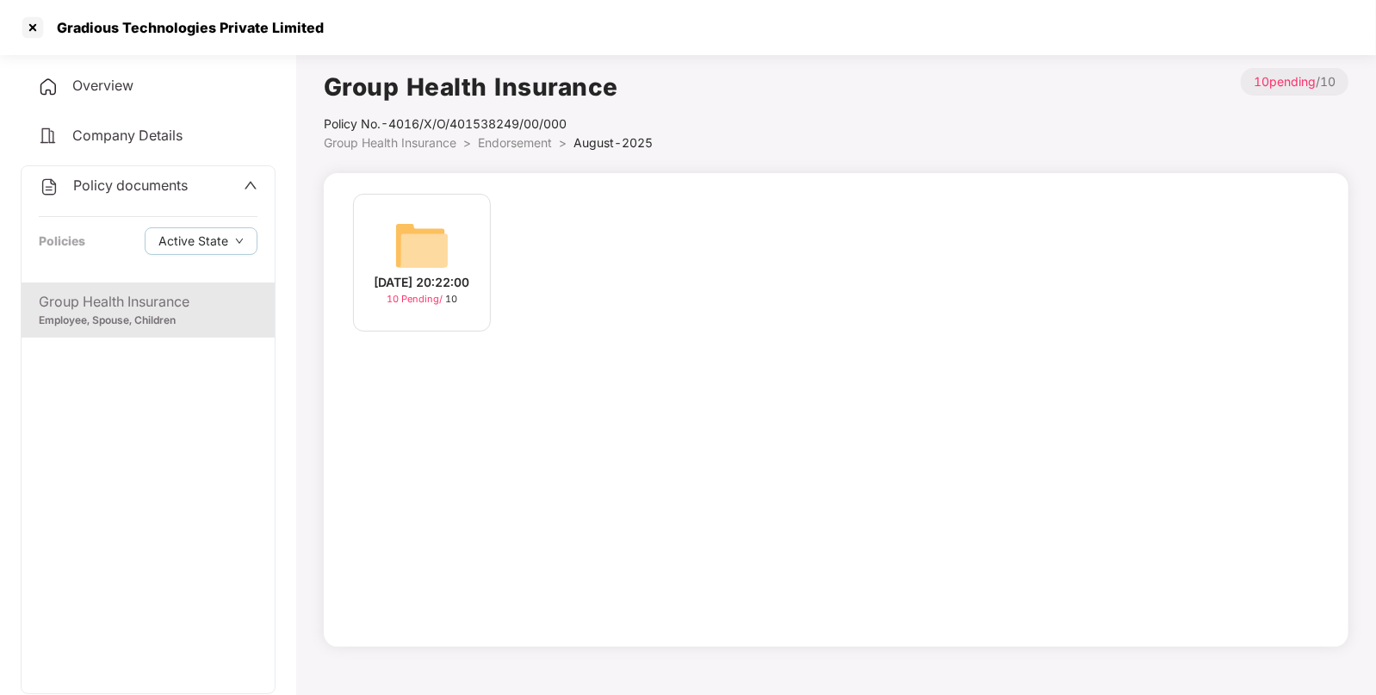
click at [179, 118] on div "Company Details" at bounding box center [148, 136] width 255 height 40
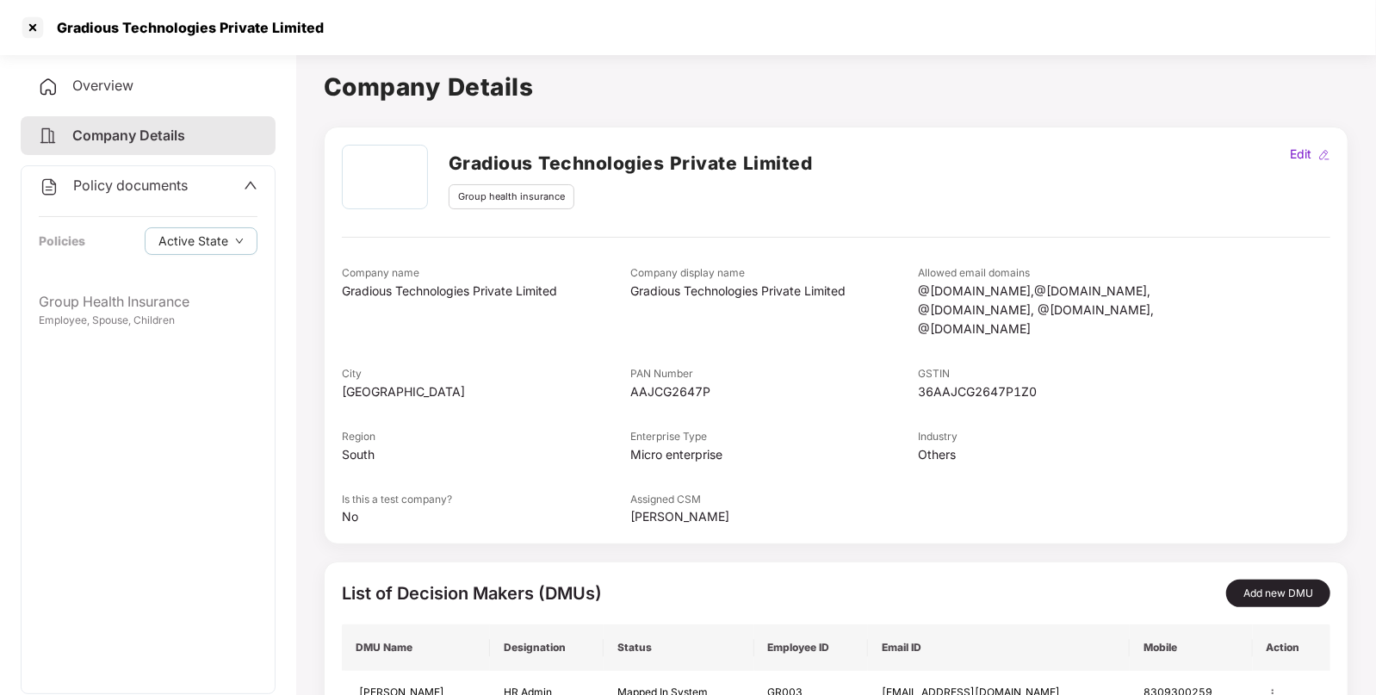
click at [109, 84] on span "Overview" at bounding box center [102, 85] width 61 height 17
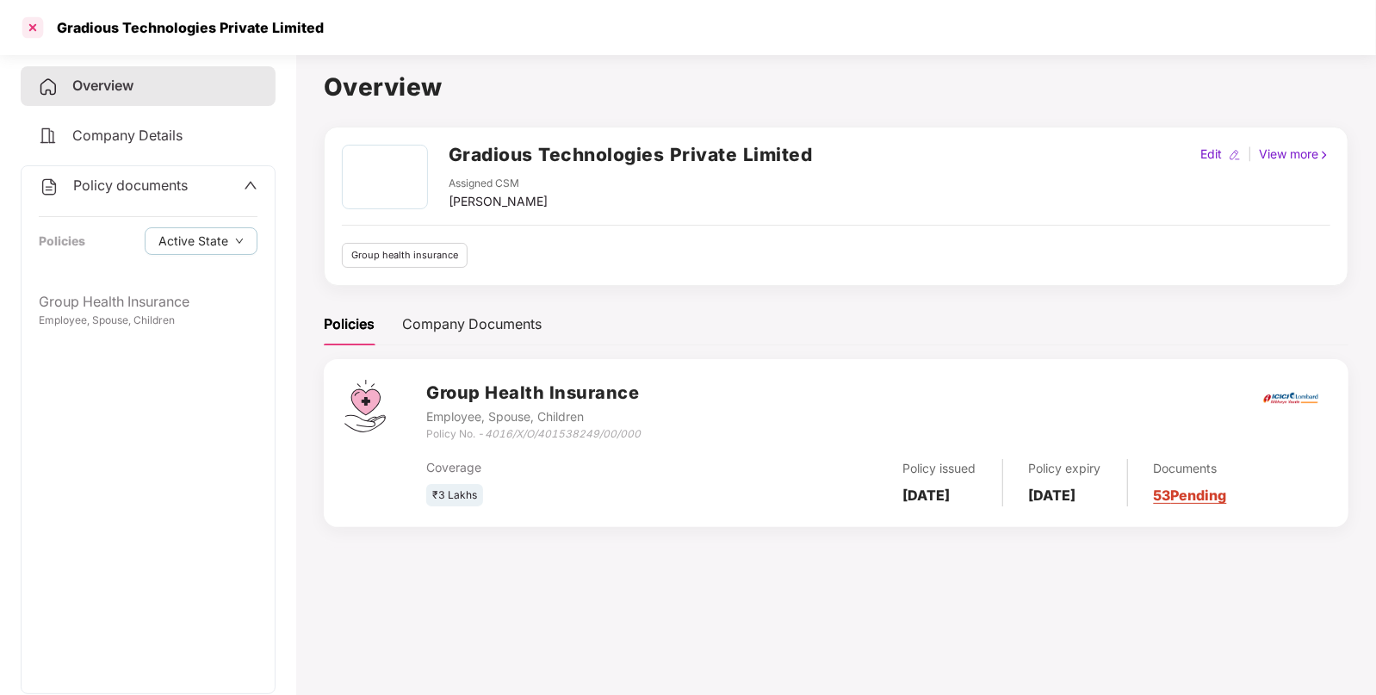
click at [30, 30] on div at bounding box center [33, 28] width 28 height 28
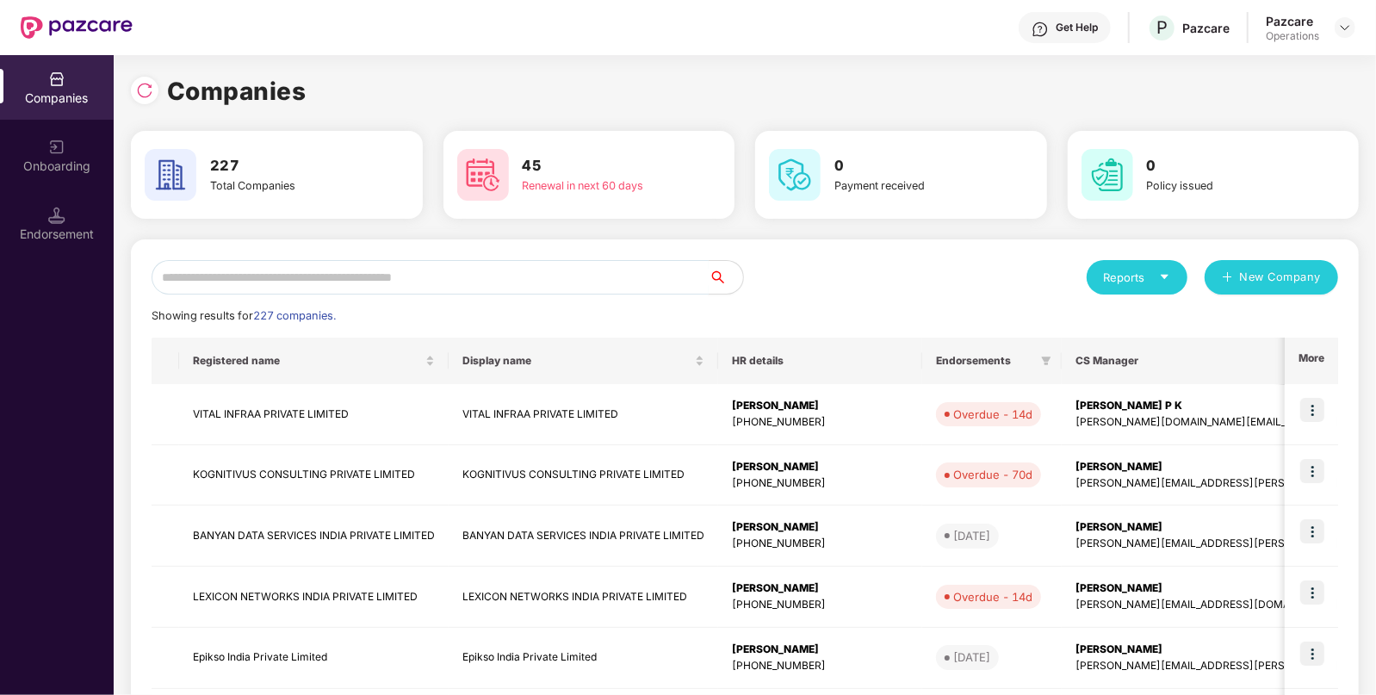
click at [449, 279] on input "text" at bounding box center [430, 277] width 557 height 34
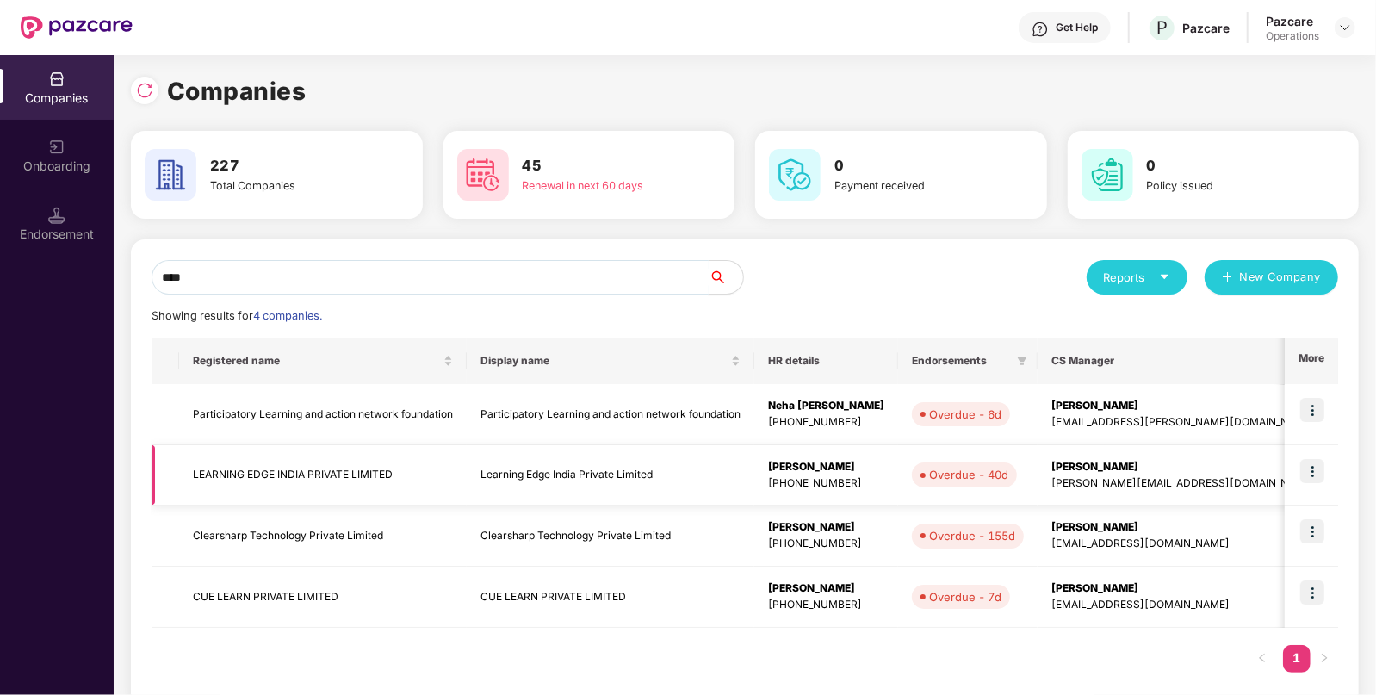
type input "****"
click at [1313, 468] on img at bounding box center [1312, 471] width 24 height 24
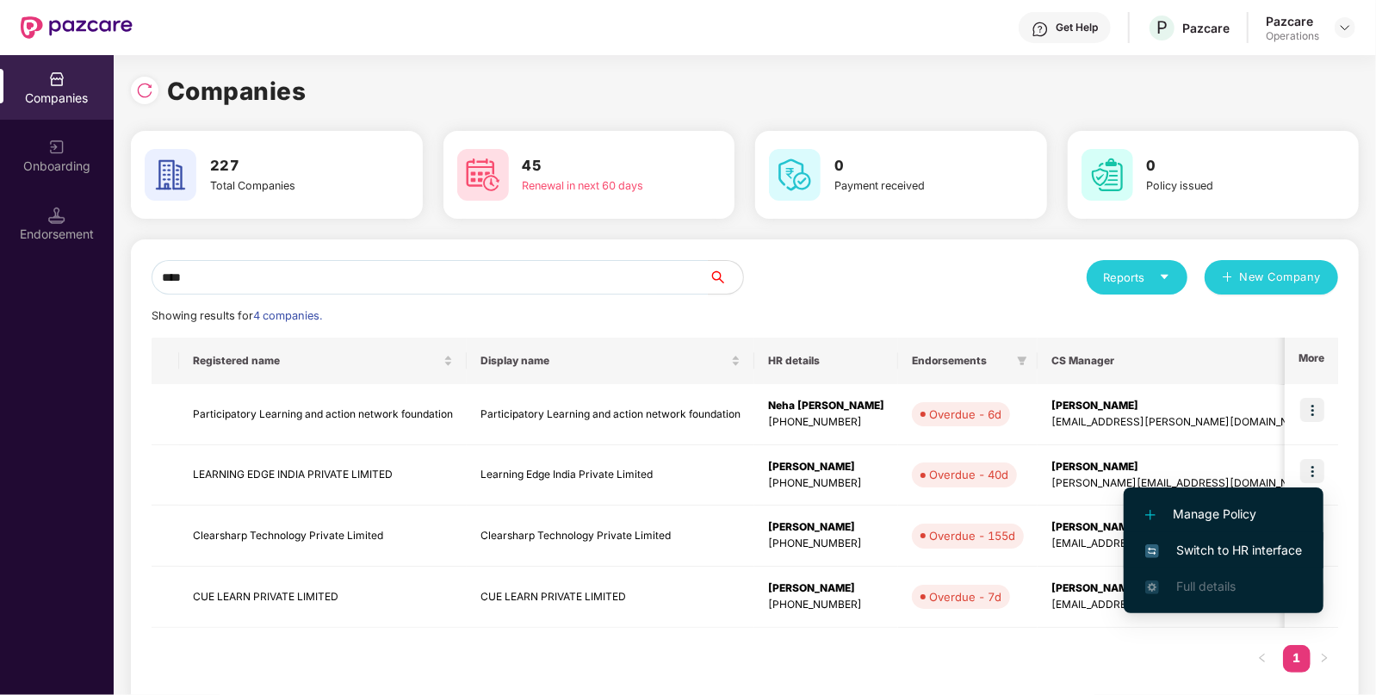
click at [1222, 536] on li "Switch to HR interface" at bounding box center [1224, 550] width 200 height 36
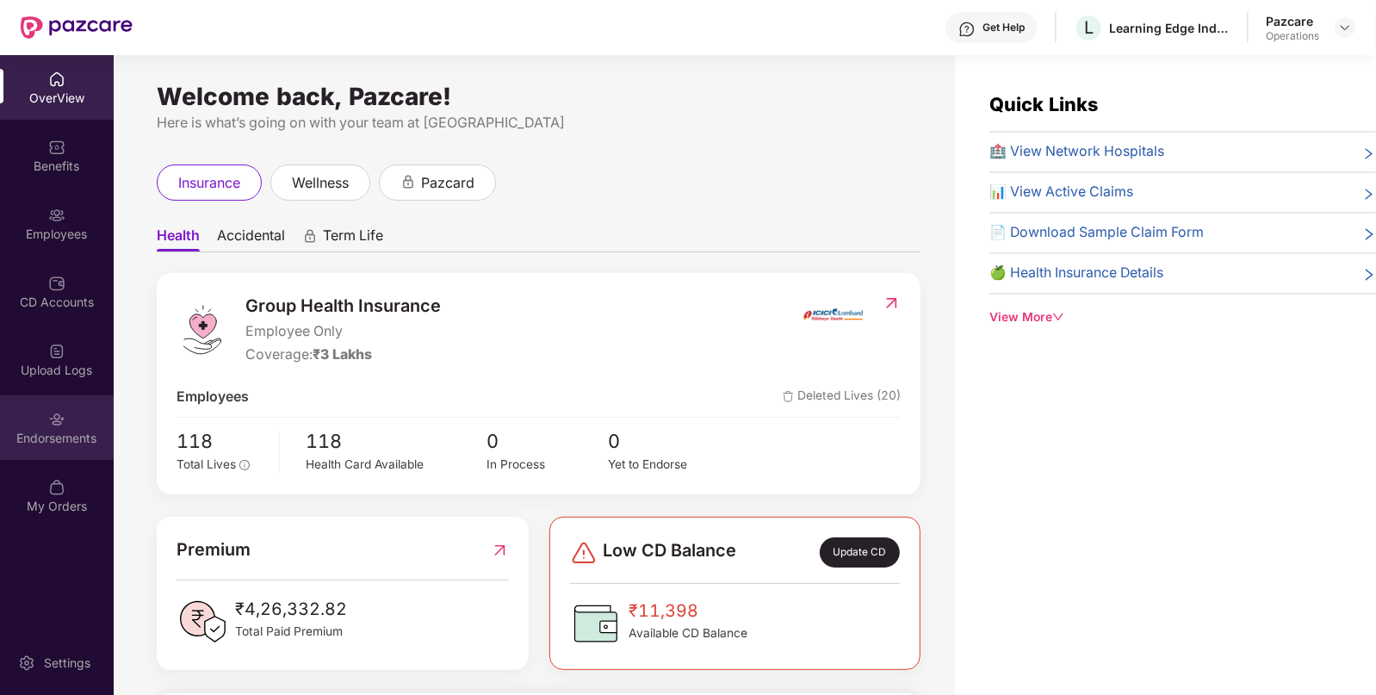
click at [101, 411] on div "Endorsements" at bounding box center [57, 427] width 114 height 65
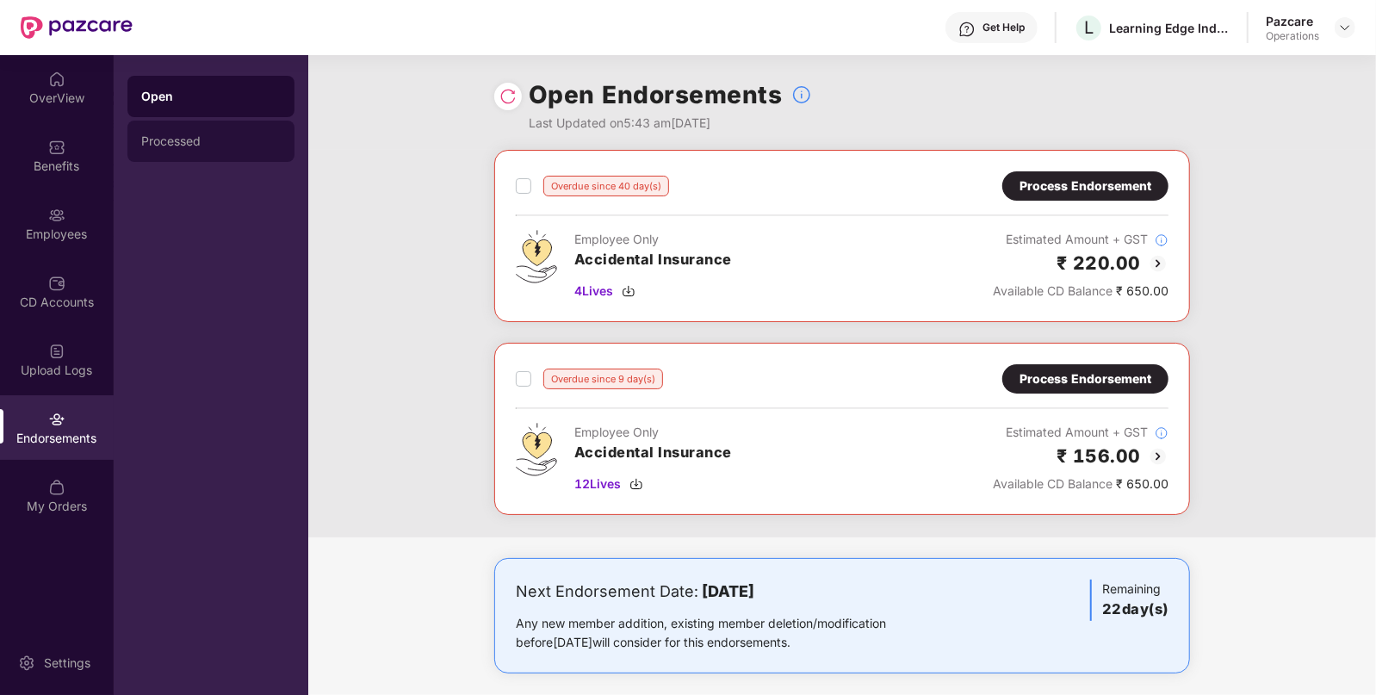
click at [177, 137] on div "Processed" at bounding box center [210, 141] width 139 height 14
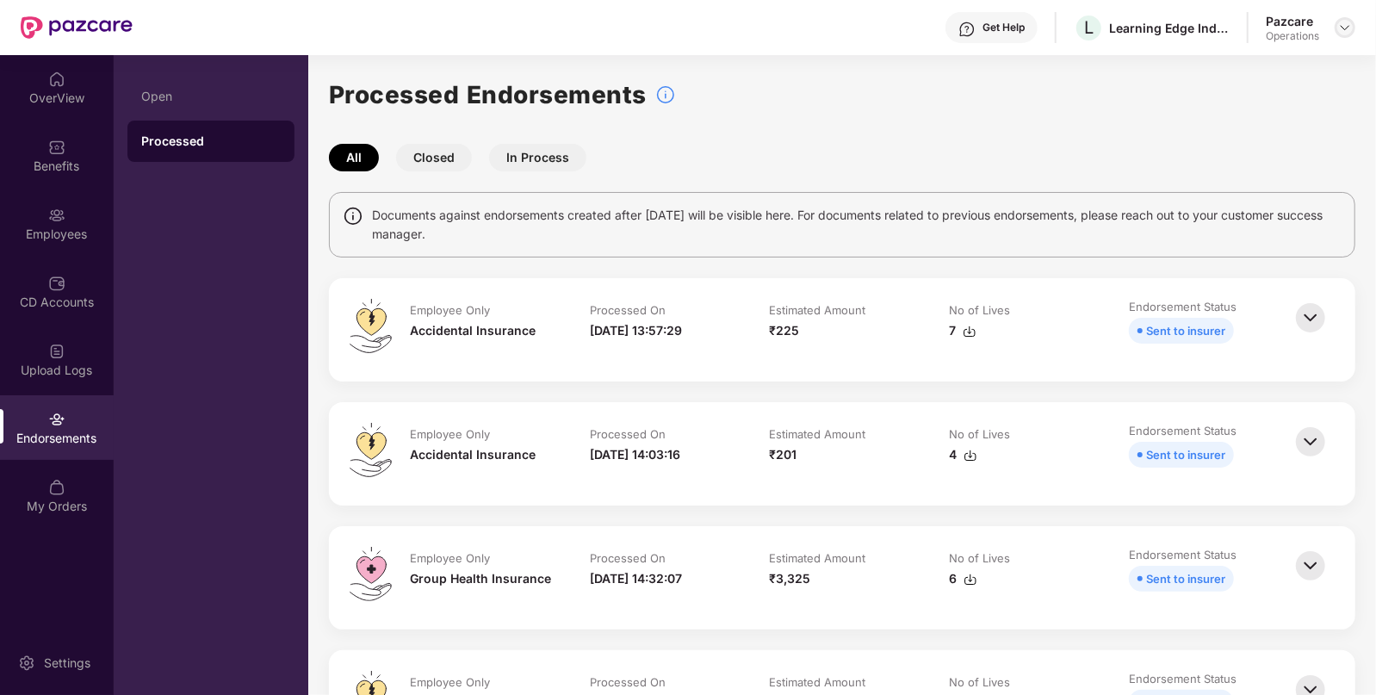
click at [1352, 26] on img at bounding box center [1345, 28] width 14 height 14
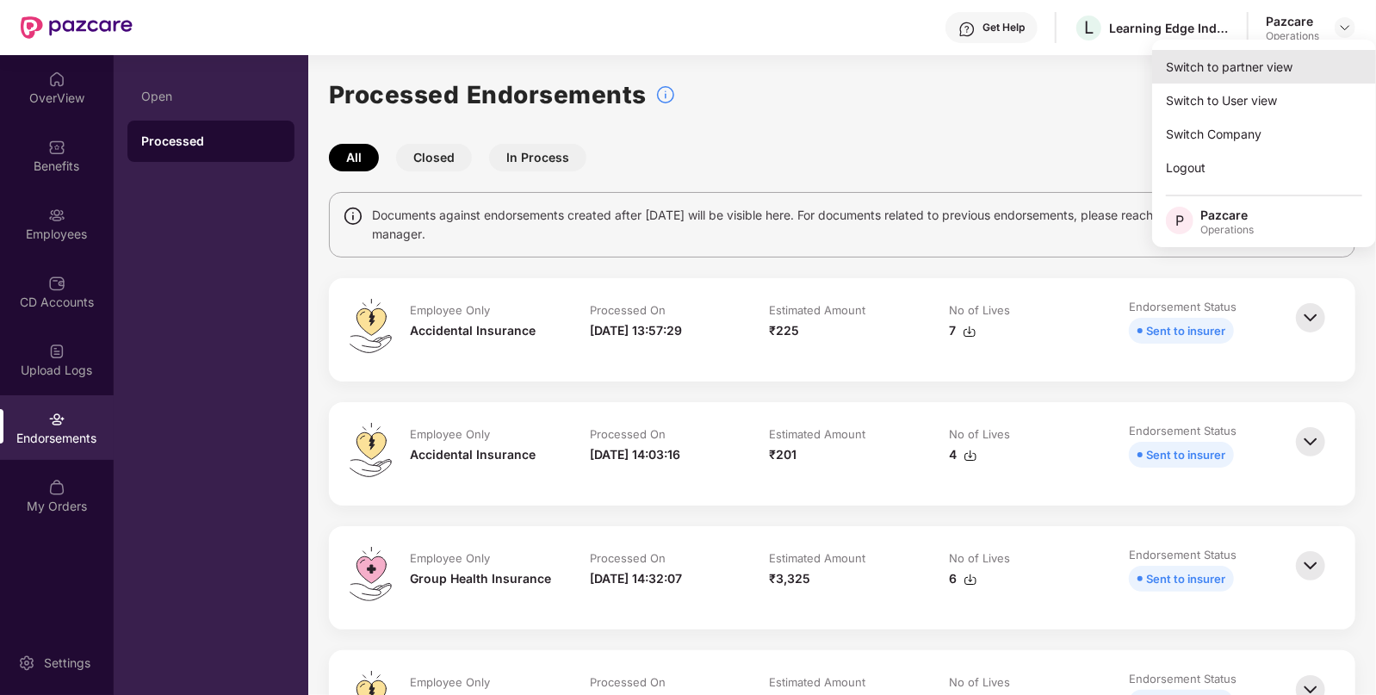
click at [1188, 65] on div "Switch to partner view" at bounding box center [1264, 67] width 224 height 34
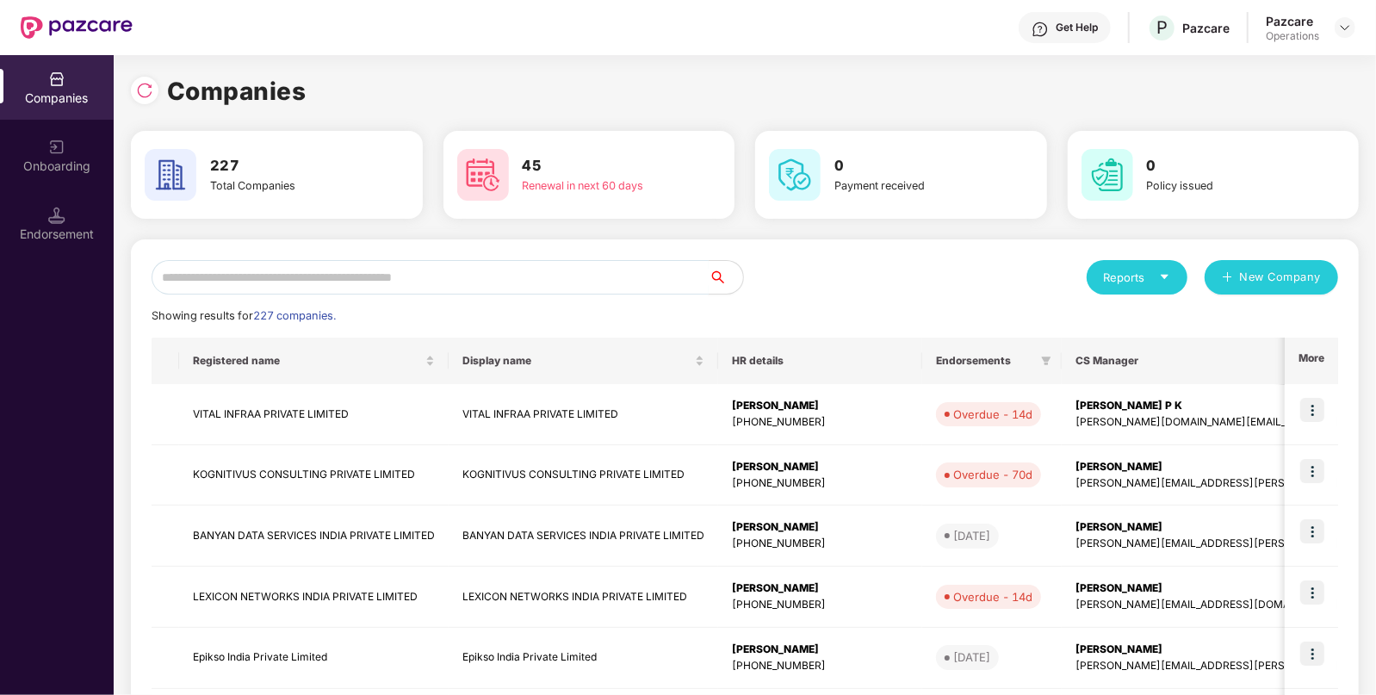
click at [552, 275] on input "text" at bounding box center [430, 277] width 557 height 34
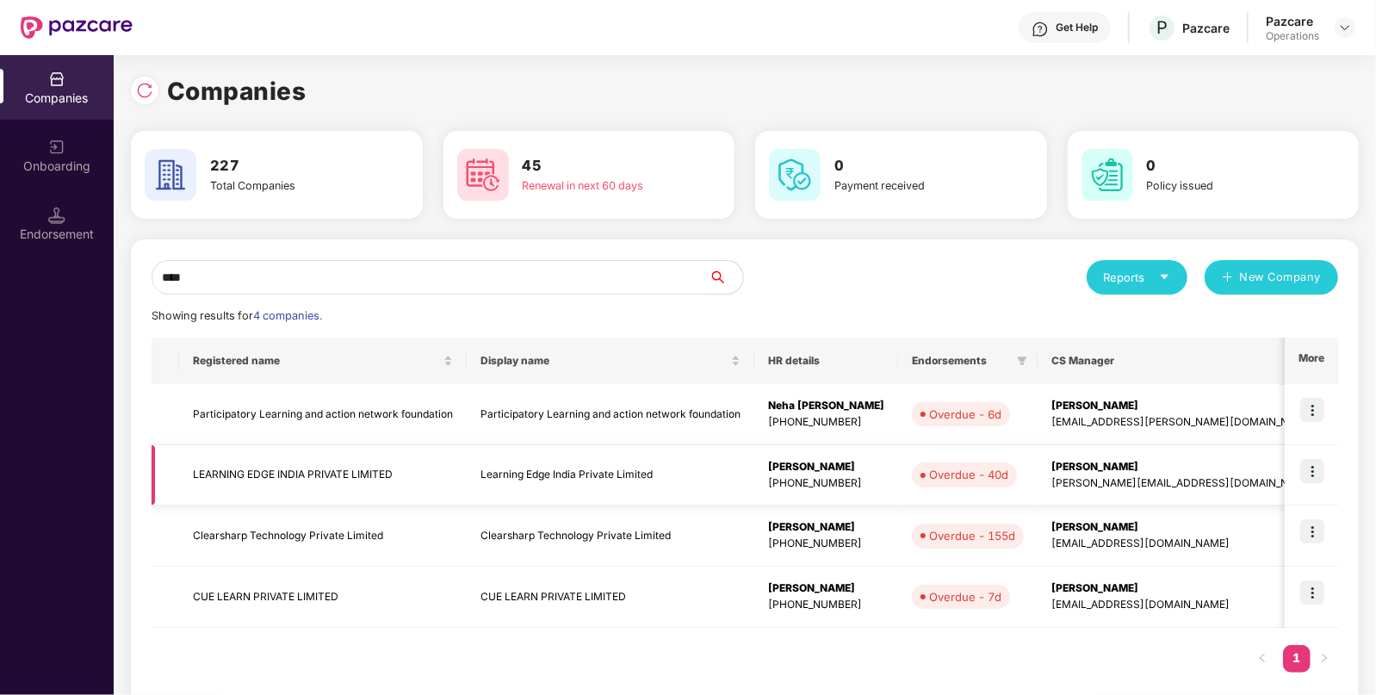
type input "****"
click at [264, 465] on td "LEARNING EDGE INDIA PRIVATE LIMITED" at bounding box center [323, 475] width 288 height 61
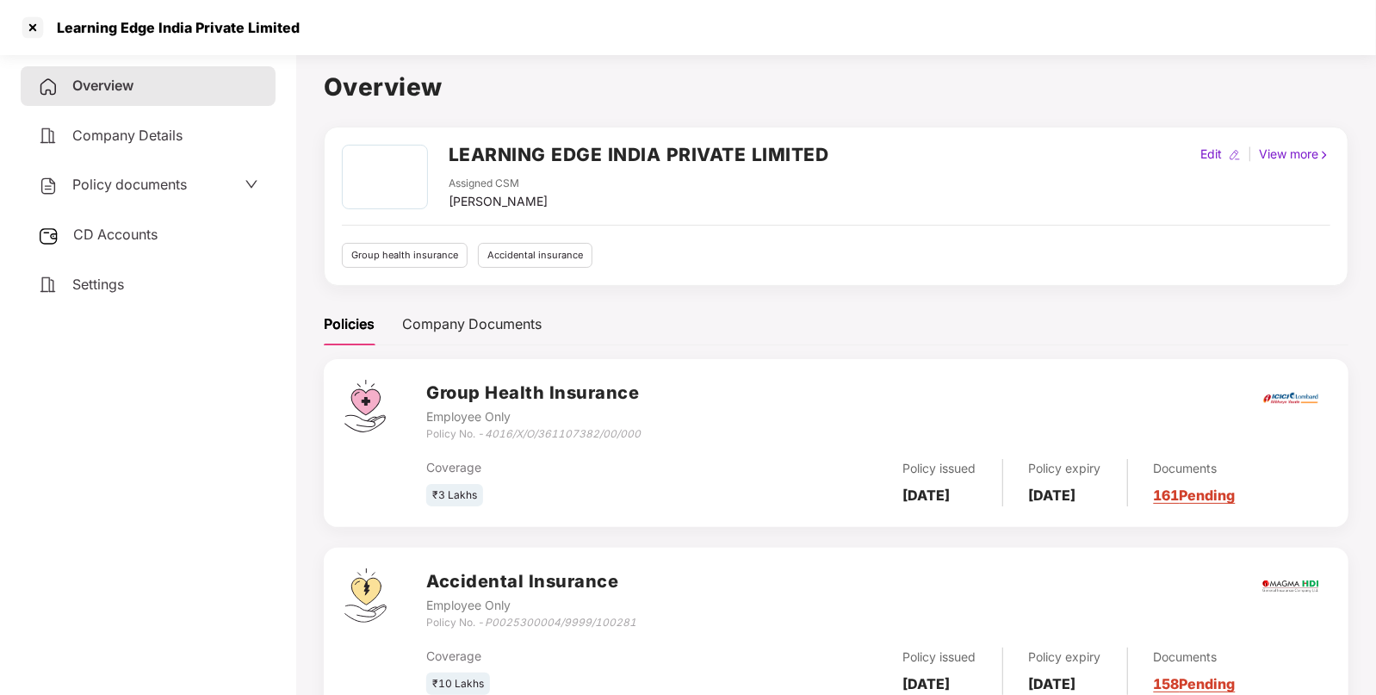
click at [155, 192] on span "Policy documents" at bounding box center [129, 184] width 115 height 17
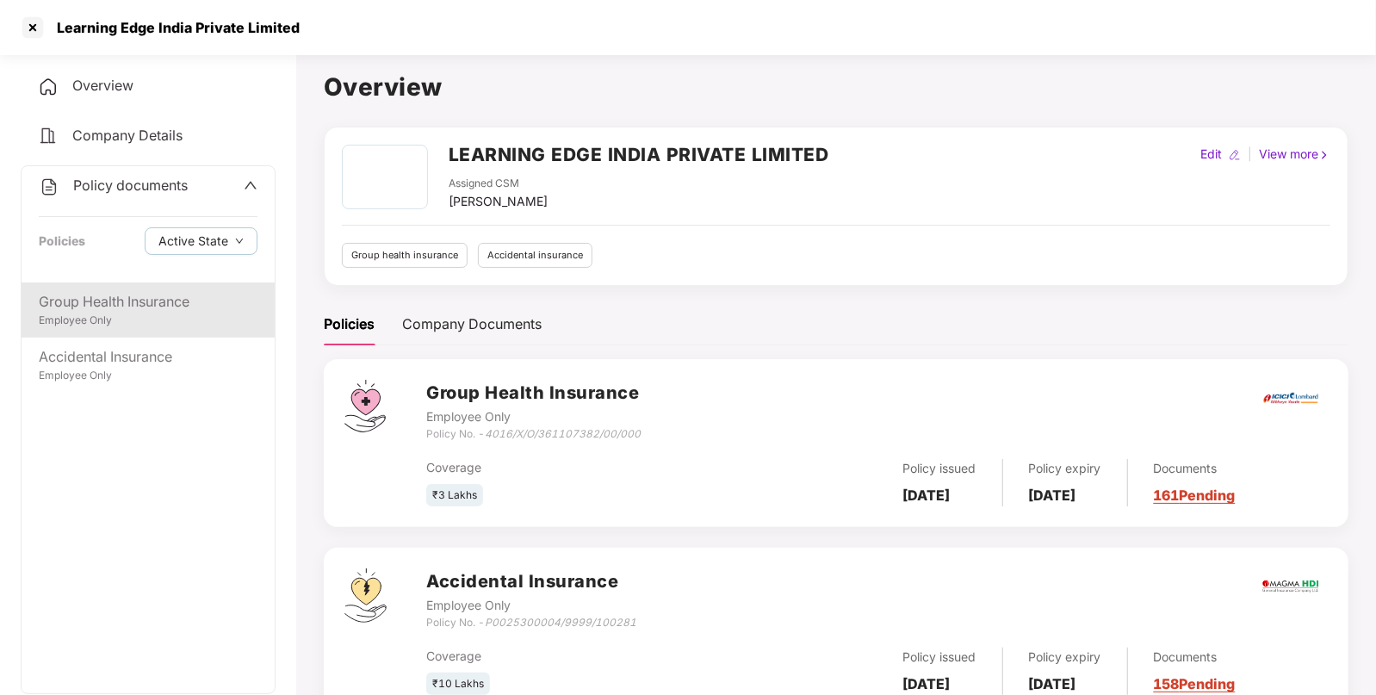
click at [146, 313] on div "Employee Only" at bounding box center [148, 321] width 219 height 16
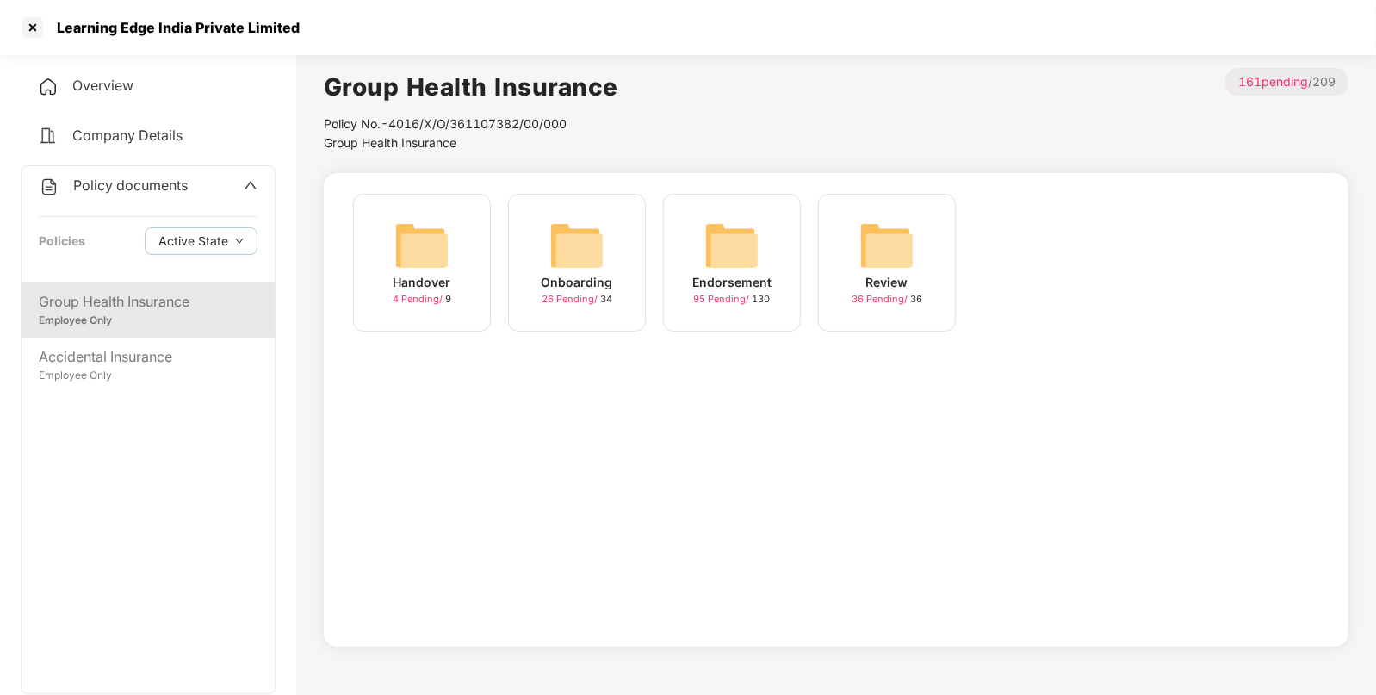
click at [702, 256] on div "Endorsement 95 Pending / 130" at bounding box center [732, 263] width 138 height 138
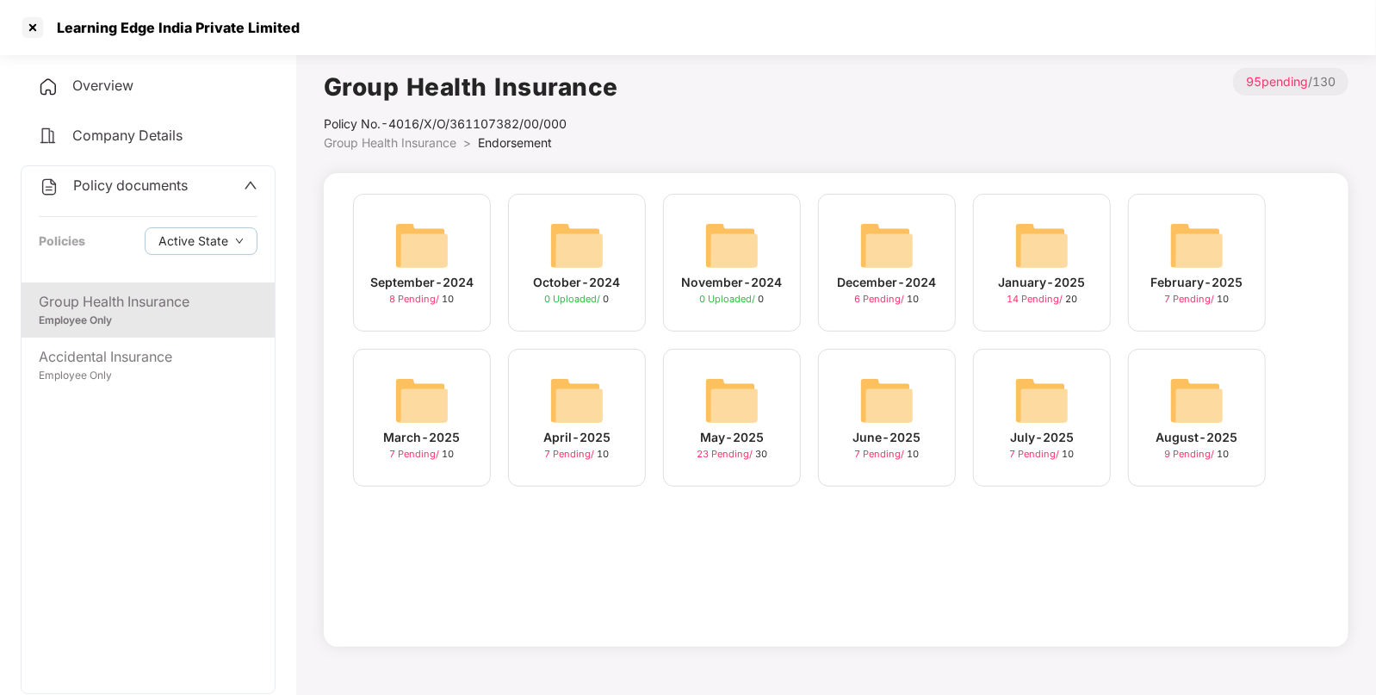
click at [1192, 370] on div "August-2025 9 Pending / 10" at bounding box center [1197, 418] width 138 height 138
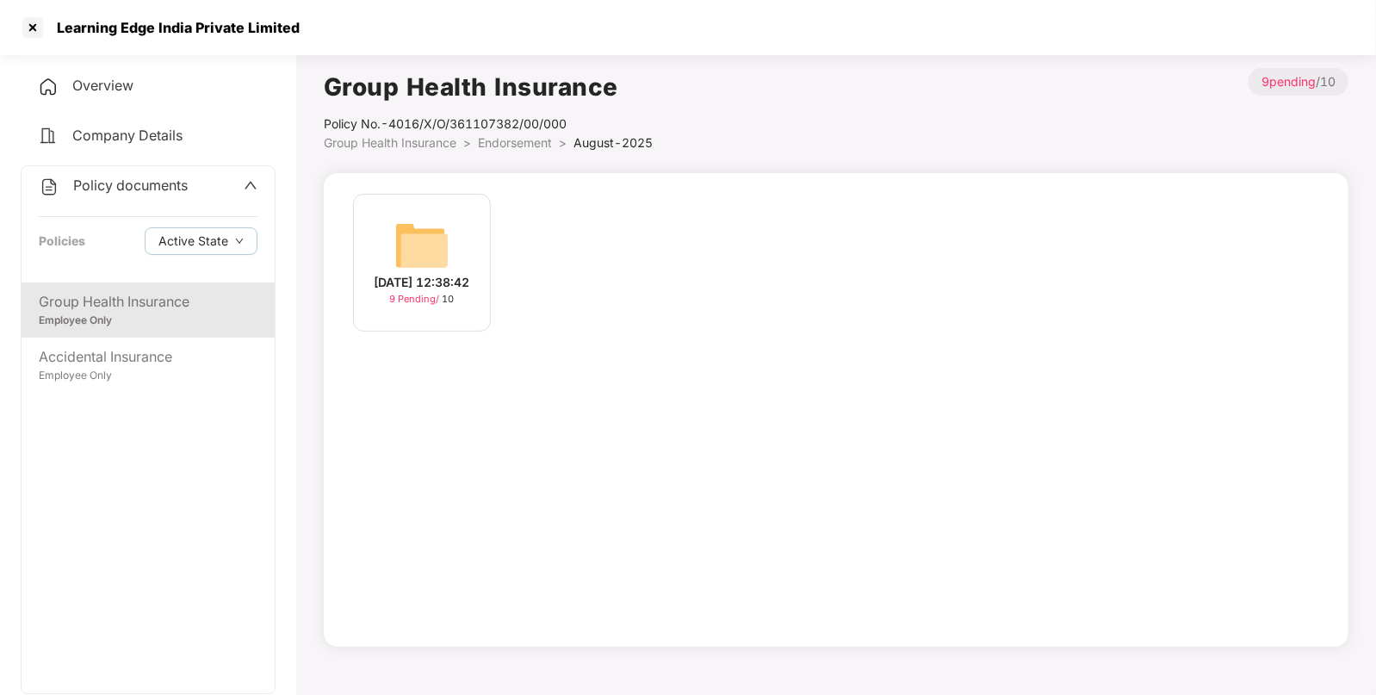
click at [412, 218] on img at bounding box center [421, 245] width 55 height 55
